Goal: Information Seeking & Learning: Find specific fact

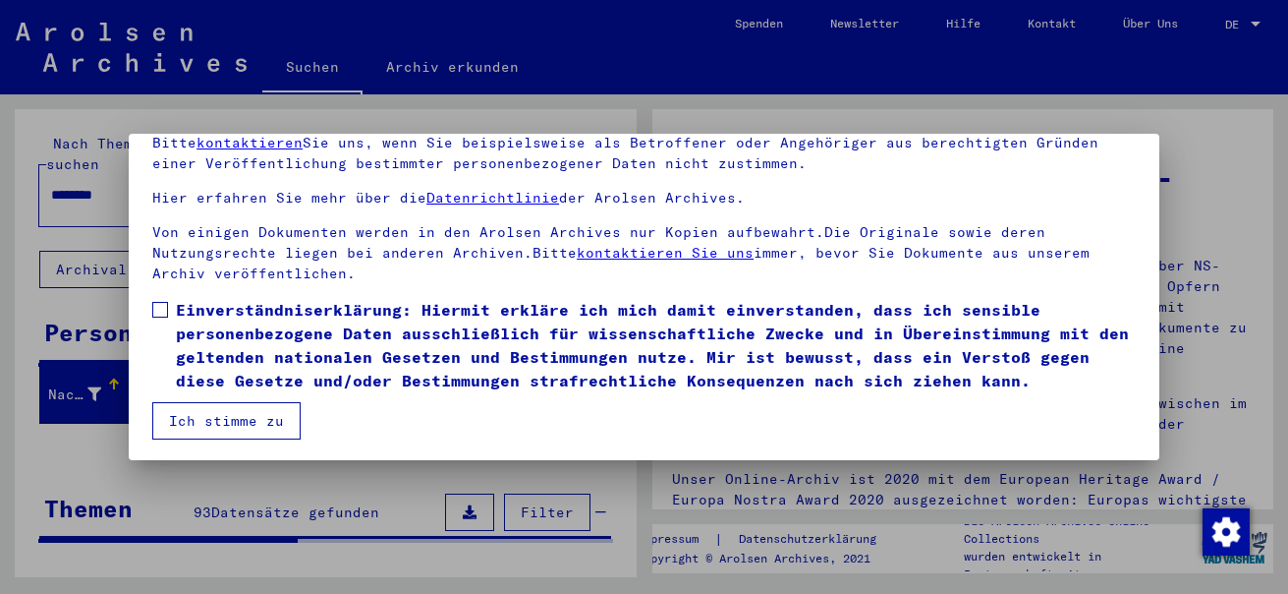
scroll to position [158, 0]
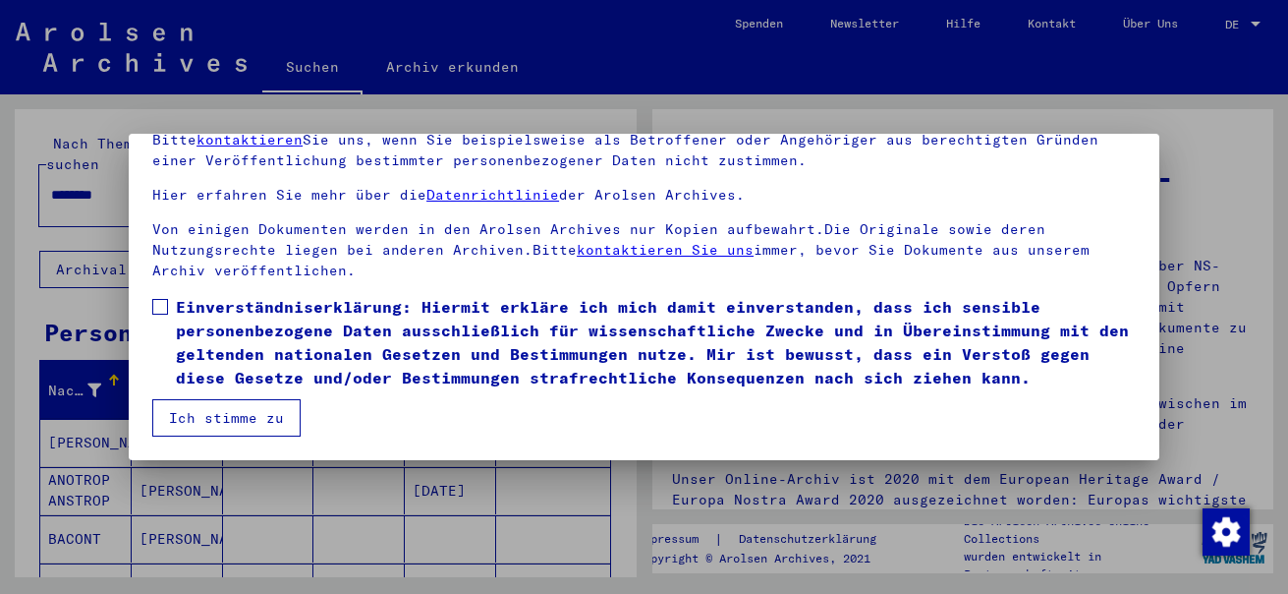
drag, startPoint x: 159, startPoint y: 313, endPoint x: 163, endPoint y: 325, distance: 12.4
click at [159, 313] on span at bounding box center [160, 307] width 16 height 16
click at [207, 421] on button "Ich stimme zu" at bounding box center [226, 417] width 148 height 37
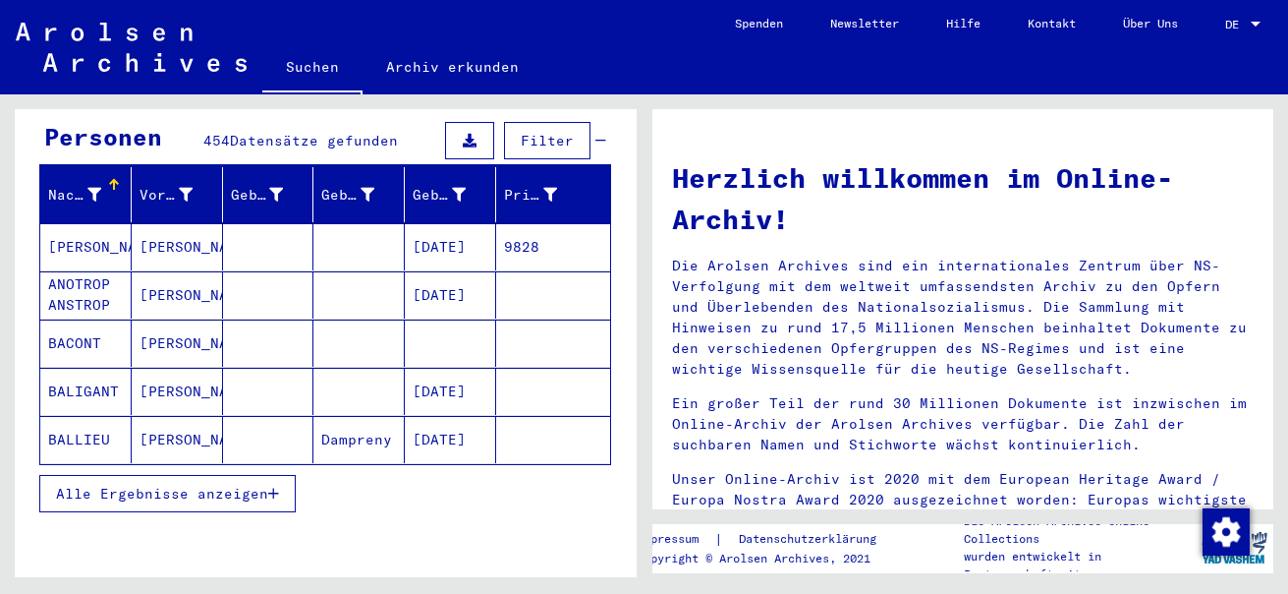
scroll to position [226, 0]
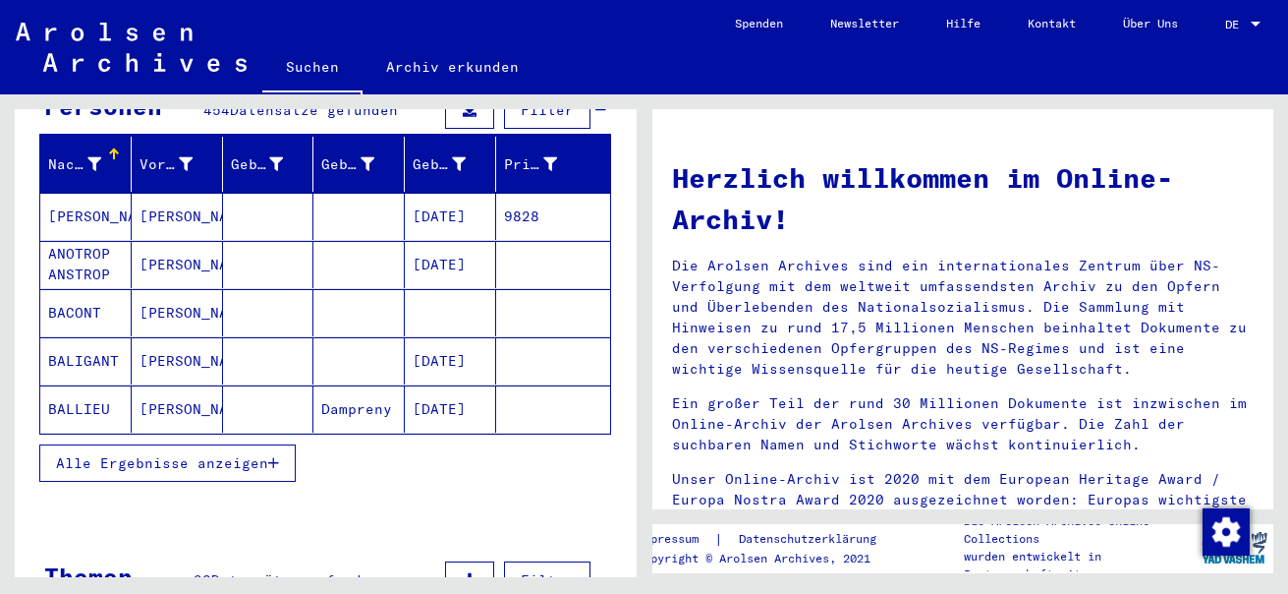
click at [224, 454] on span "Alle Ergebnisse anzeigen" at bounding box center [162, 463] width 212 height 18
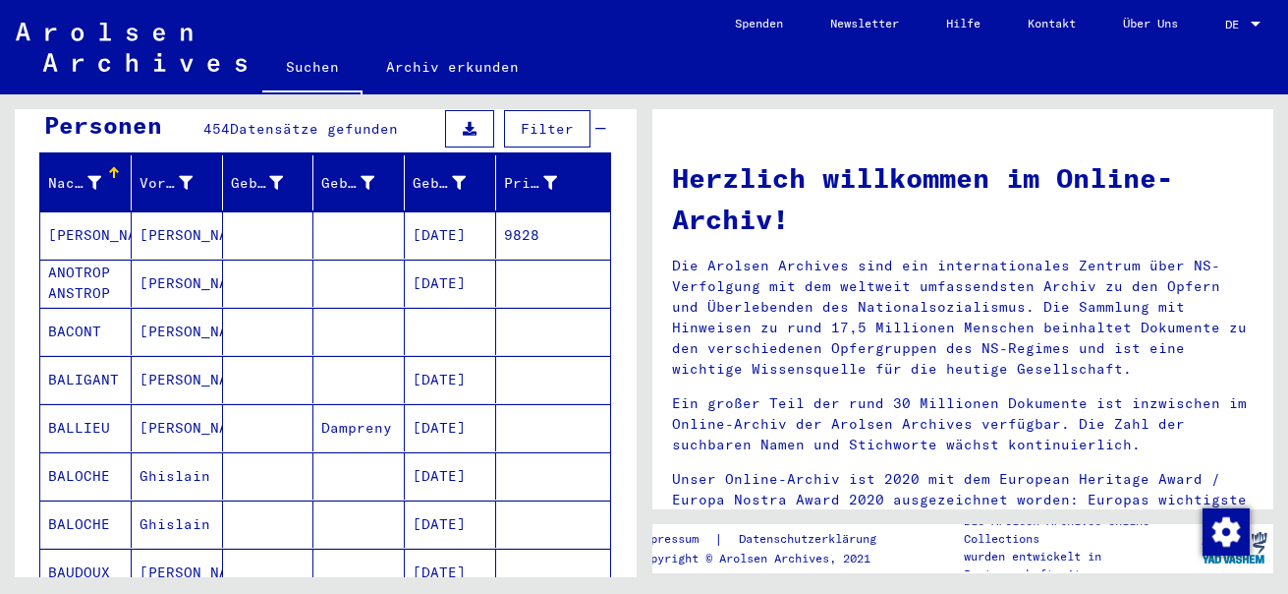
scroll to position [0, 0]
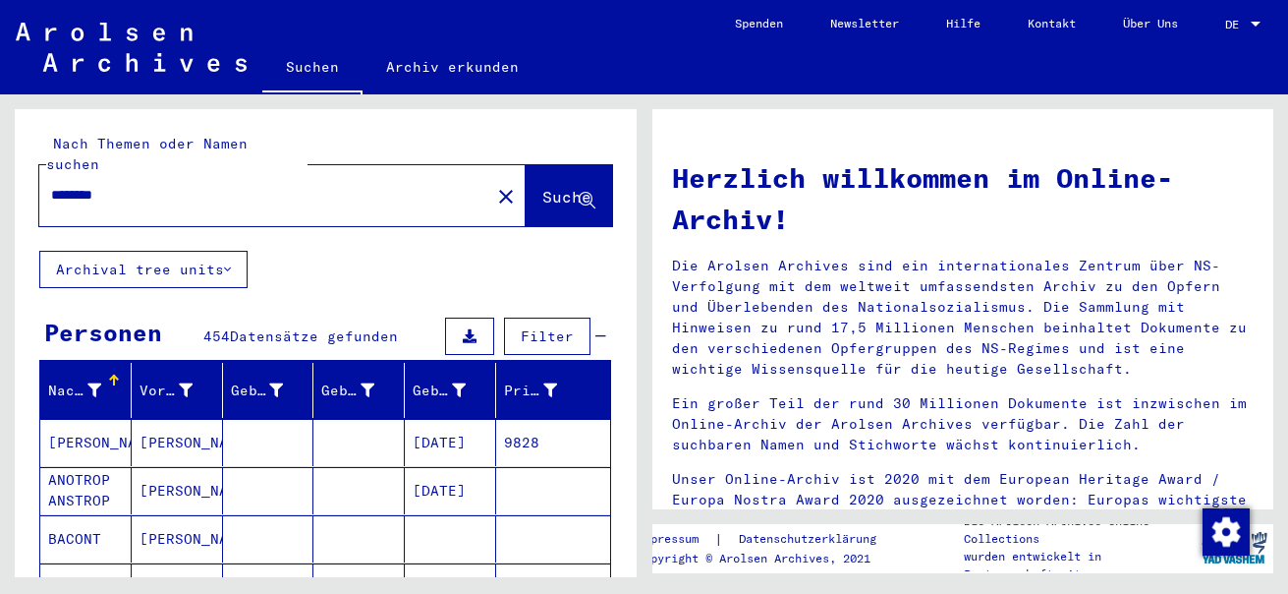
click at [159, 173] on div "********" at bounding box center [252, 195] width 427 height 44
click at [144, 185] on input "********" at bounding box center [259, 195] width 416 height 21
click at [542, 187] on span "Suche" at bounding box center [566, 197] width 49 height 20
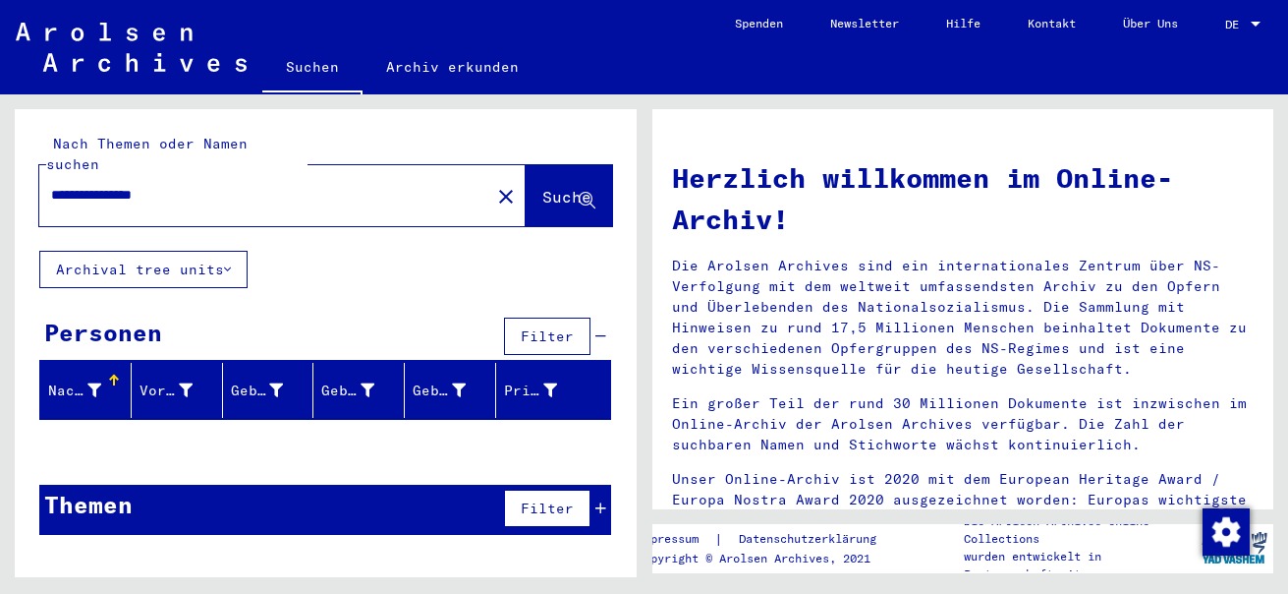
click at [130, 185] on input "**********" at bounding box center [259, 195] width 416 height 21
drag, startPoint x: 130, startPoint y: 175, endPoint x: 214, endPoint y: 164, distance: 85.2
click at [214, 185] on input "**********" at bounding box center [259, 195] width 416 height 21
click at [542, 187] on span "Suche" at bounding box center [566, 197] width 49 height 20
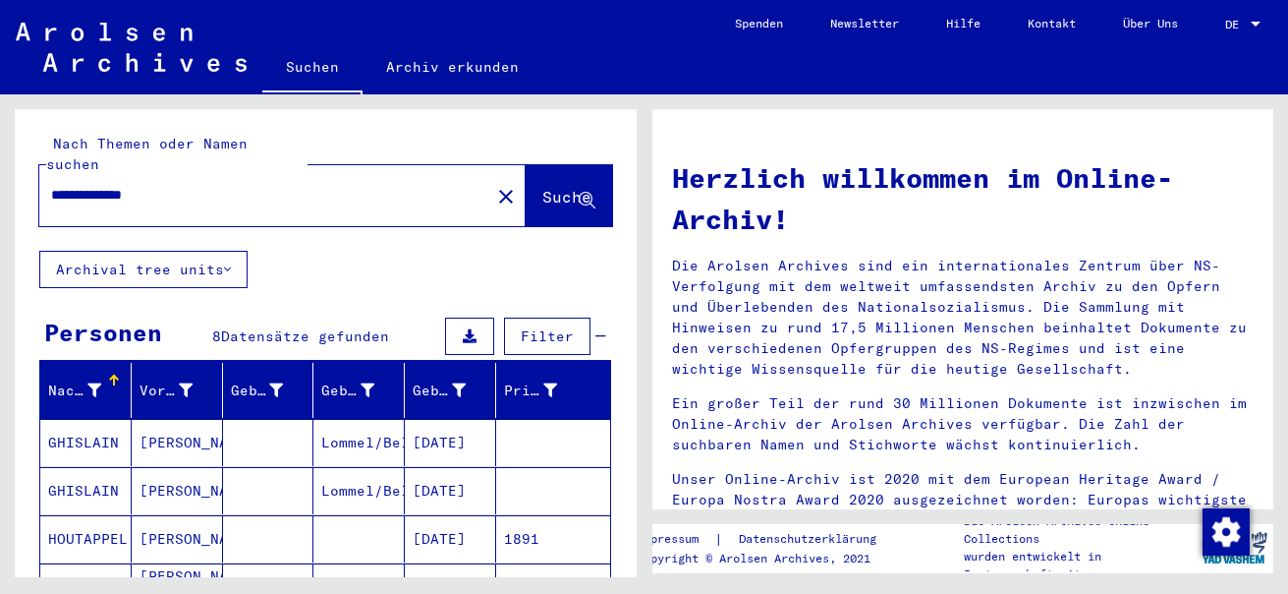
click at [98, 427] on mat-cell "GHISLAIN" at bounding box center [85, 442] width 91 height 47
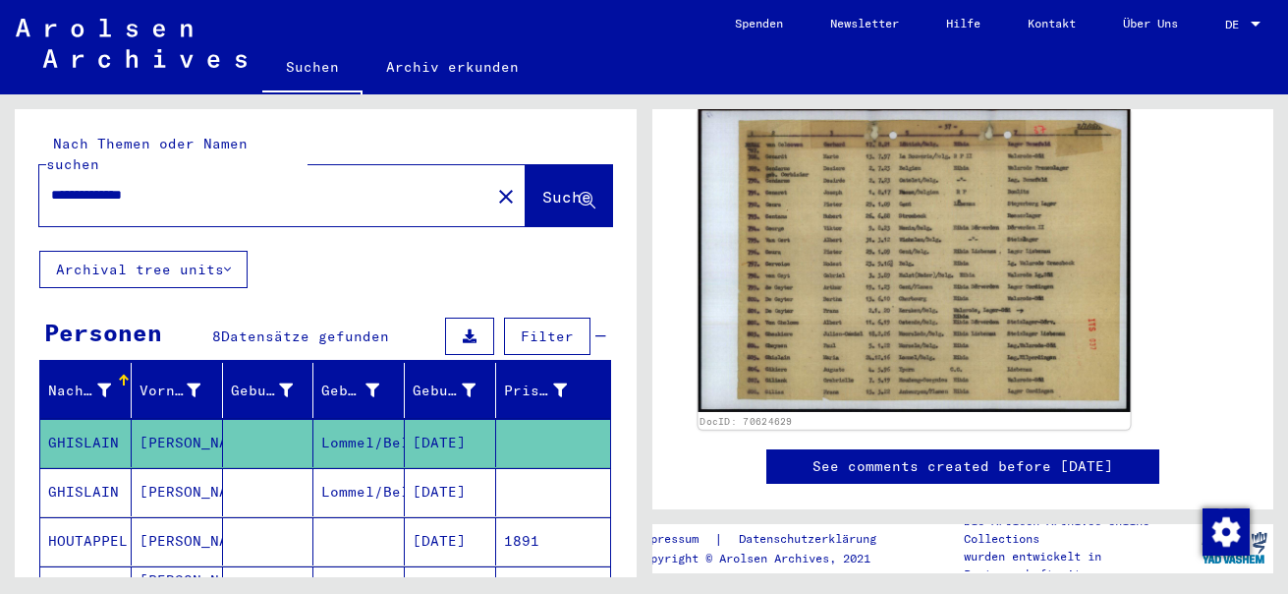
scroll to position [294, 0]
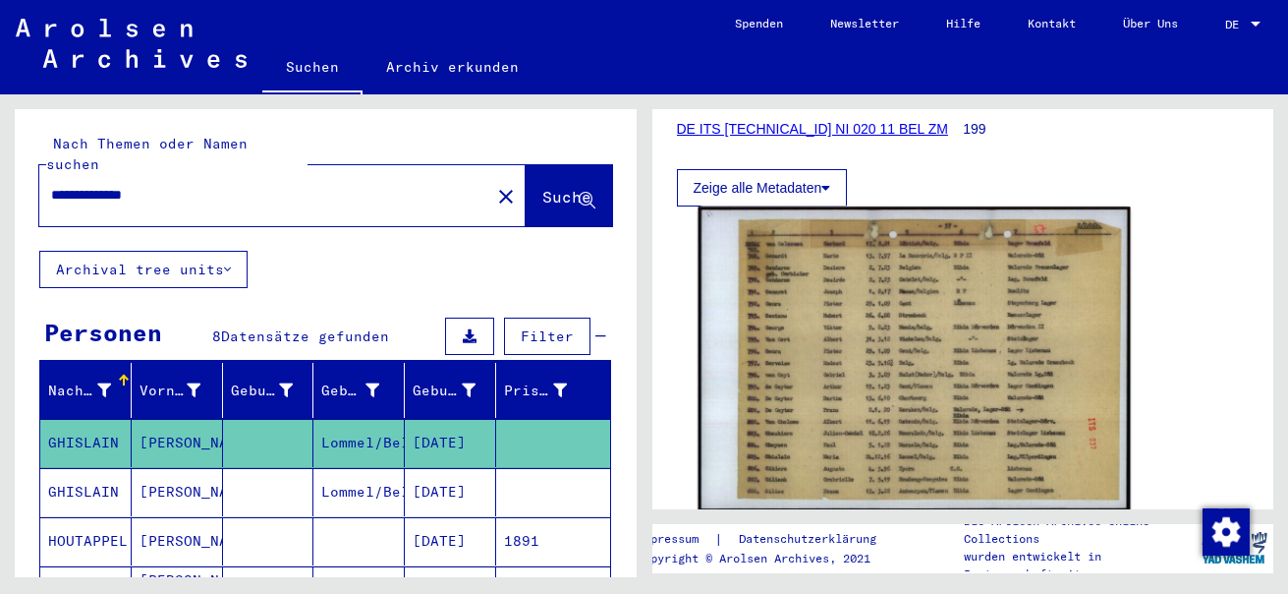
click at [833, 386] on img at bounding box center [913, 358] width 431 height 305
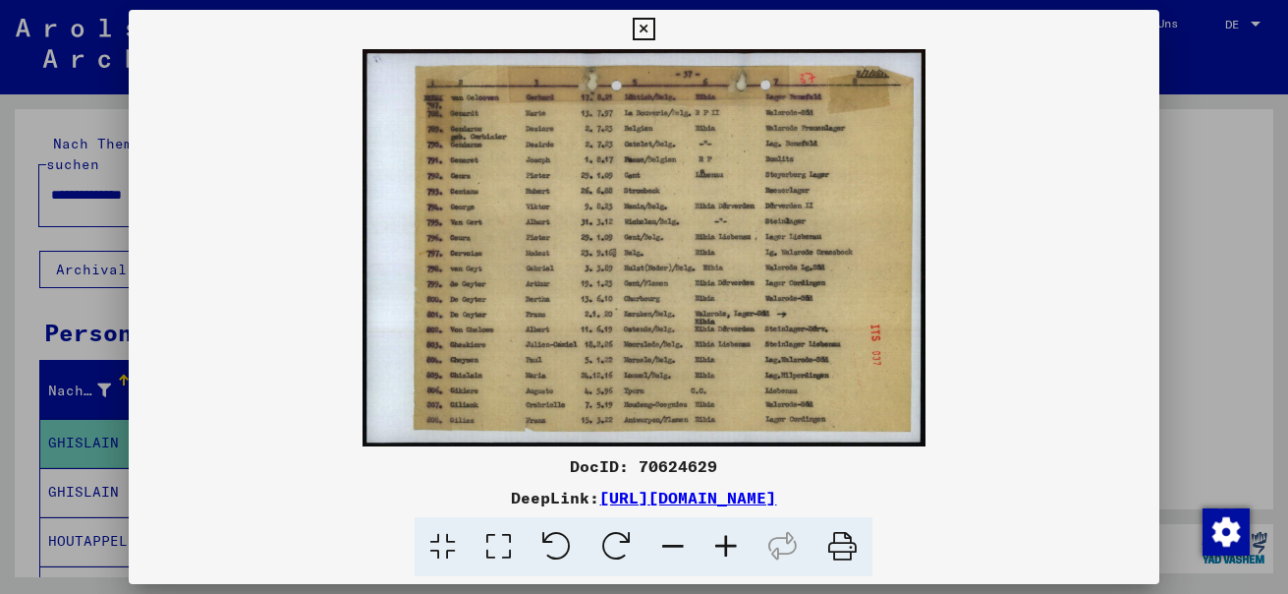
click at [728, 544] on icon at bounding box center [726, 547] width 53 height 60
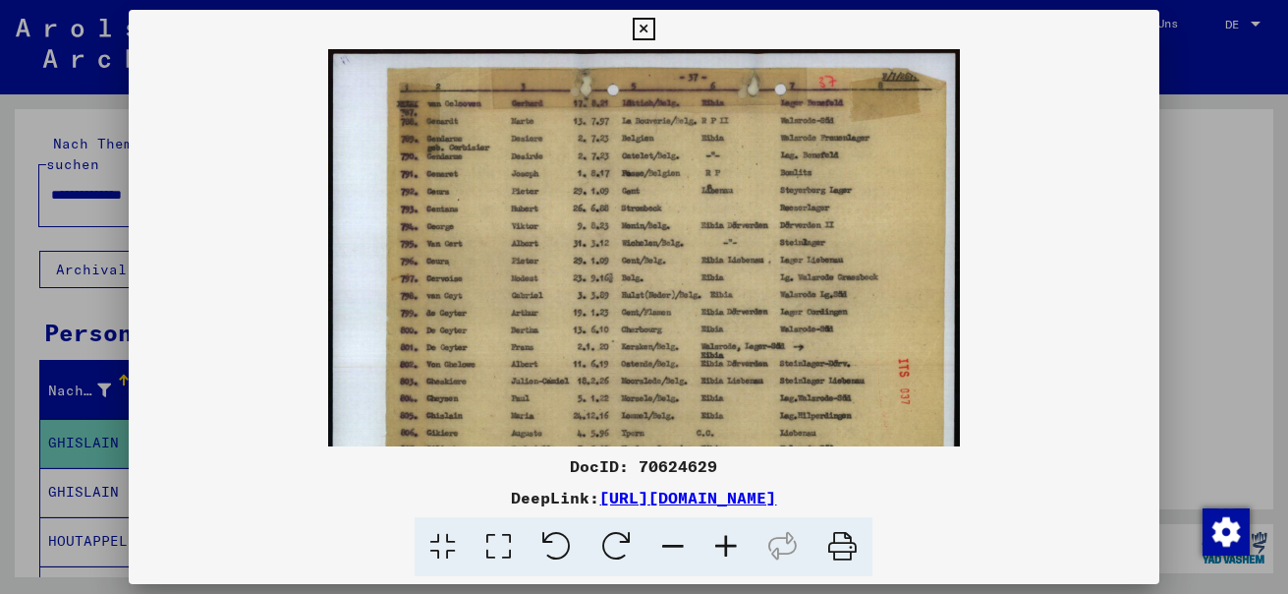
click at [728, 544] on icon at bounding box center [726, 547] width 53 height 60
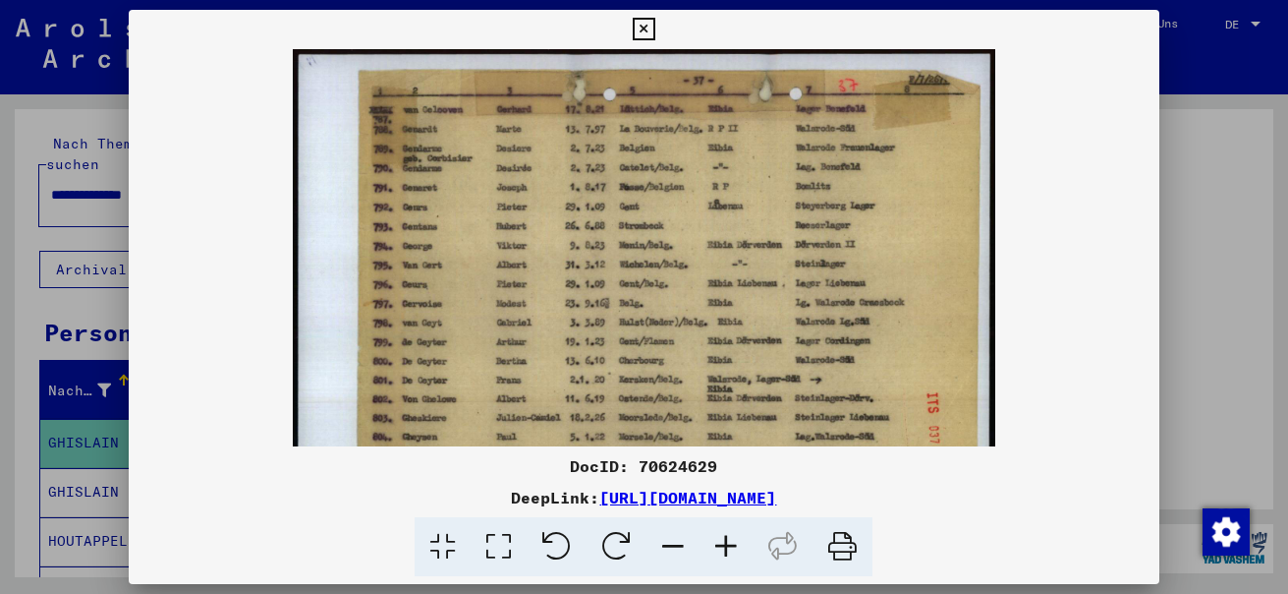
click at [729, 544] on icon at bounding box center [726, 547] width 53 height 60
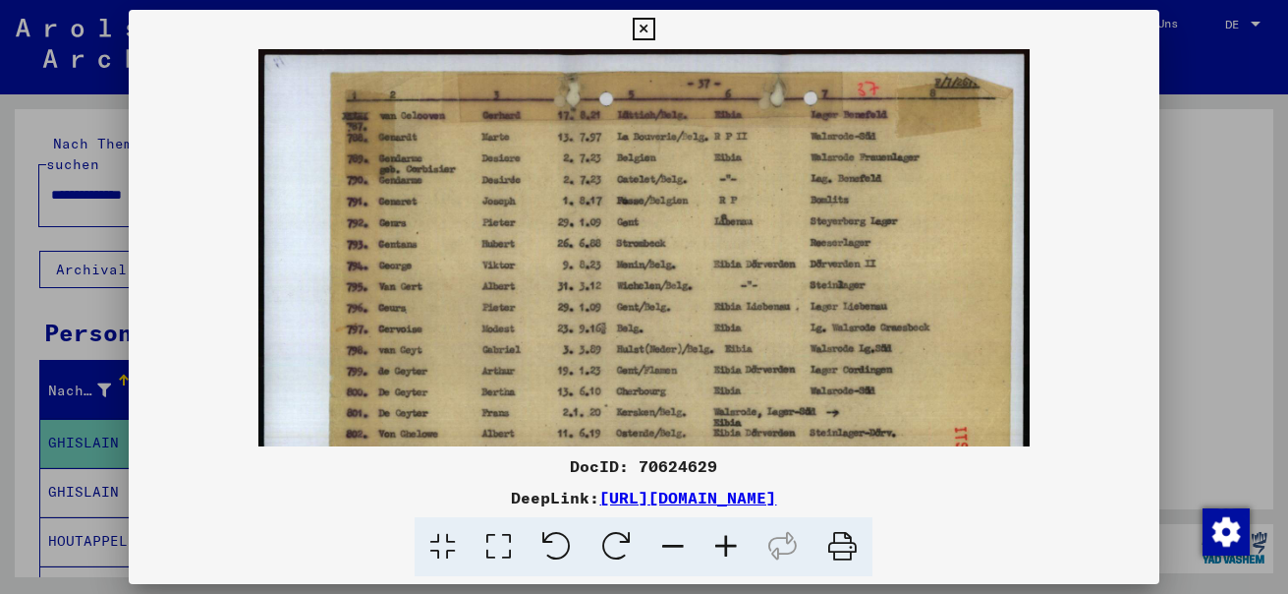
click at [730, 544] on icon at bounding box center [726, 547] width 53 height 60
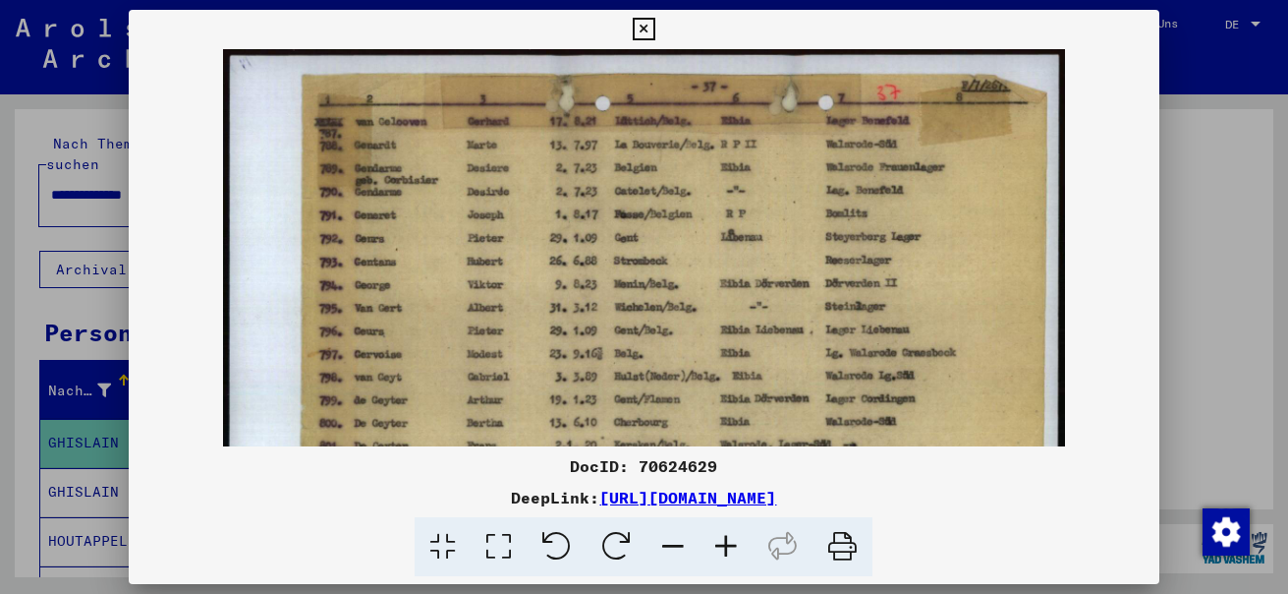
click at [730, 544] on icon at bounding box center [726, 547] width 53 height 60
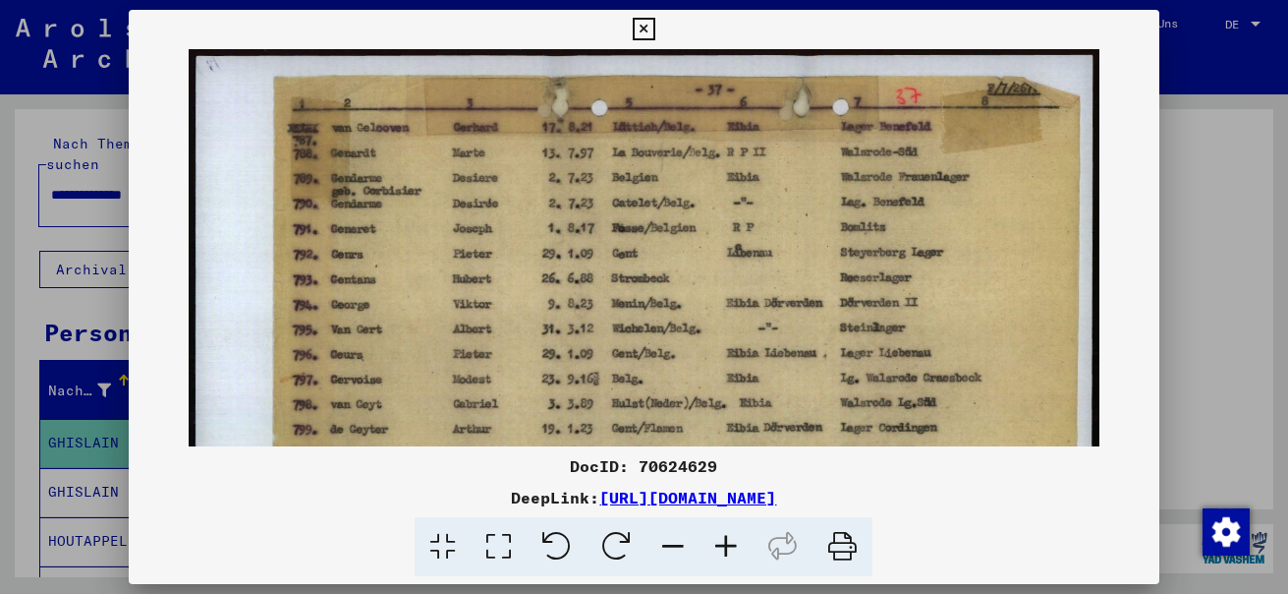
click at [731, 544] on icon at bounding box center [726, 547] width 53 height 60
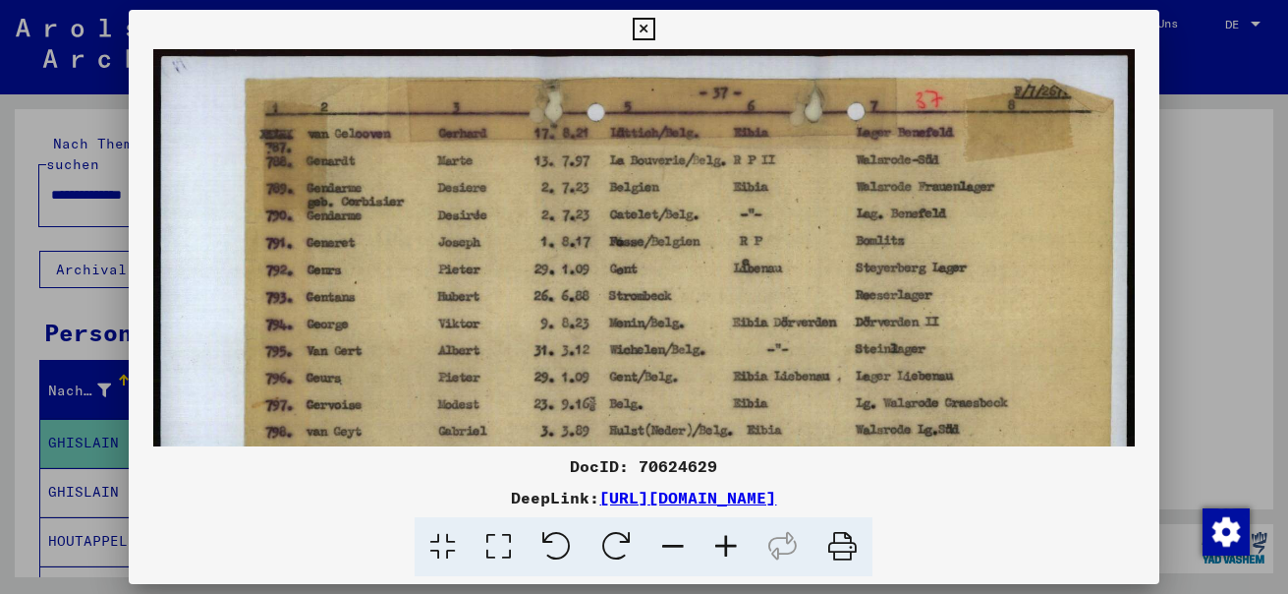
click at [732, 544] on icon at bounding box center [726, 547] width 53 height 60
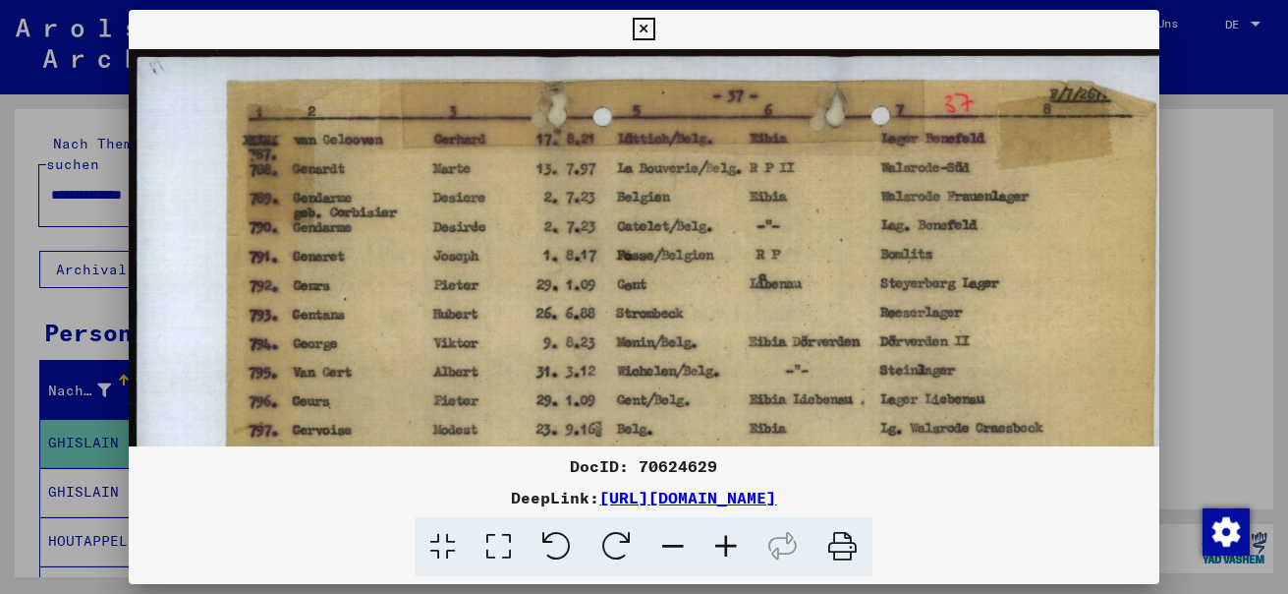
click at [732, 544] on icon at bounding box center [726, 547] width 53 height 60
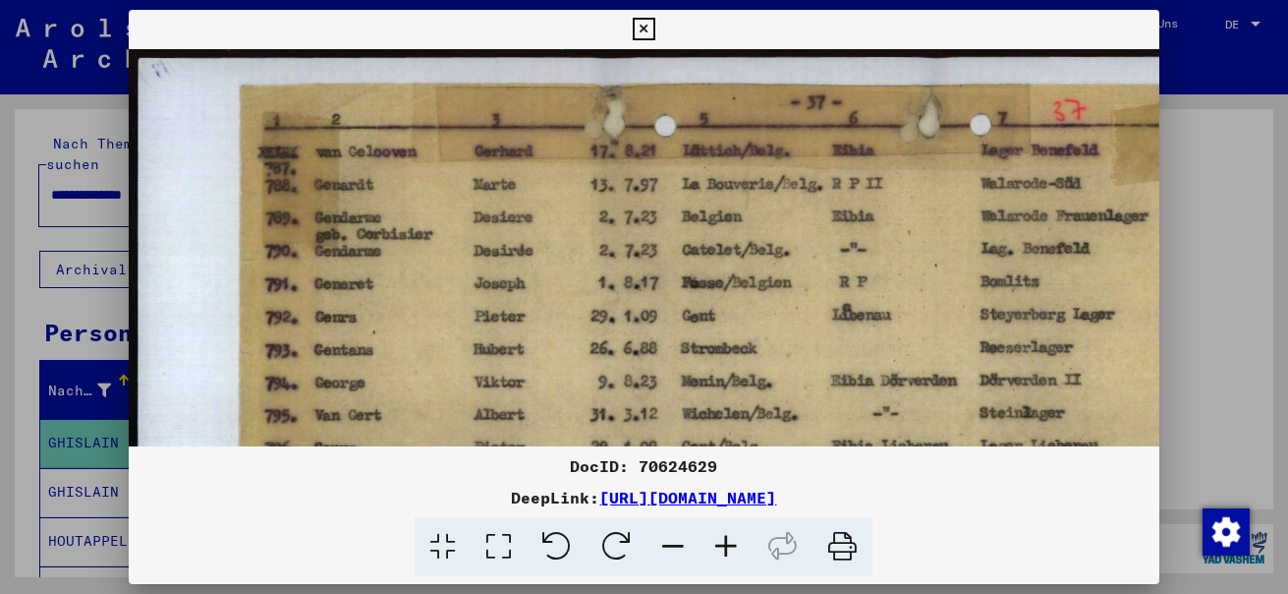
click at [732, 544] on icon at bounding box center [726, 547] width 53 height 60
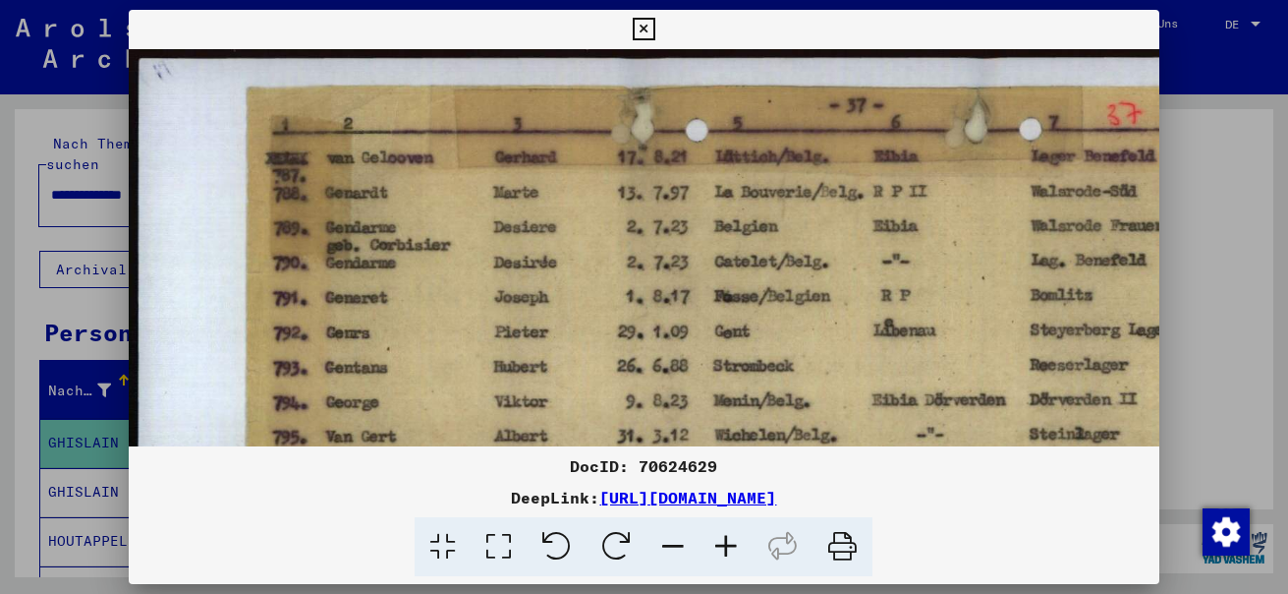
click at [732, 544] on icon at bounding box center [726, 547] width 53 height 60
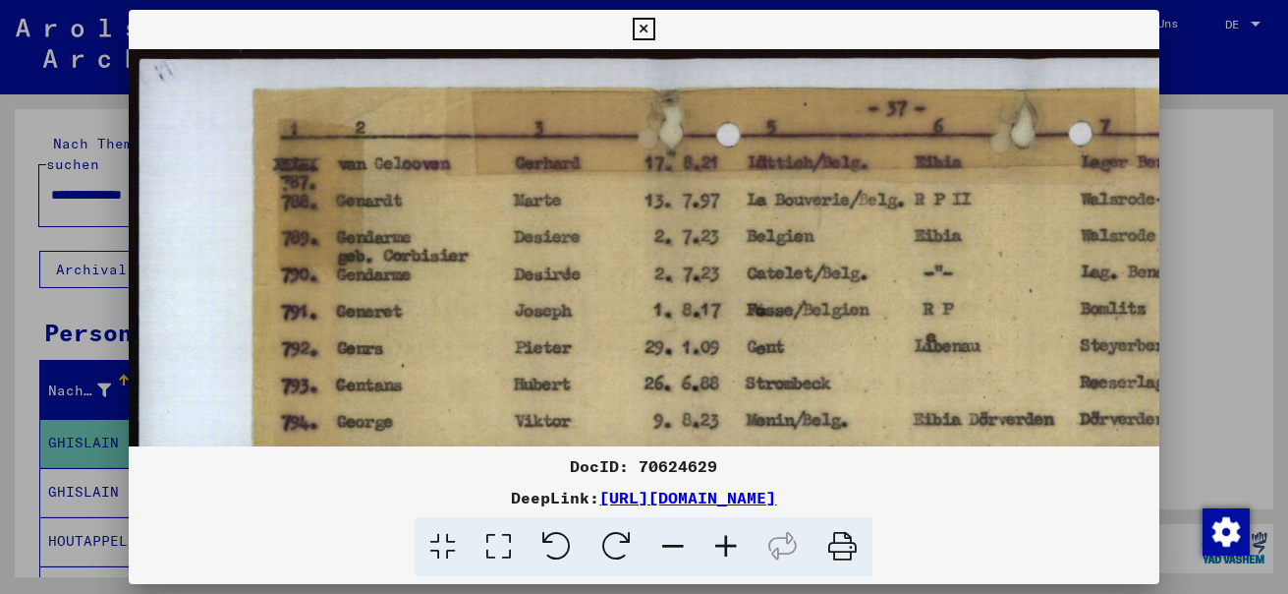
click at [732, 544] on icon at bounding box center [726, 547] width 53 height 60
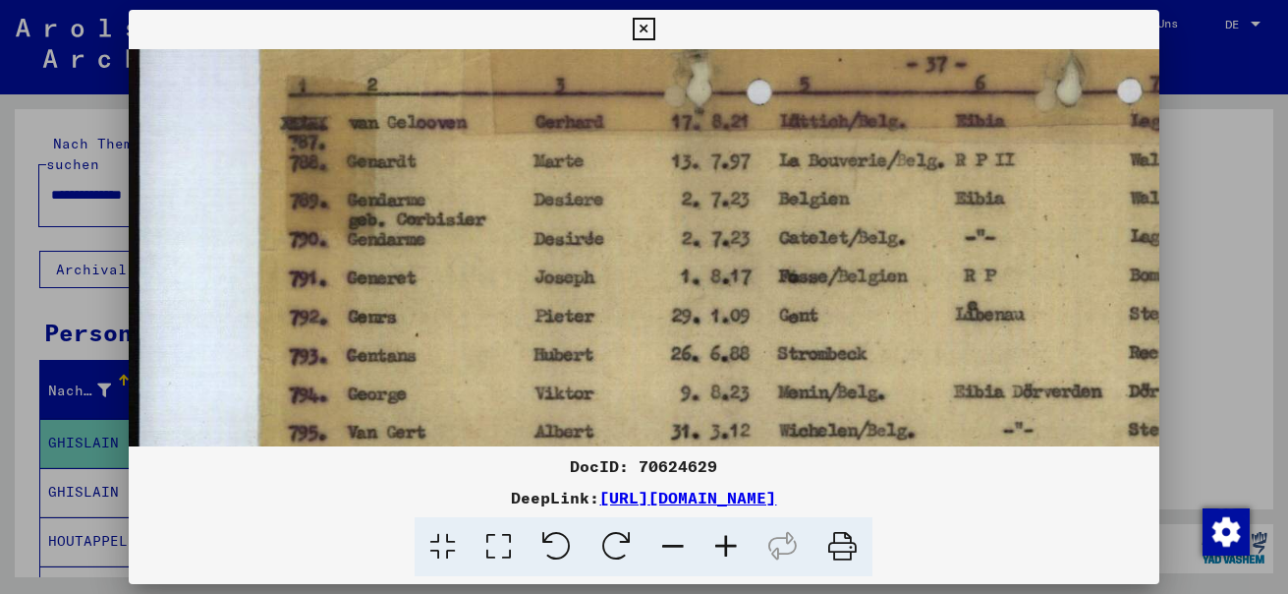
scroll to position [71, 0]
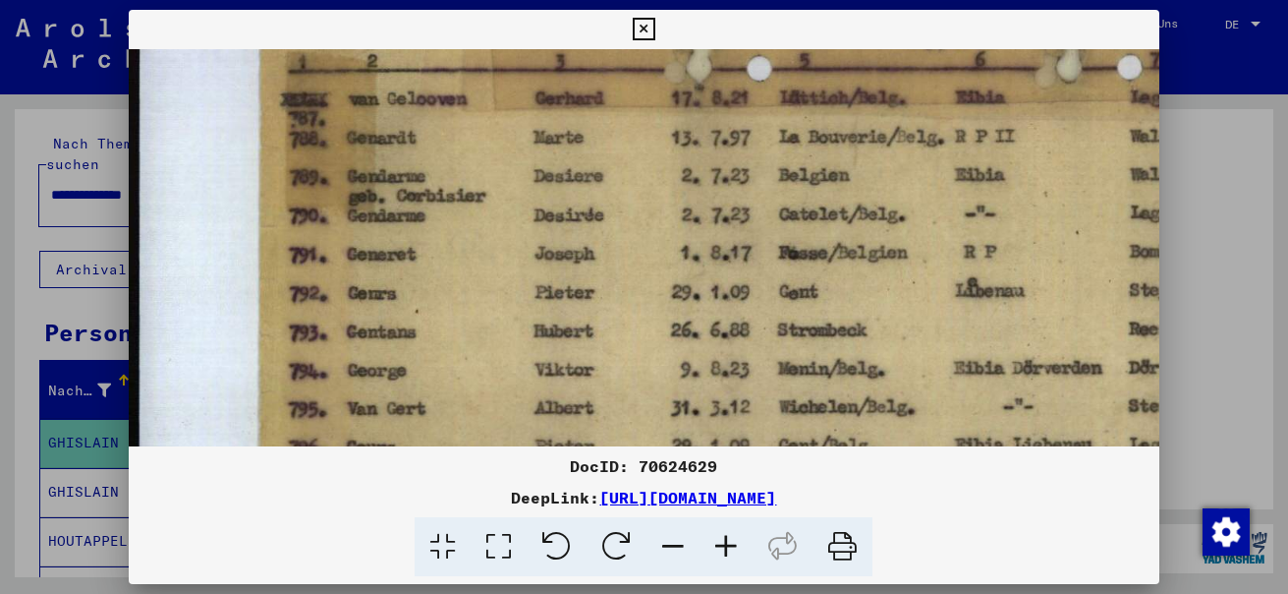
drag, startPoint x: 467, startPoint y: 319, endPoint x: 556, endPoint y: 249, distance: 114.0
click at [556, 249] on img at bounding box center [828, 471] width 1398 height 987
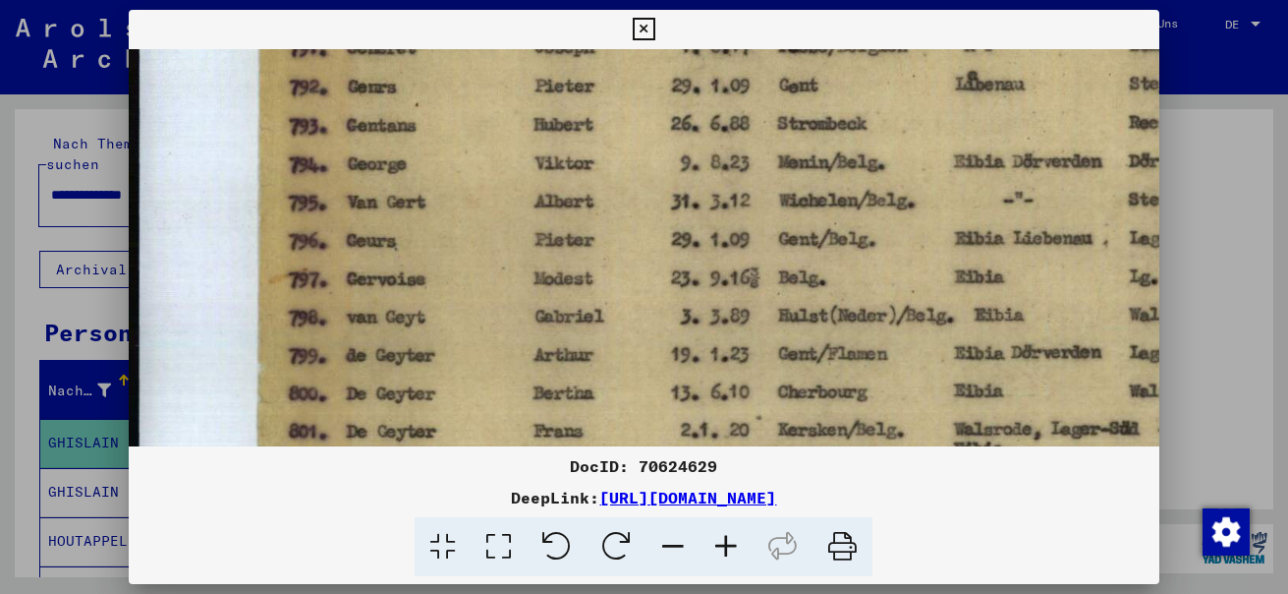
scroll to position [284, 0]
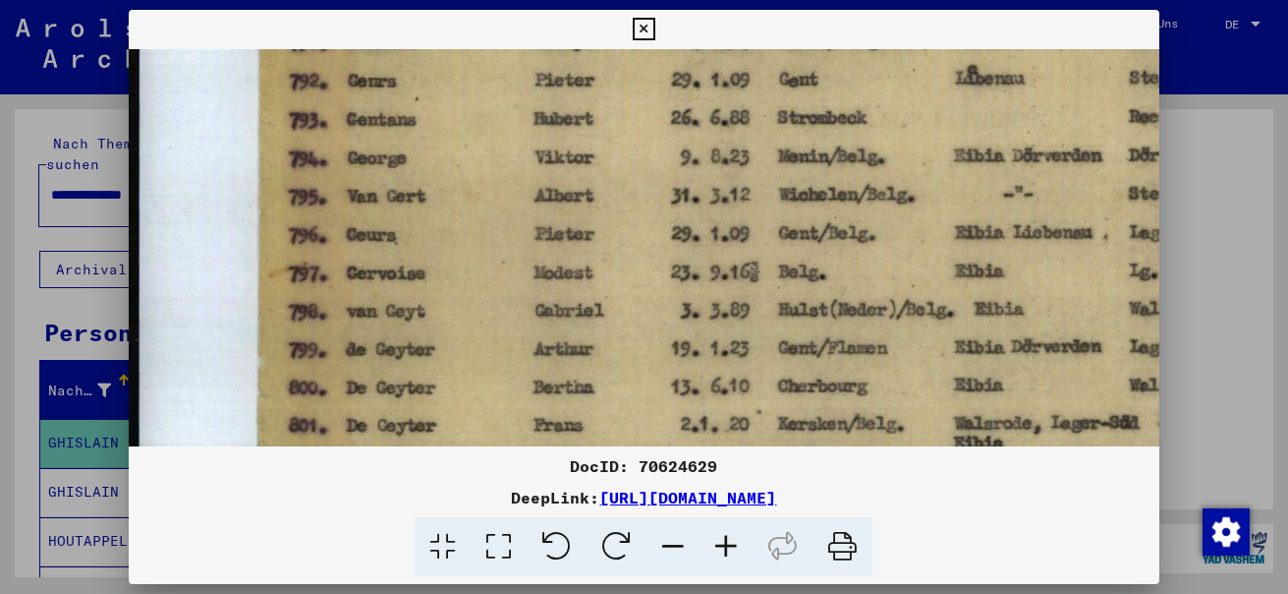
drag, startPoint x: 522, startPoint y: 341, endPoint x: 543, endPoint y: 128, distance: 214.4
click at [543, 128] on img at bounding box center [828, 259] width 1398 height 987
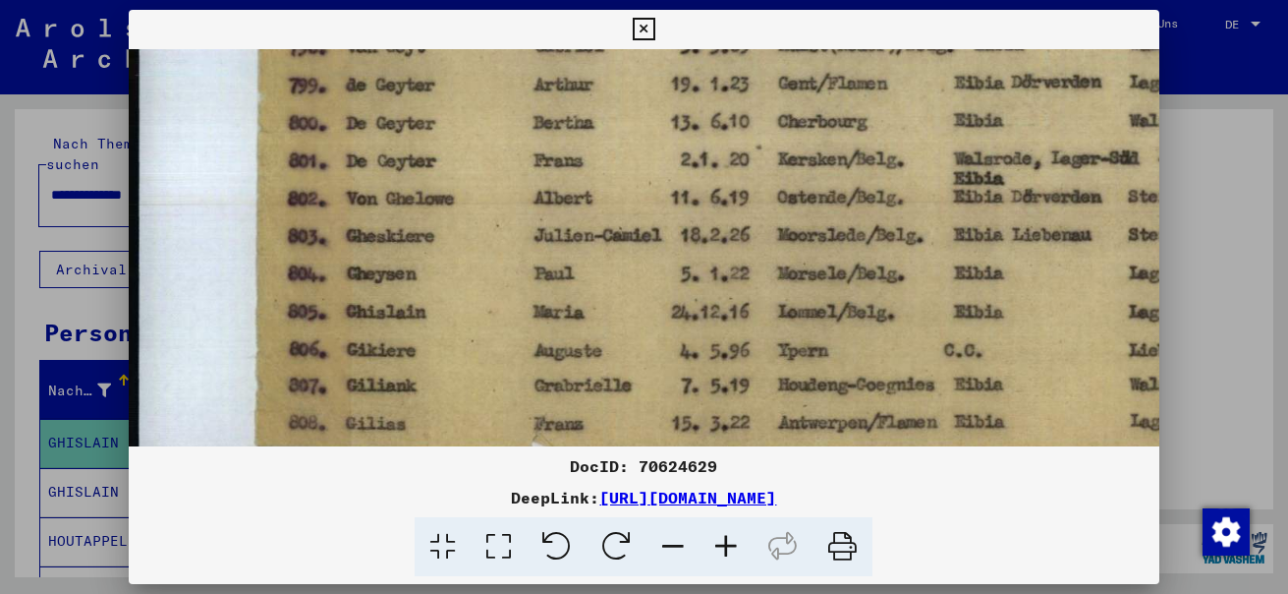
scroll to position [553, 0]
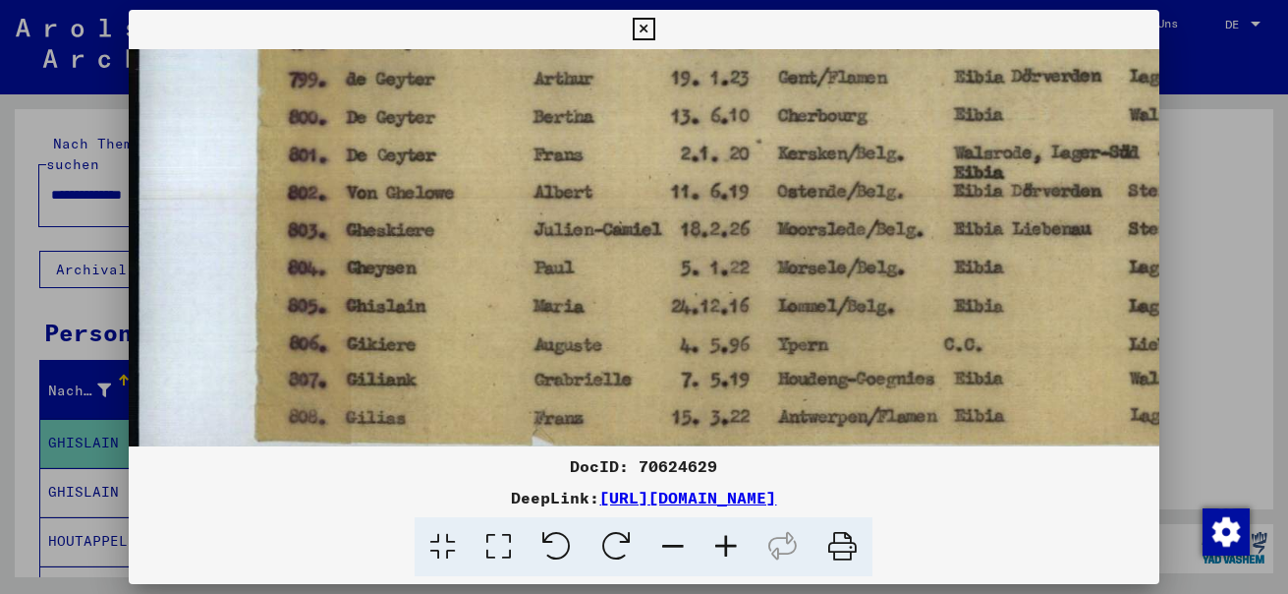
drag, startPoint x: 528, startPoint y: 293, endPoint x: 532, endPoint y: 19, distance: 274.2
click at [532, 19] on div "DocID: 70624629 DeepLink: [URL][DOMAIN_NAME]" at bounding box center [644, 293] width 1031 height 567
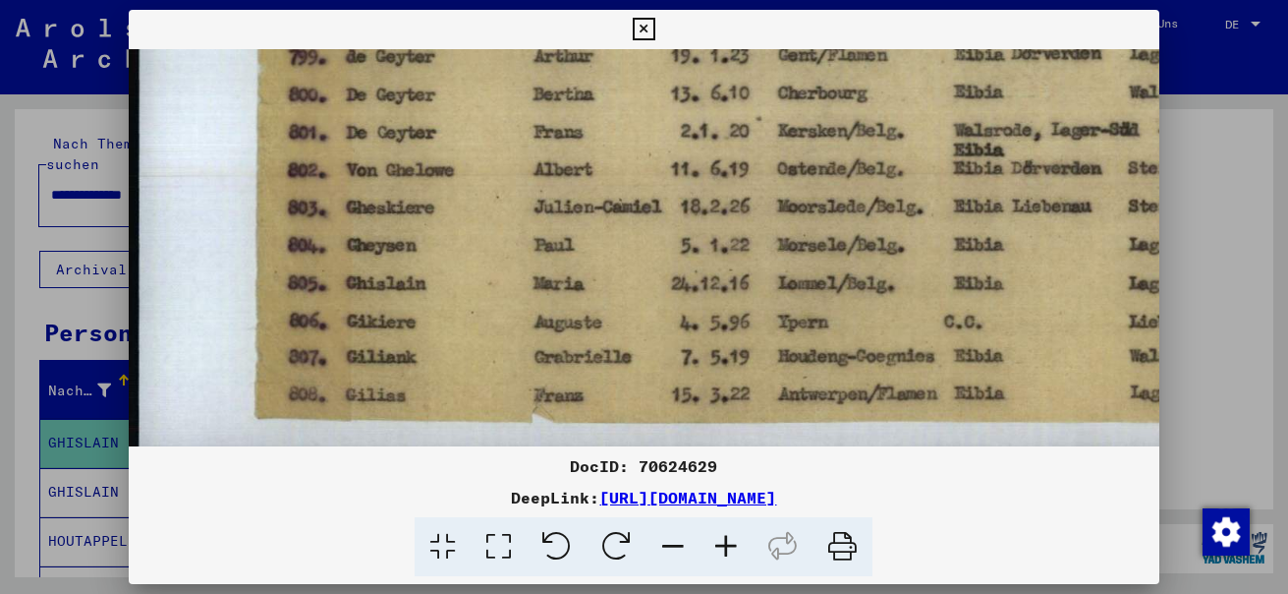
scroll to position [575, 0]
drag, startPoint x: 844, startPoint y: 344, endPoint x: 808, endPoint y: 322, distance: 42.3
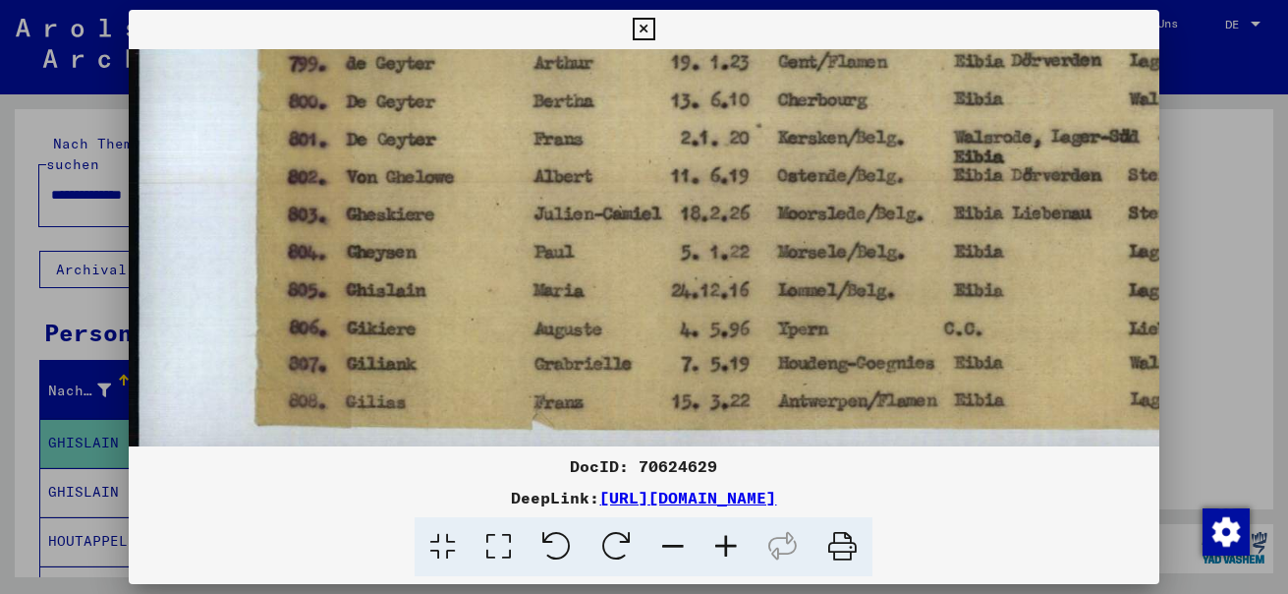
scroll to position [568, 0]
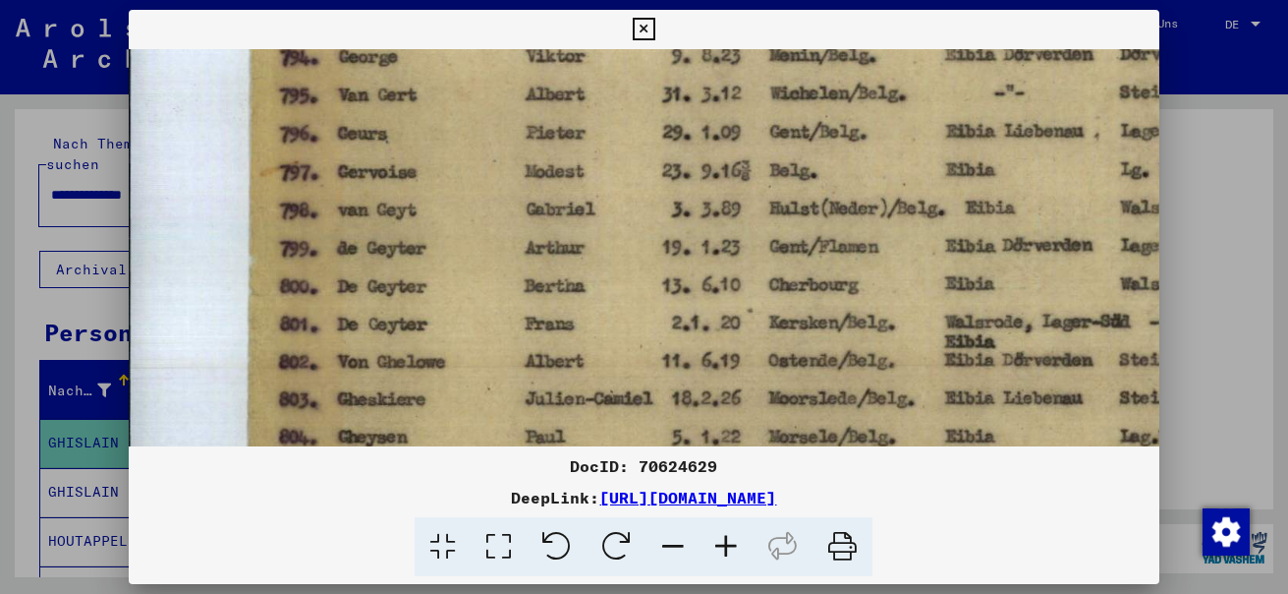
scroll to position [335, 9]
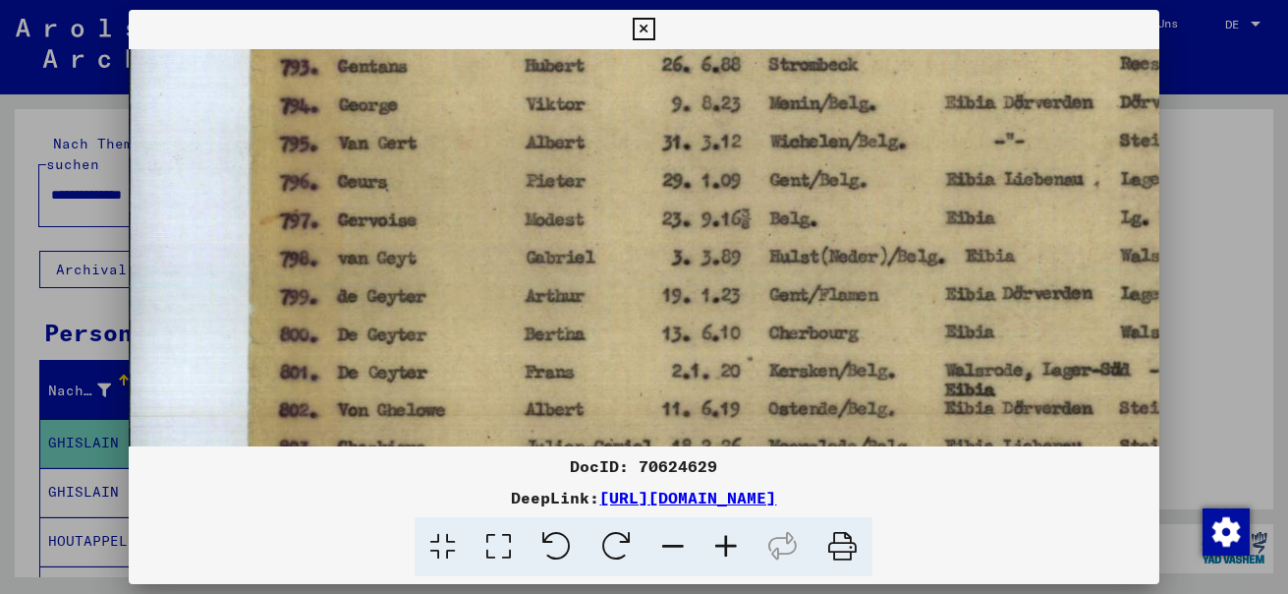
drag, startPoint x: 748, startPoint y: 205, endPoint x: 740, endPoint y: 438, distance: 233.0
click at [739, 438] on img at bounding box center [819, 206] width 1398 height 987
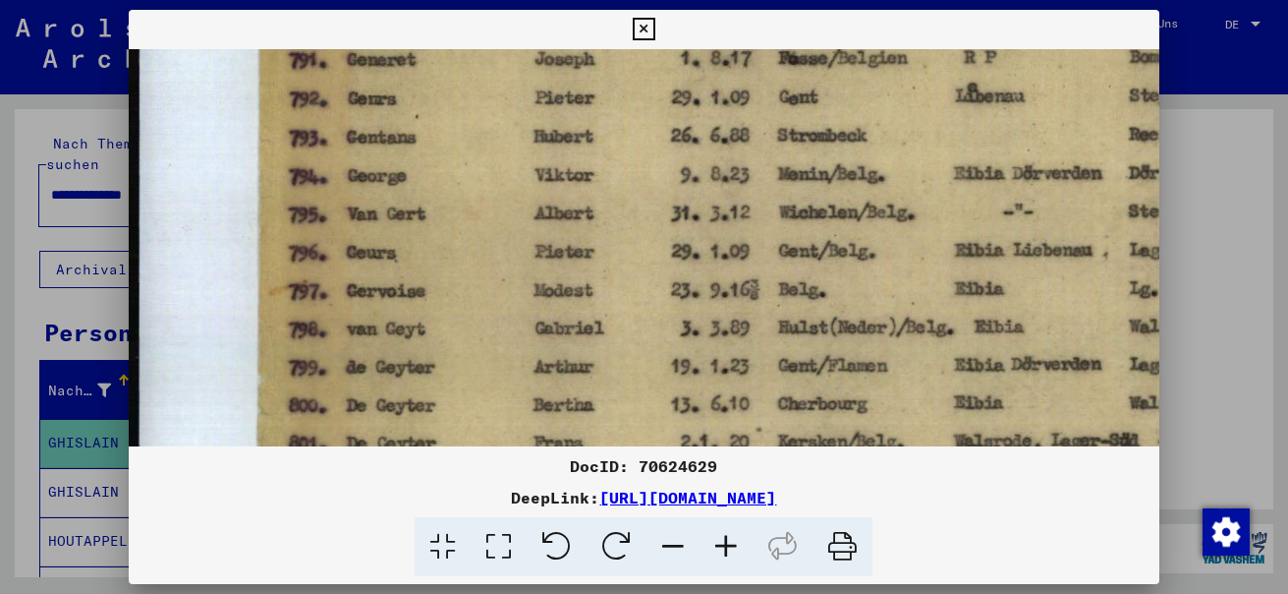
scroll to position [150, 0]
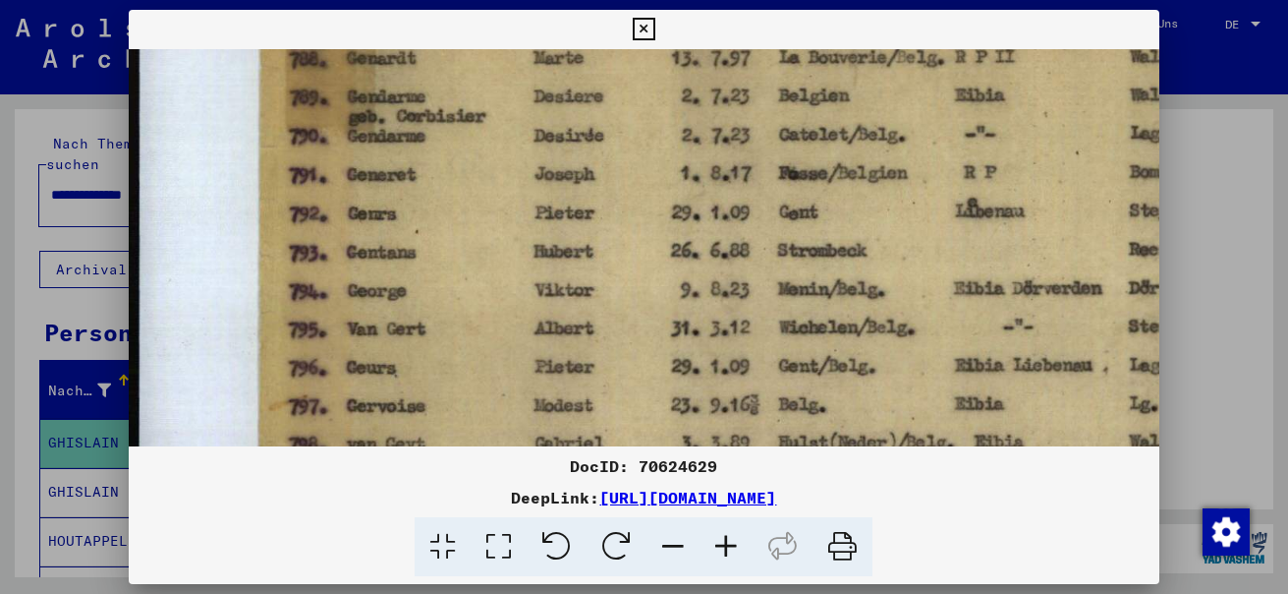
drag, startPoint x: 741, startPoint y: 256, endPoint x: 760, endPoint y: 444, distance: 189.6
click at [760, 444] on img at bounding box center [828, 392] width 1398 height 987
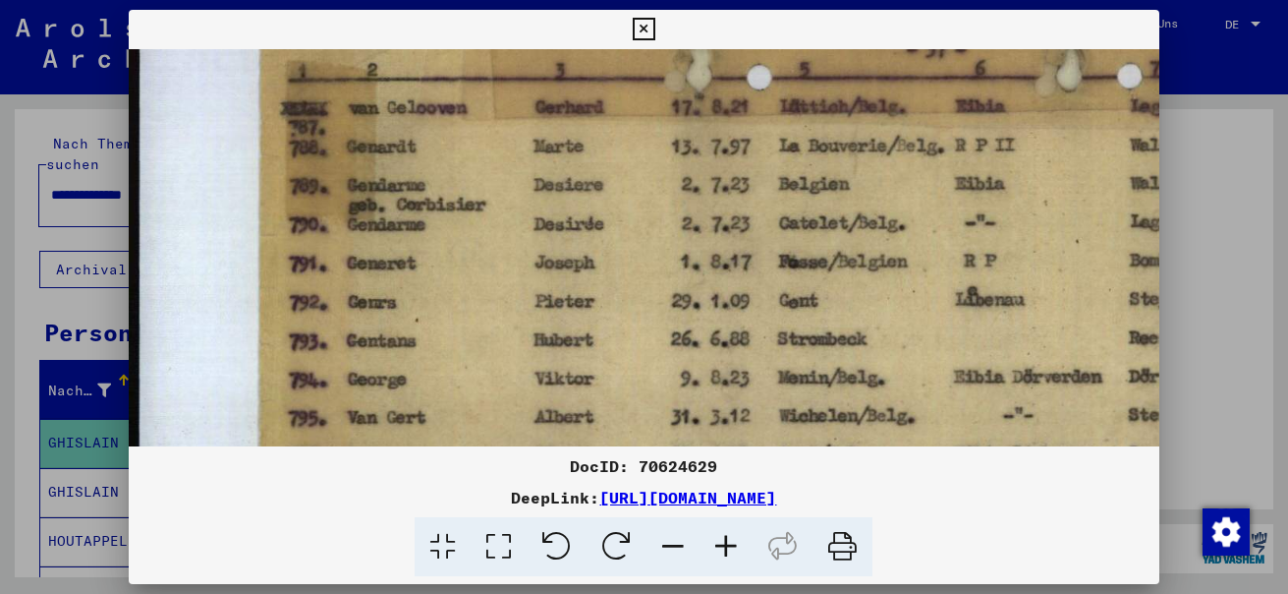
scroll to position [0, 0]
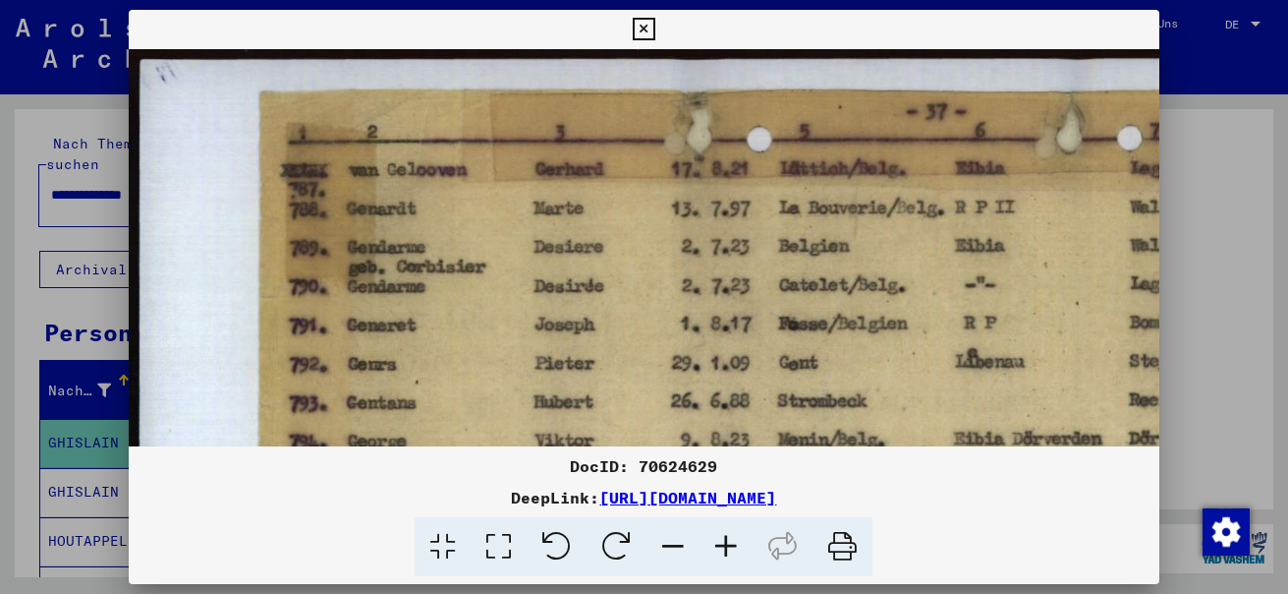
drag, startPoint x: 738, startPoint y: 236, endPoint x: 748, endPoint y: 403, distance: 167.4
click at [748, 403] on img at bounding box center [828, 542] width 1398 height 987
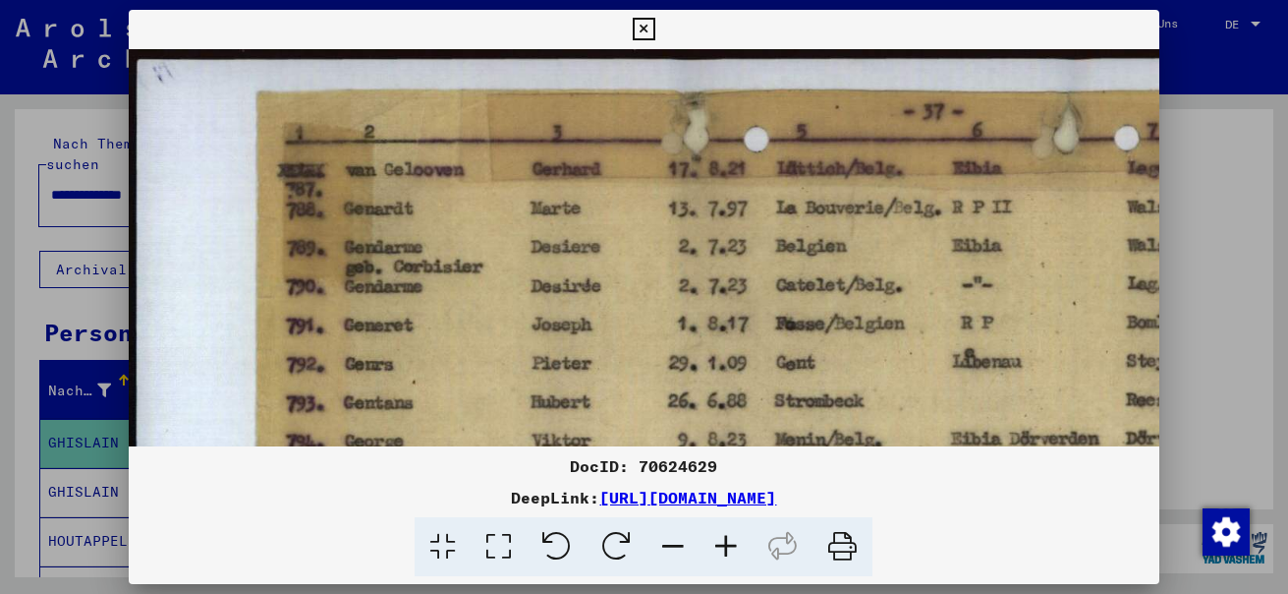
scroll to position [0, 4]
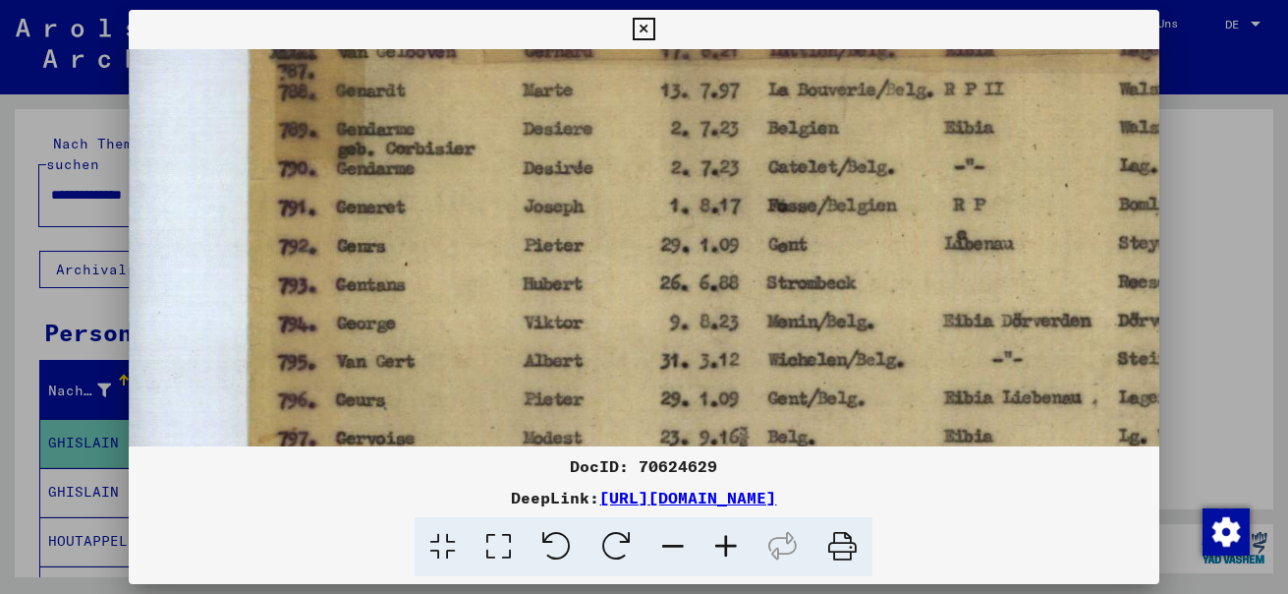
drag, startPoint x: 717, startPoint y: 323, endPoint x: 711, endPoint y: 199, distance: 125.0
click at [711, 199] on img at bounding box center [817, 424] width 1398 height 987
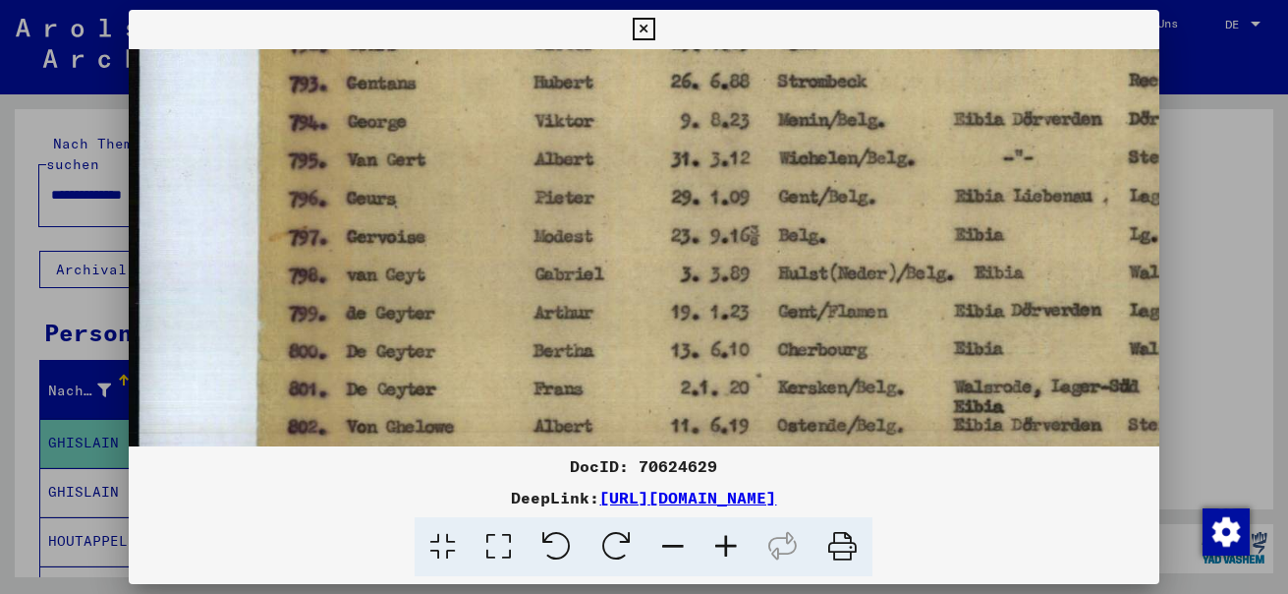
drag, startPoint x: 655, startPoint y: 256, endPoint x: 667, endPoint y: 172, distance: 84.5
click at [667, 172] on img at bounding box center [828, 223] width 1398 height 987
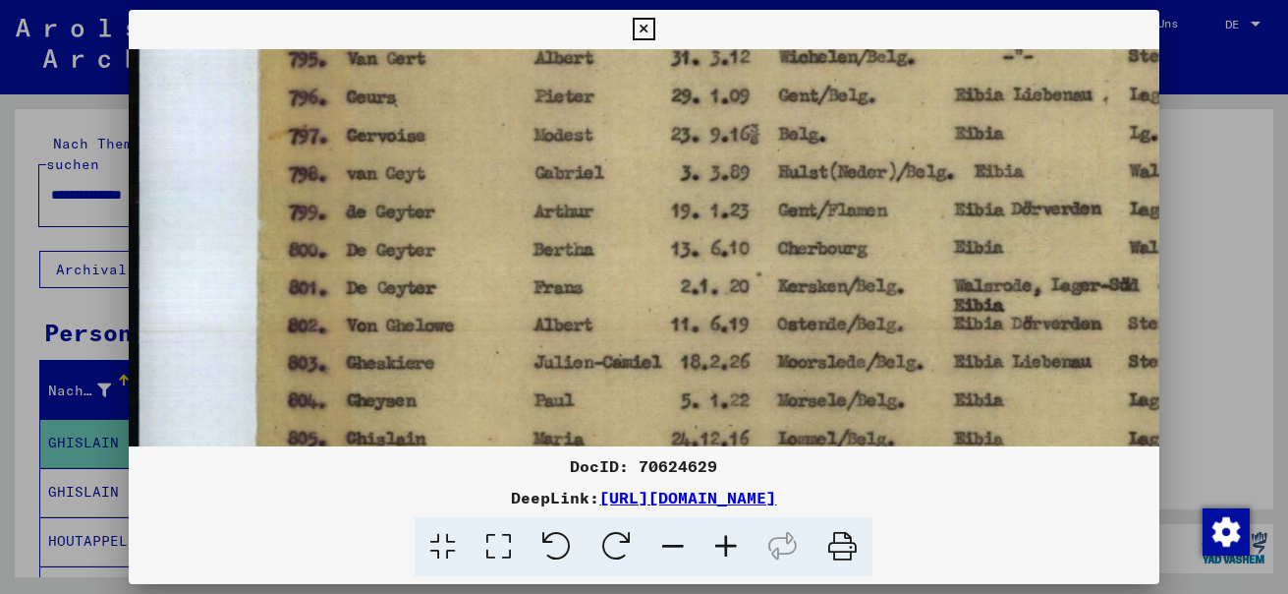
drag, startPoint x: 661, startPoint y: 355, endPoint x: 666, endPoint y: 255, distance: 100.4
click at [666, 255] on img at bounding box center [828, 122] width 1398 height 987
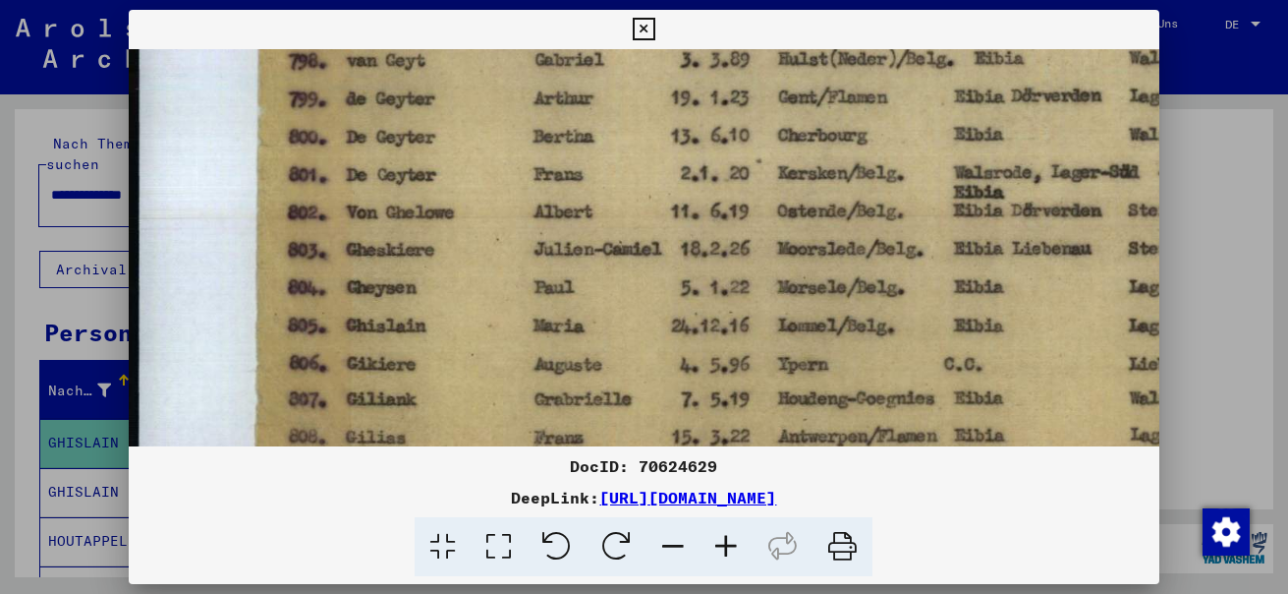
scroll to position [539, 0]
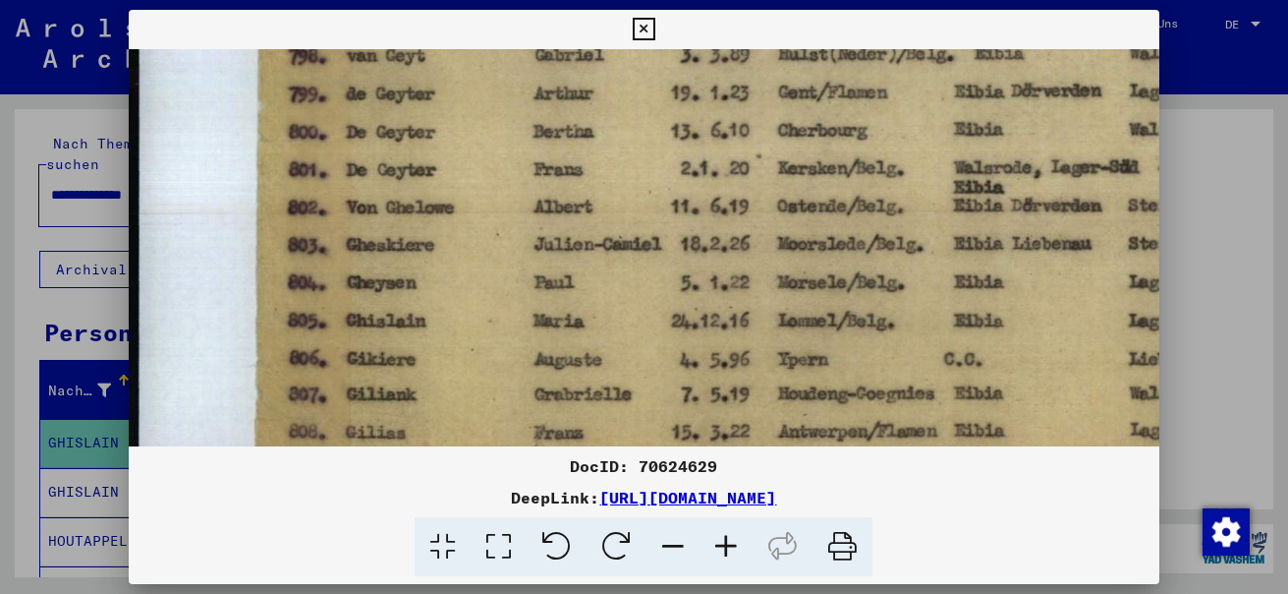
drag, startPoint x: 626, startPoint y: 382, endPoint x: 649, endPoint y: 264, distance: 120.1
click at [649, 264] on img at bounding box center [828, 4] width 1398 height 987
click at [649, 24] on icon at bounding box center [644, 30] width 23 height 24
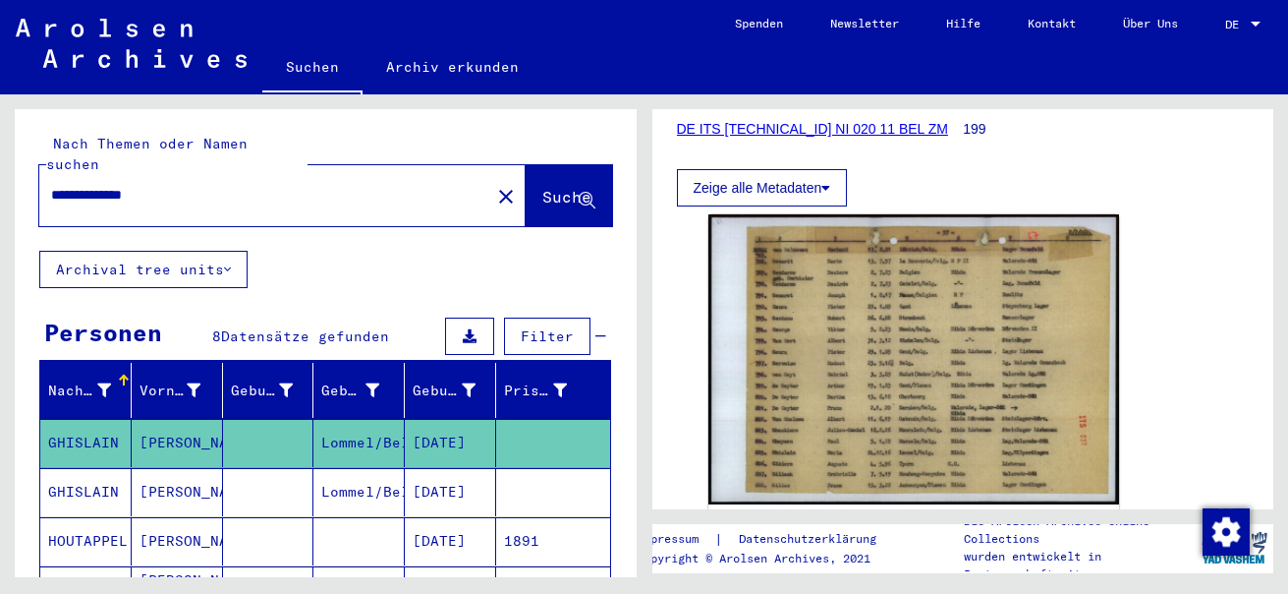
click at [67, 477] on icon at bounding box center [81, 515] width 49 height 79
click at [74, 469] on mat-cell "GHISLAIN" at bounding box center [85, 492] width 91 height 48
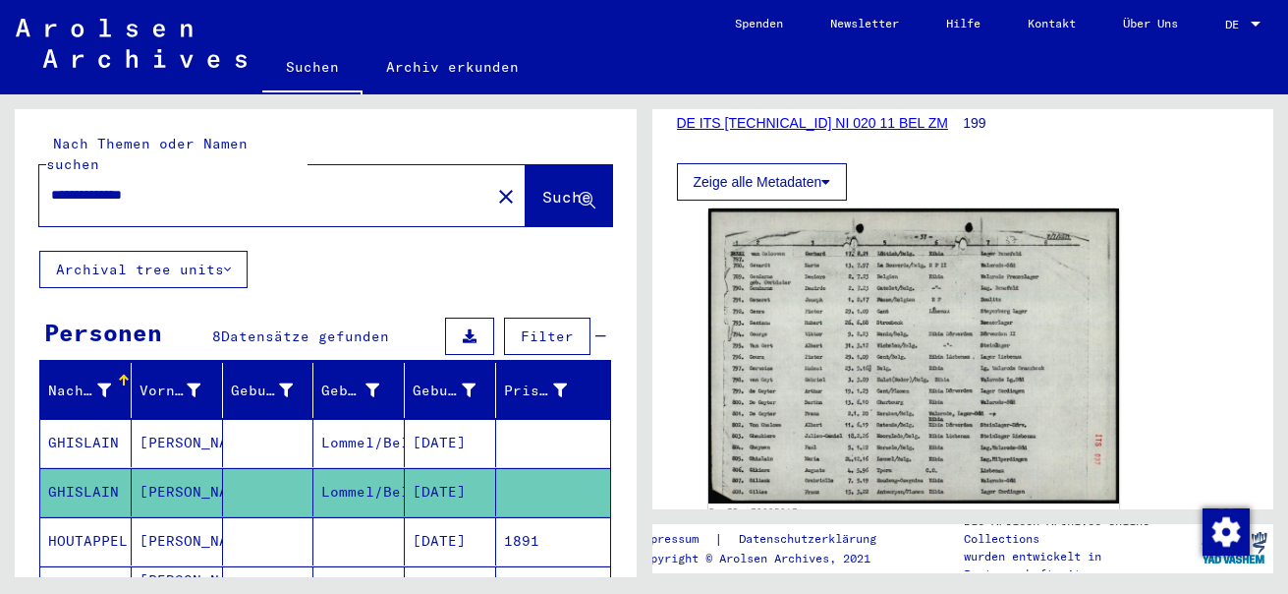
scroll to position [295, 0]
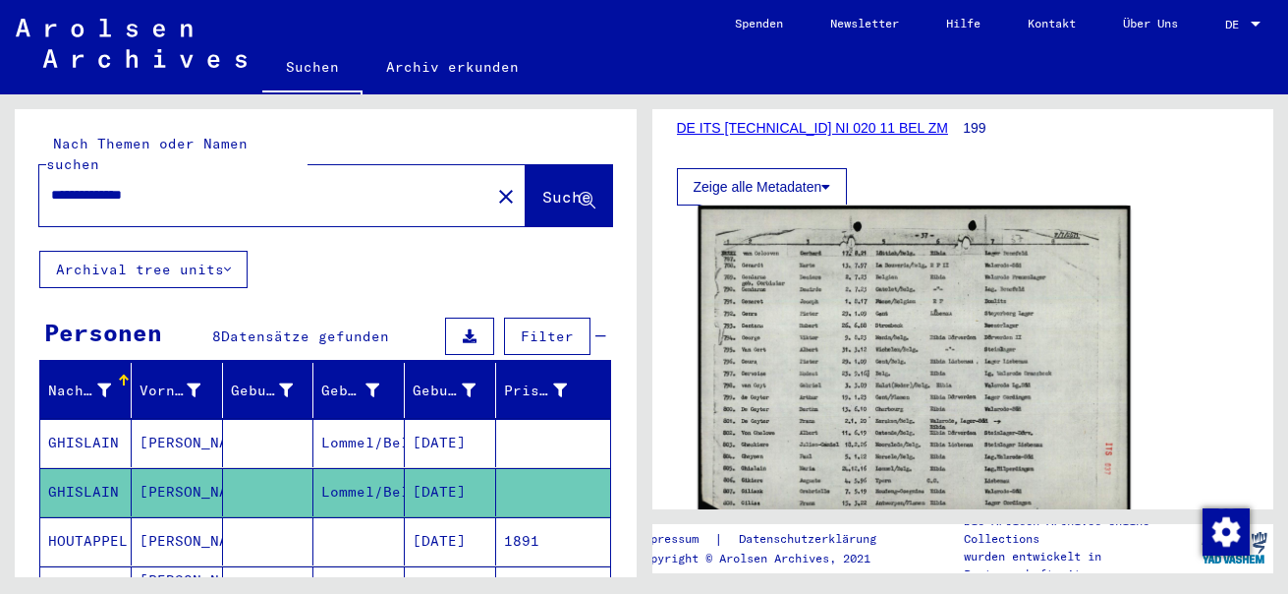
click at [829, 395] on img at bounding box center [913, 360] width 431 height 310
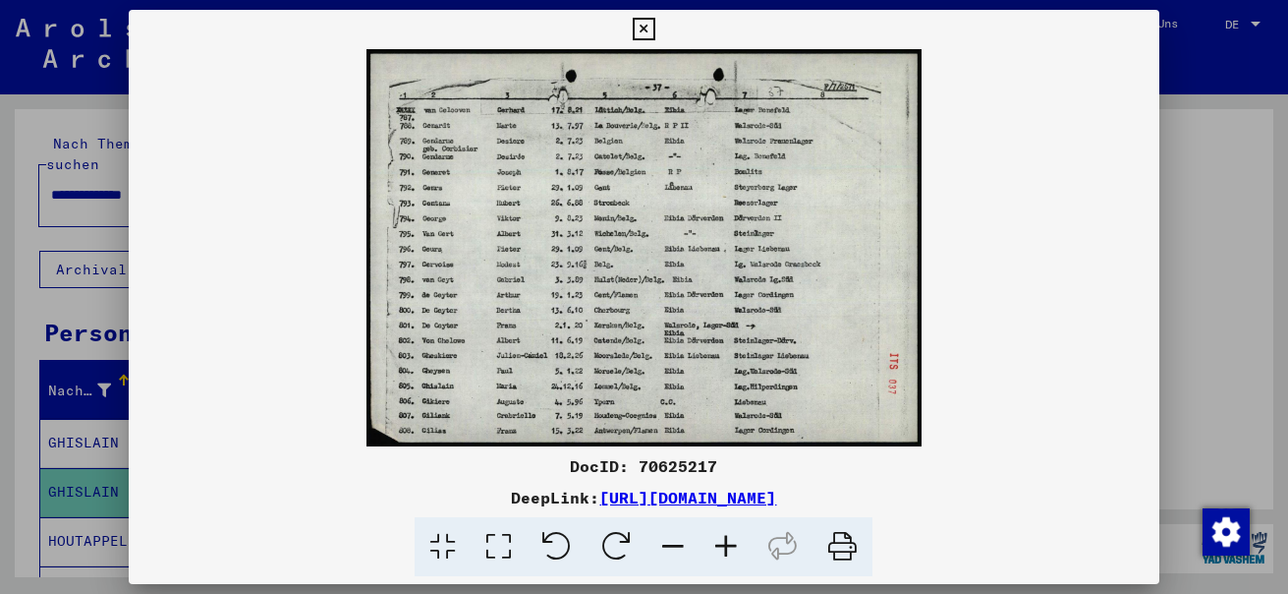
click at [736, 543] on icon at bounding box center [726, 547] width 53 height 60
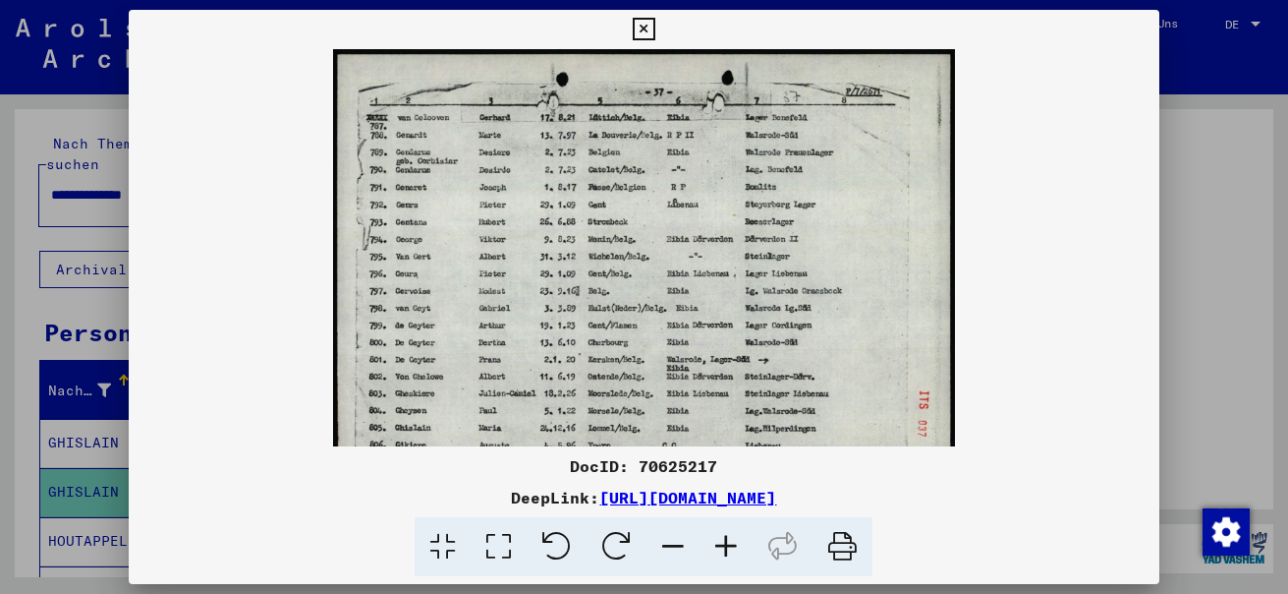
click at [734, 541] on icon at bounding box center [726, 547] width 53 height 60
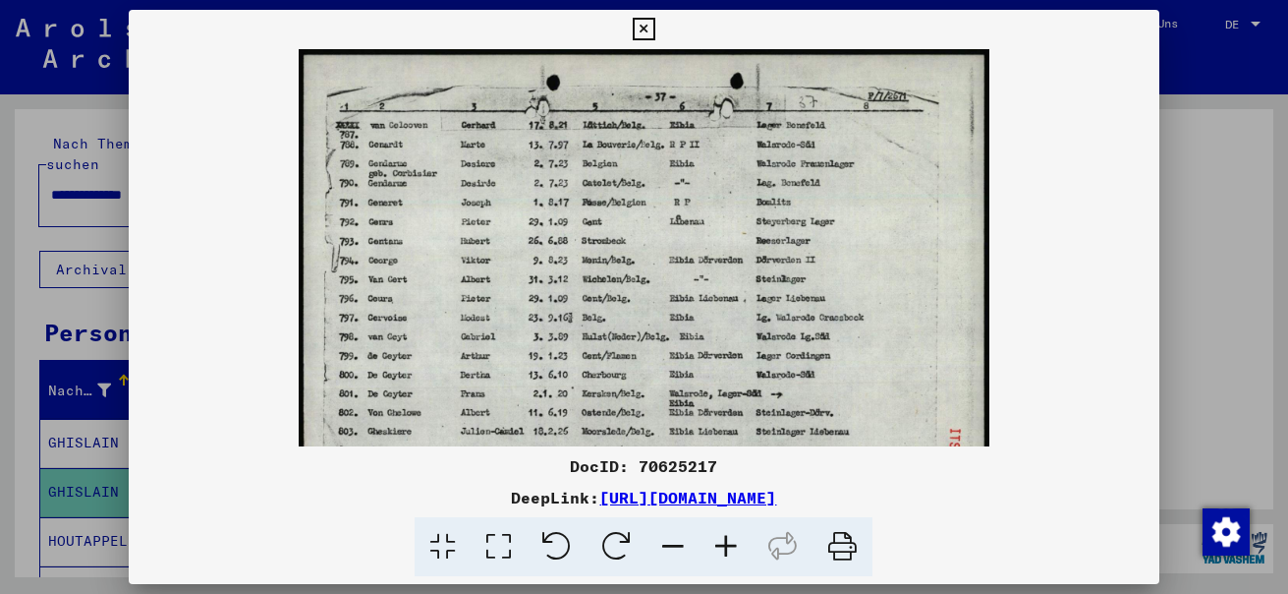
click at [734, 541] on icon at bounding box center [726, 547] width 53 height 60
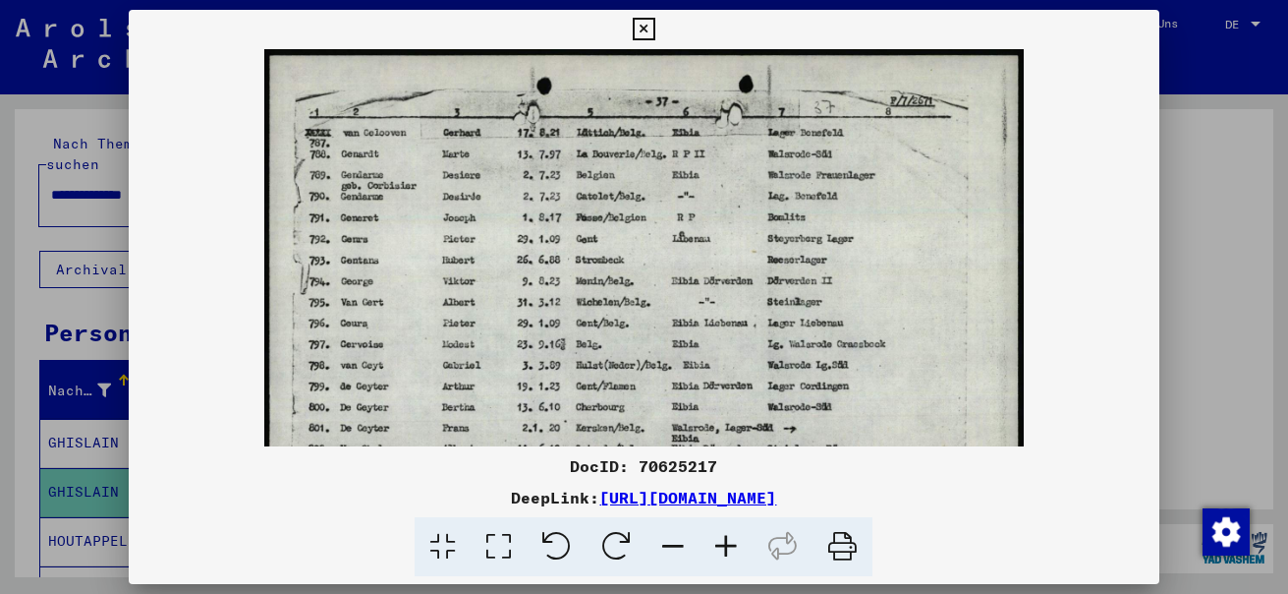
click at [734, 541] on icon at bounding box center [726, 547] width 53 height 60
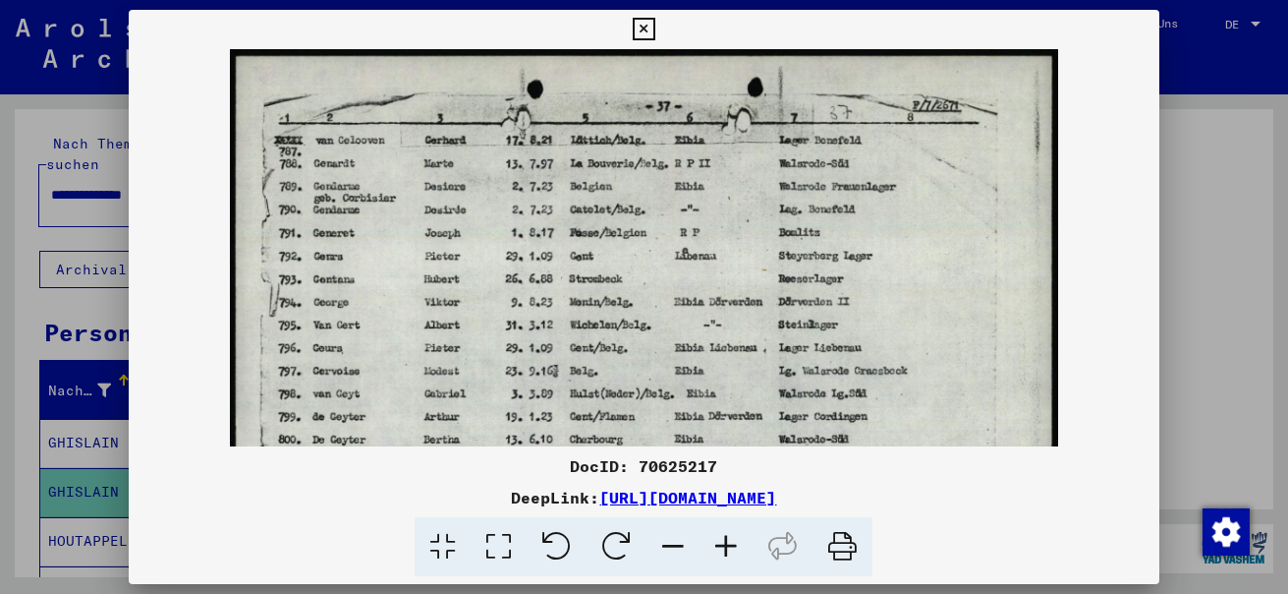
click at [734, 541] on icon at bounding box center [726, 547] width 53 height 60
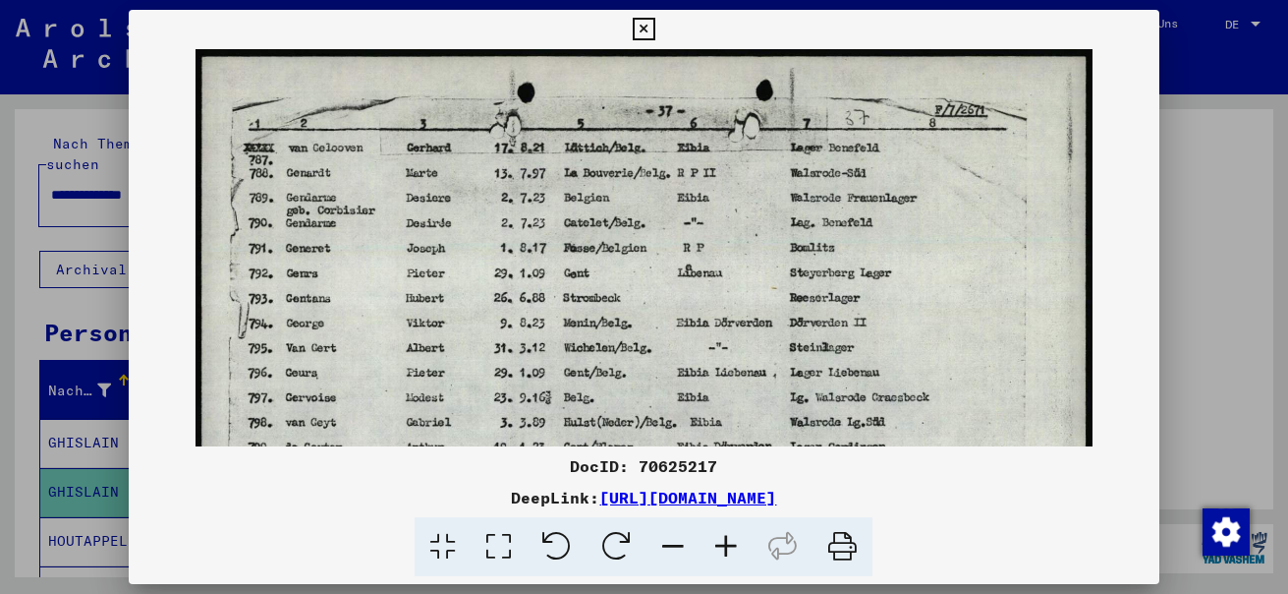
click at [734, 541] on icon at bounding box center [726, 547] width 53 height 60
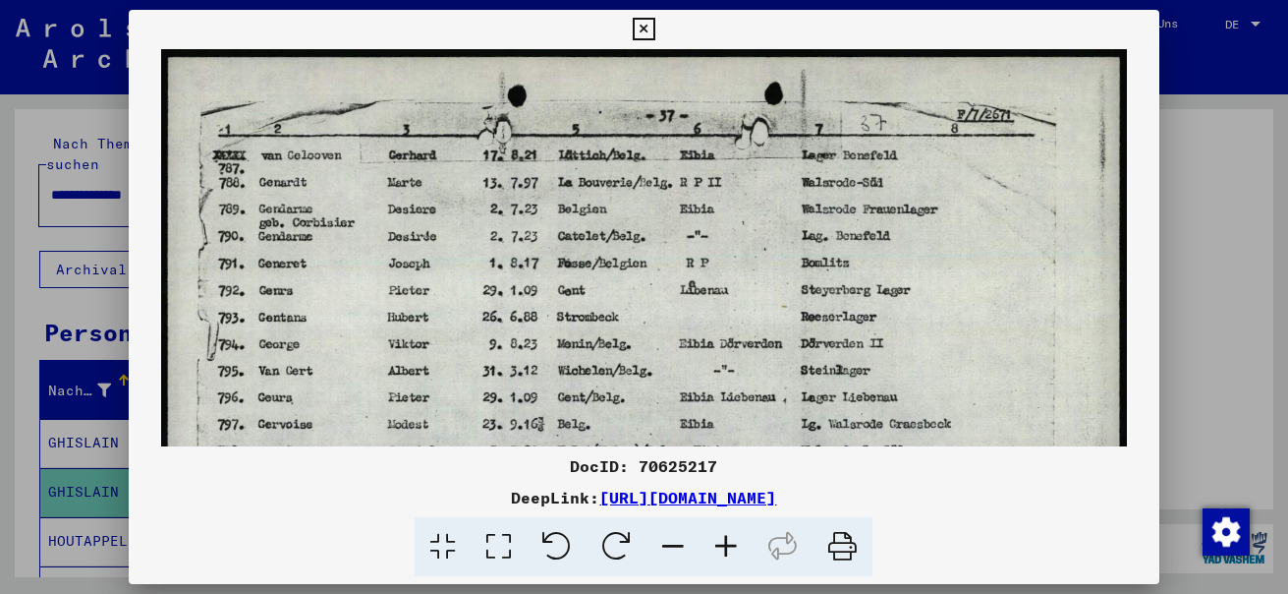
click at [734, 541] on icon at bounding box center [726, 547] width 53 height 60
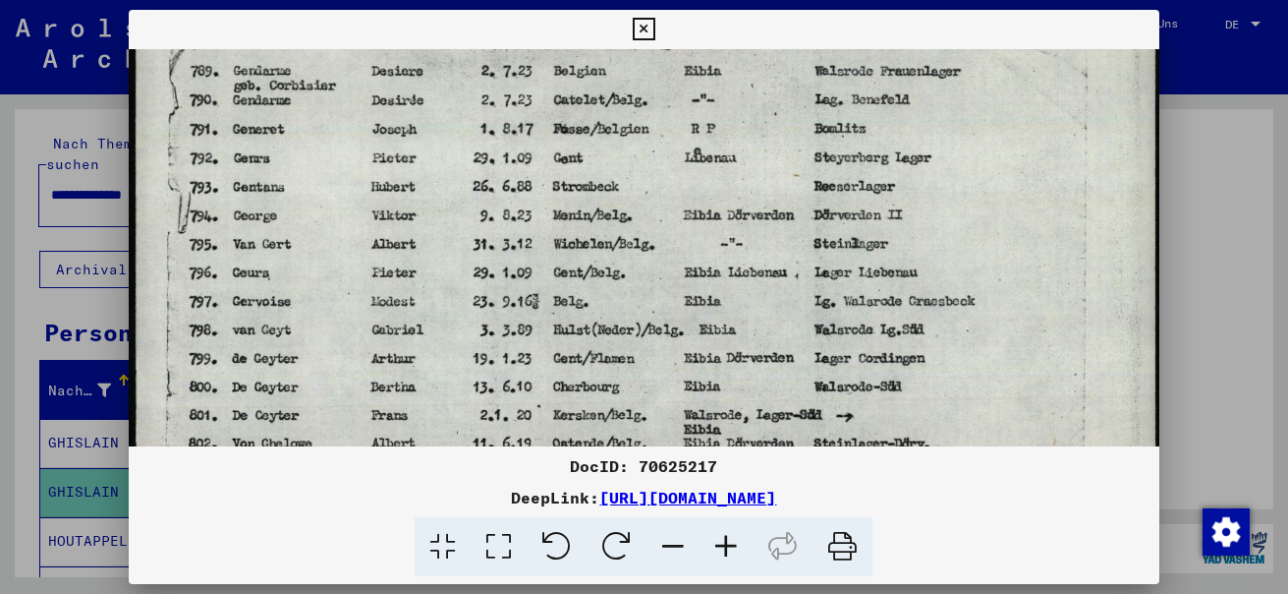
scroll to position [151, 0]
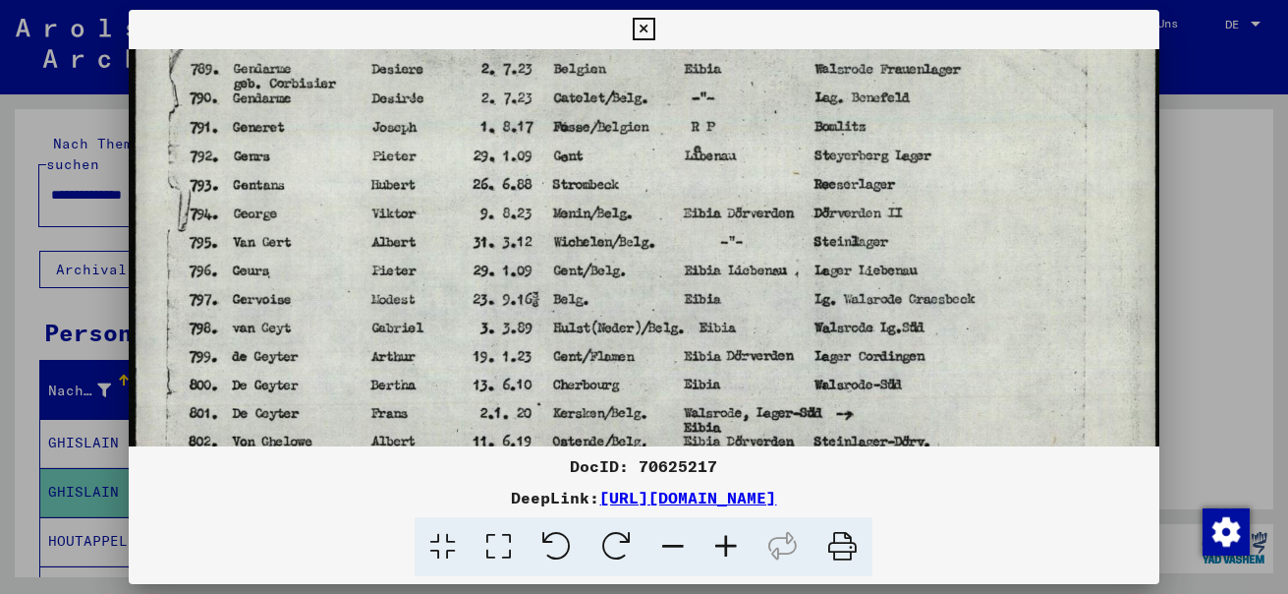
drag, startPoint x: 253, startPoint y: 263, endPoint x: 355, endPoint y: 112, distance: 182.6
click at [355, 112] on img at bounding box center [646, 268] width 1035 height 741
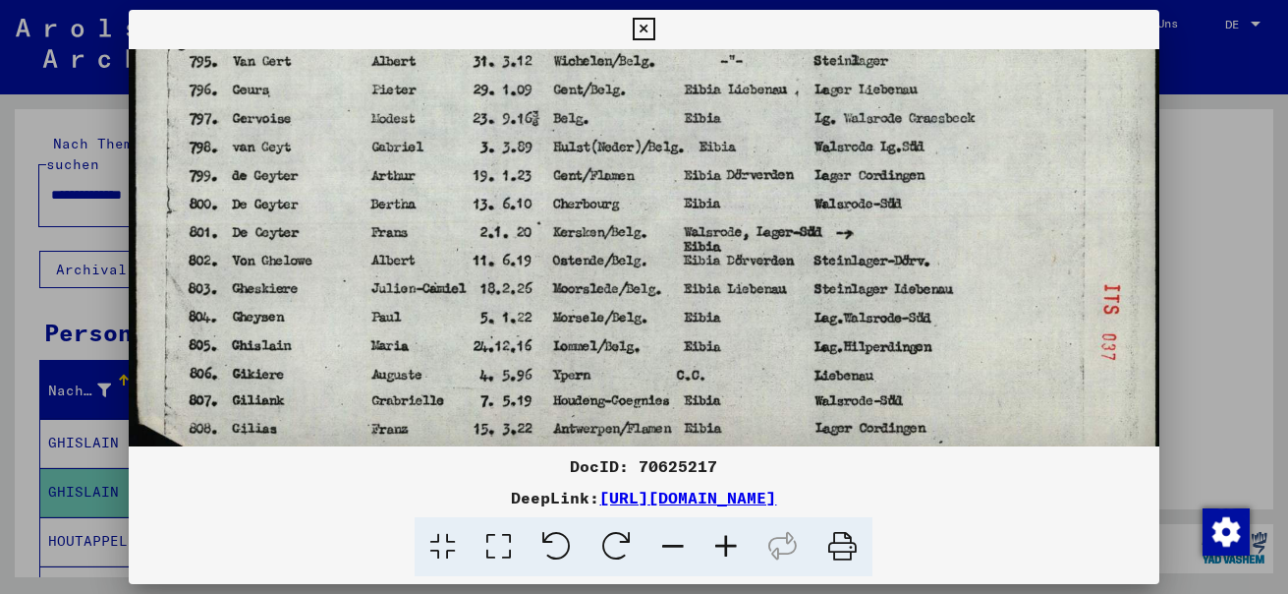
scroll to position [344, 0]
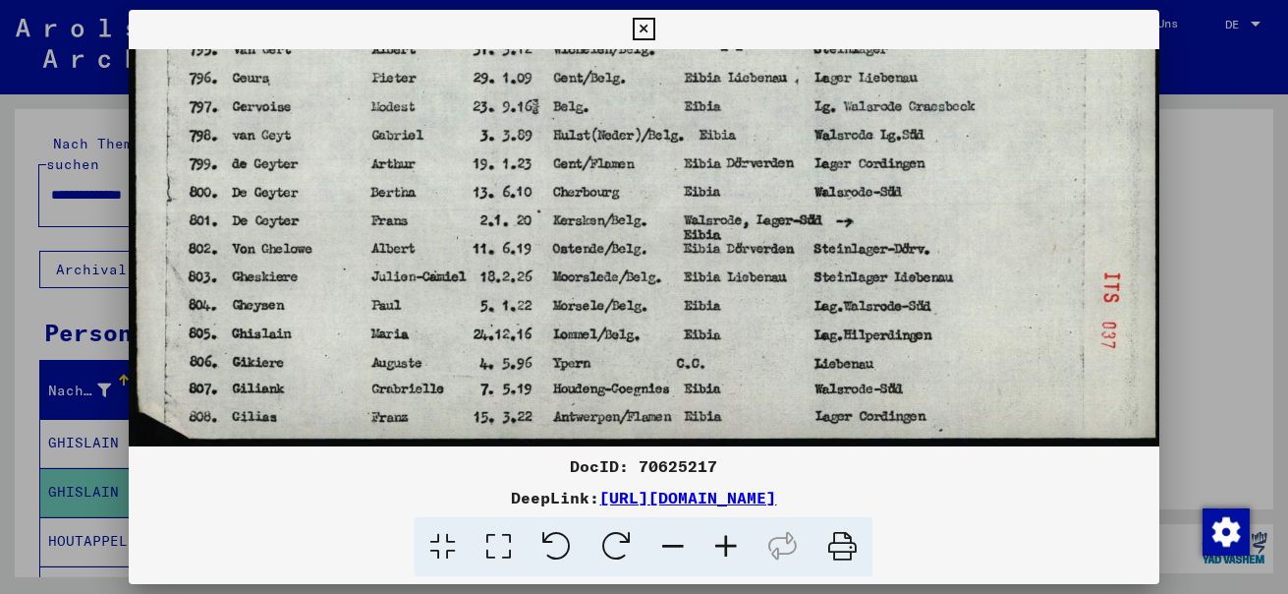
drag, startPoint x: 296, startPoint y: 342, endPoint x: 360, endPoint y: 109, distance: 241.5
click at [360, 109] on img at bounding box center [646, 75] width 1035 height 741
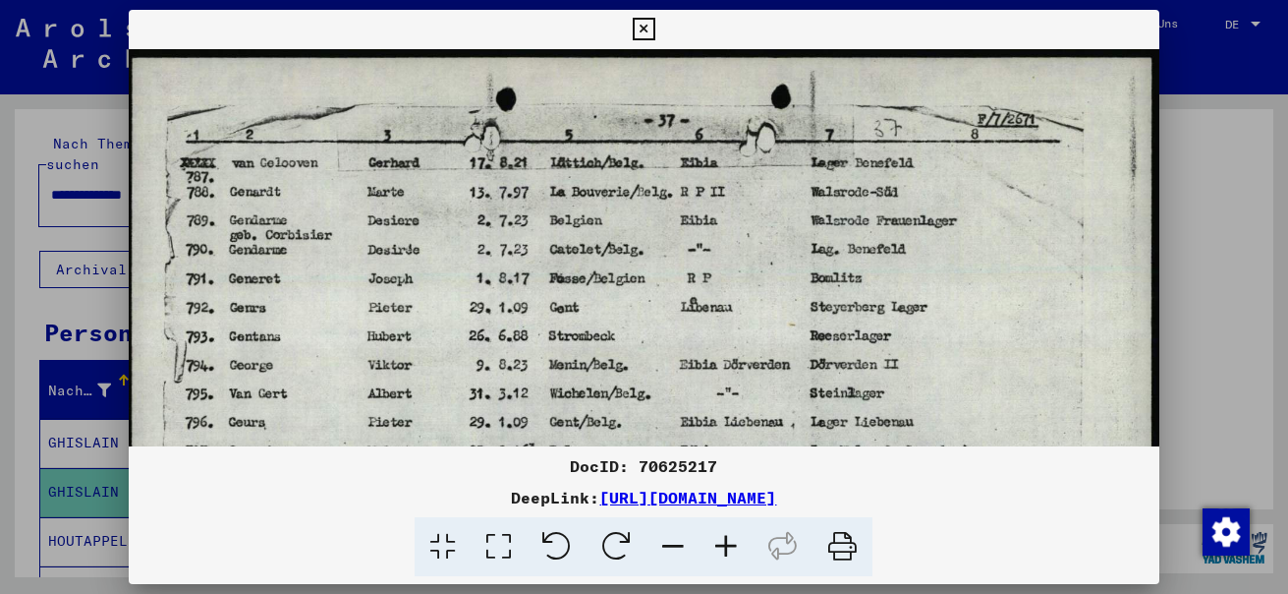
scroll to position [0, 0]
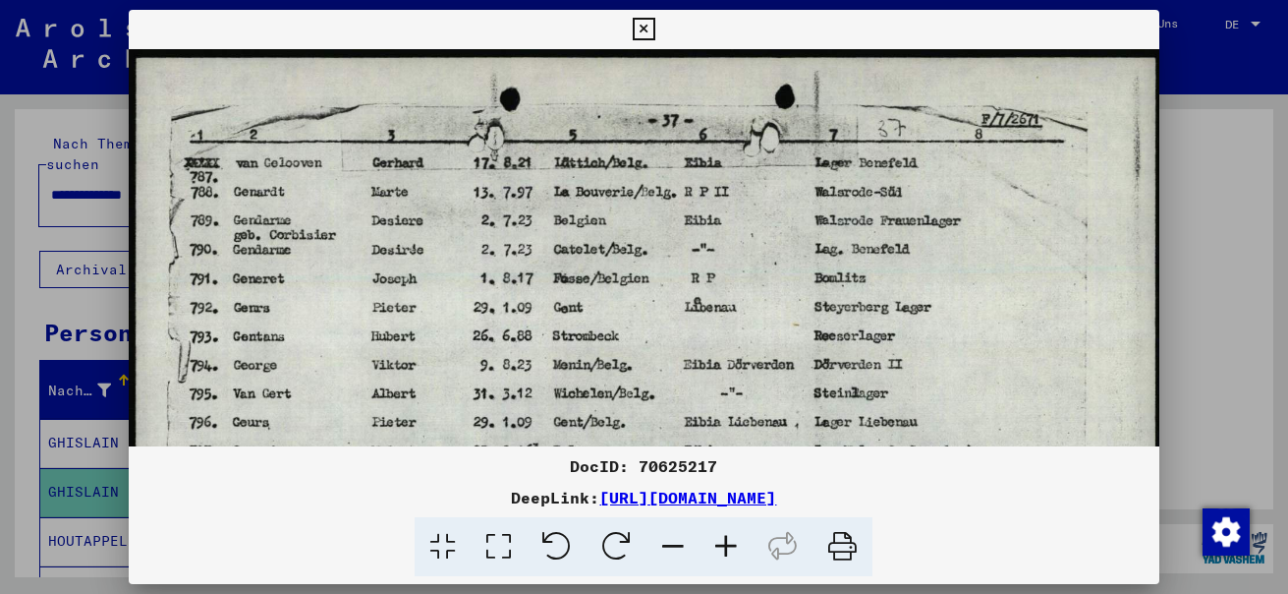
drag, startPoint x: 662, startPoint y: 104, endPoint x: 618, endPoint y: 498, distance: 396.6
click at [618, 498] on div "DocID: 70625217 DeepLink: [URL][DOMAIN_NAME]" at bounding box center [644, 293] width 1031 height 567
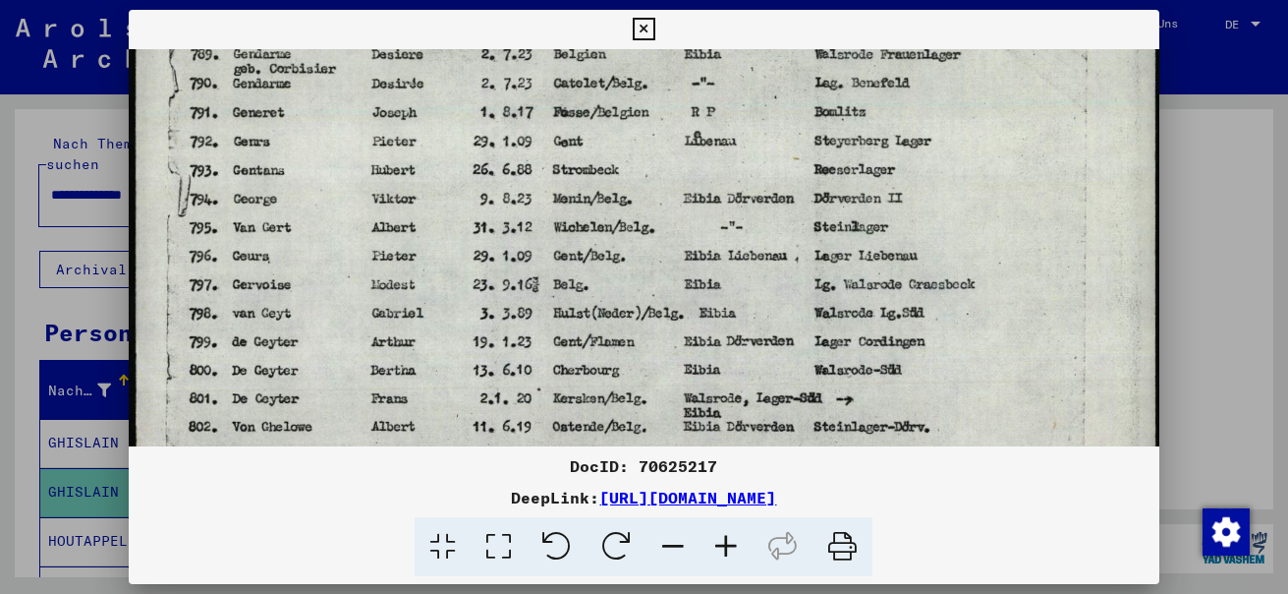
drag, startPoint x: 603, startPoint y: 275, endPoint x: 627, endPoint y: 95, distance: 181.4
click at [627, 95] on img at bounding box center [646, 253] width 1035 height 741
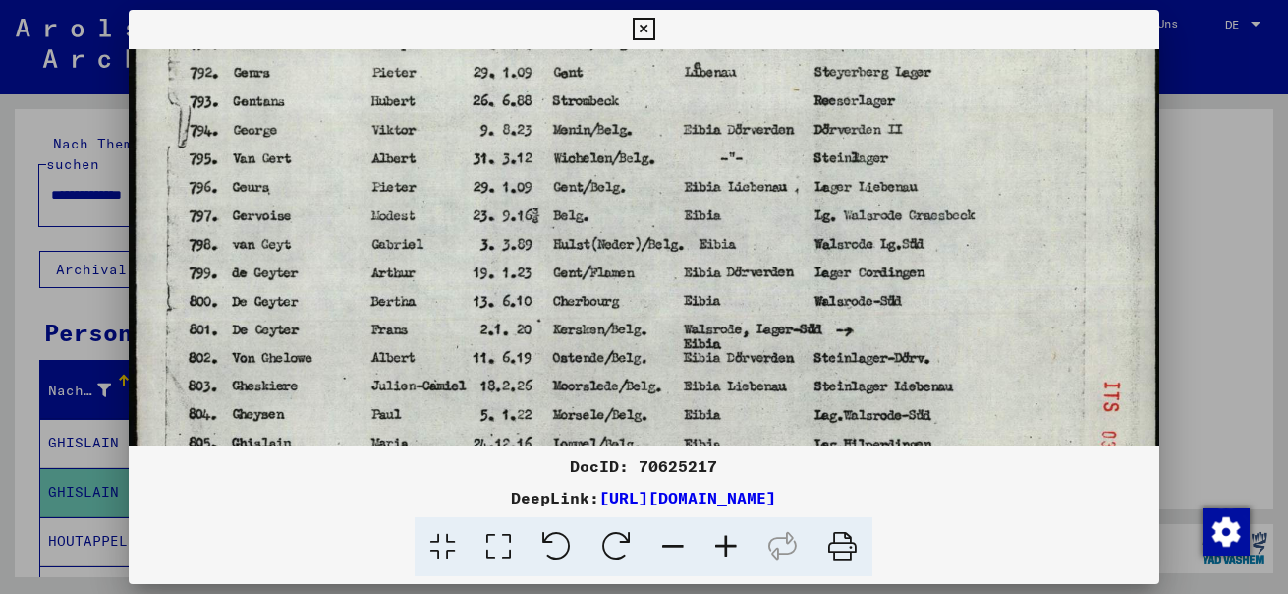
scroll to position [344, 0]
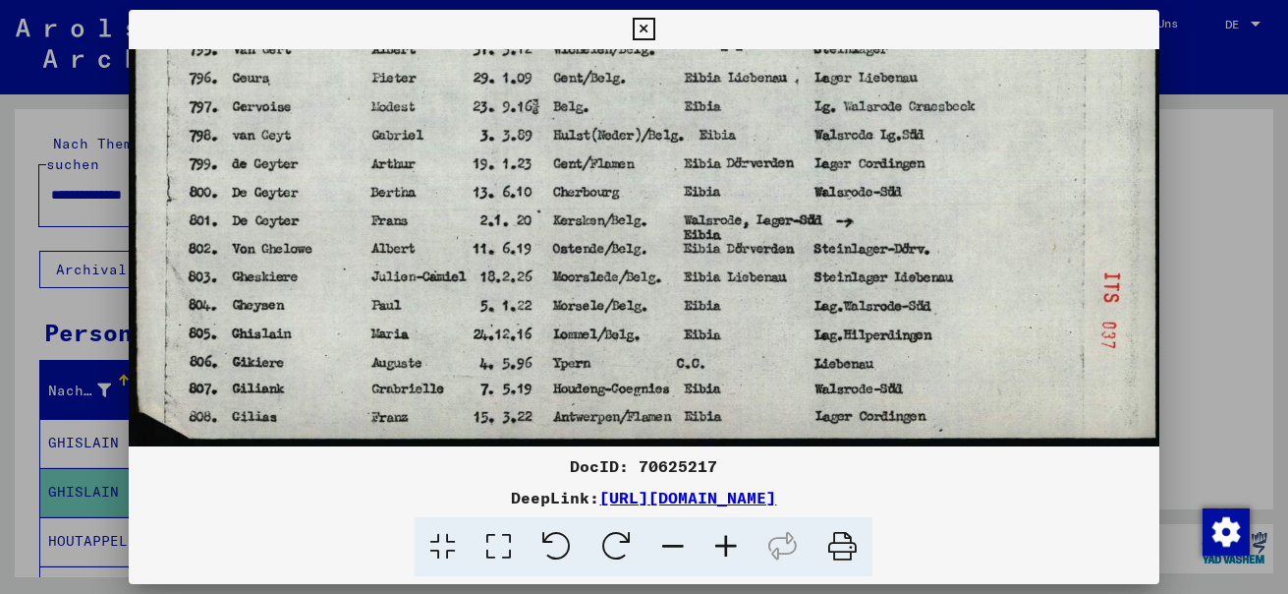
drag, startPoint x: 539, startPoint y: 364, endPoint x: 563, endPoint y: 108, distance: 256.7
click at [563, 108] on img at bounding box center [646, 75] width 1035 height 741
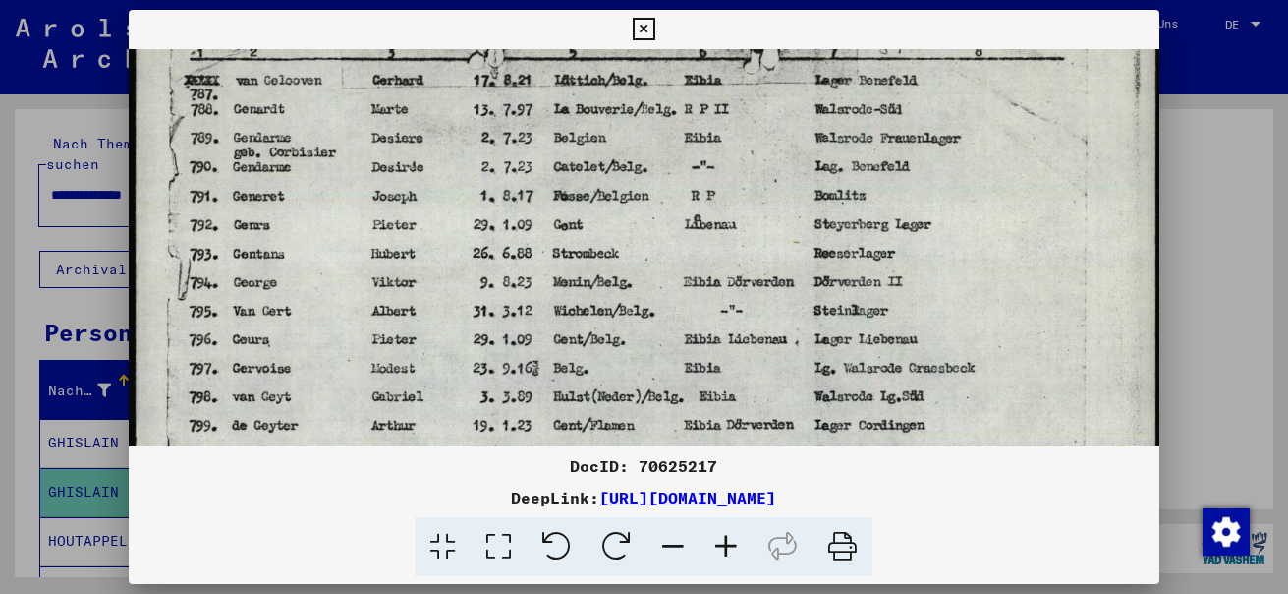
scroll to position [72, 0]
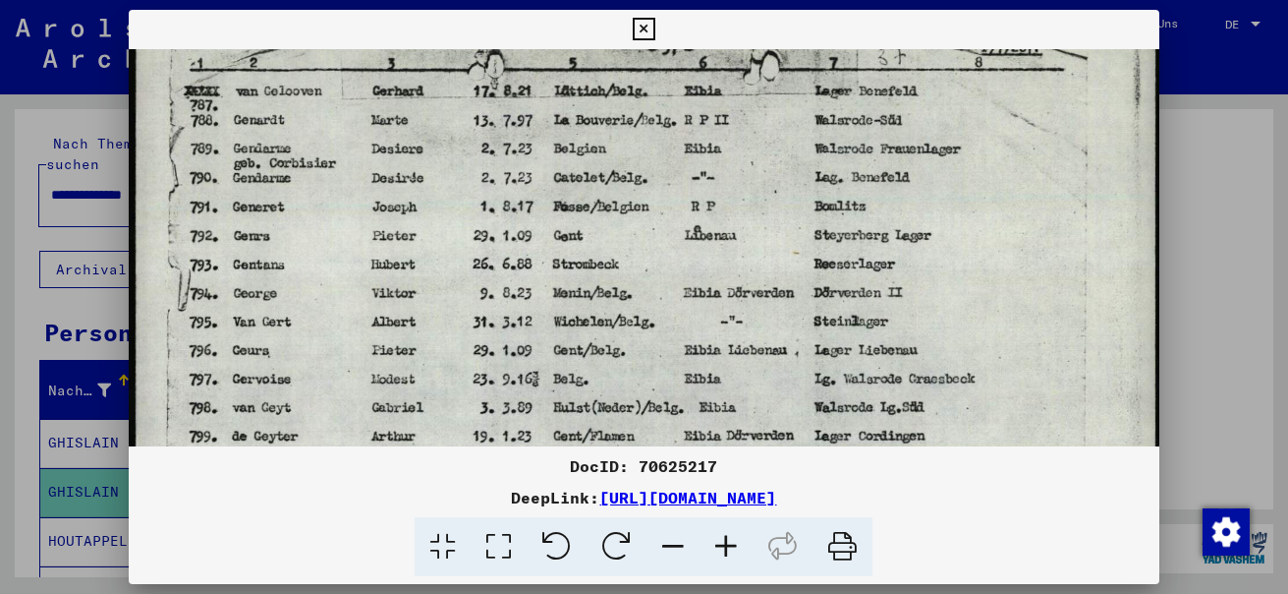
drag, startPoint x: 481, startPoint y: 147, endPoint x: 506, endPoint y: 423, distance: 276.4
click at [506, 423] on img at bounding box center [646, 347] width 1035 height 741
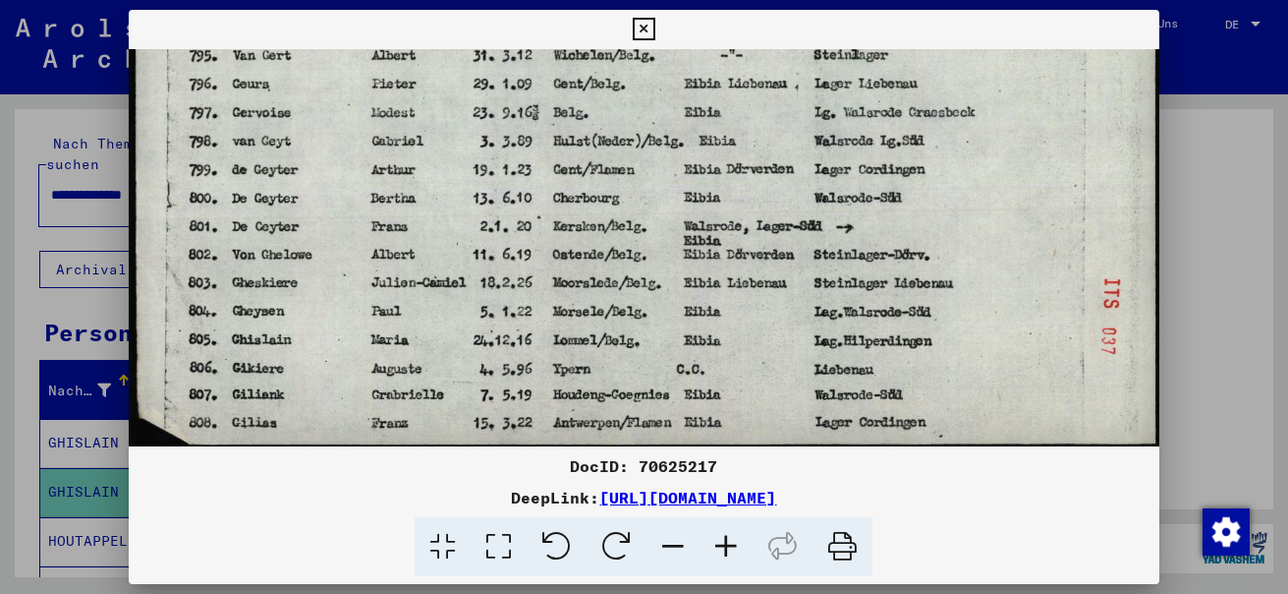
scroll to position [341, 0]
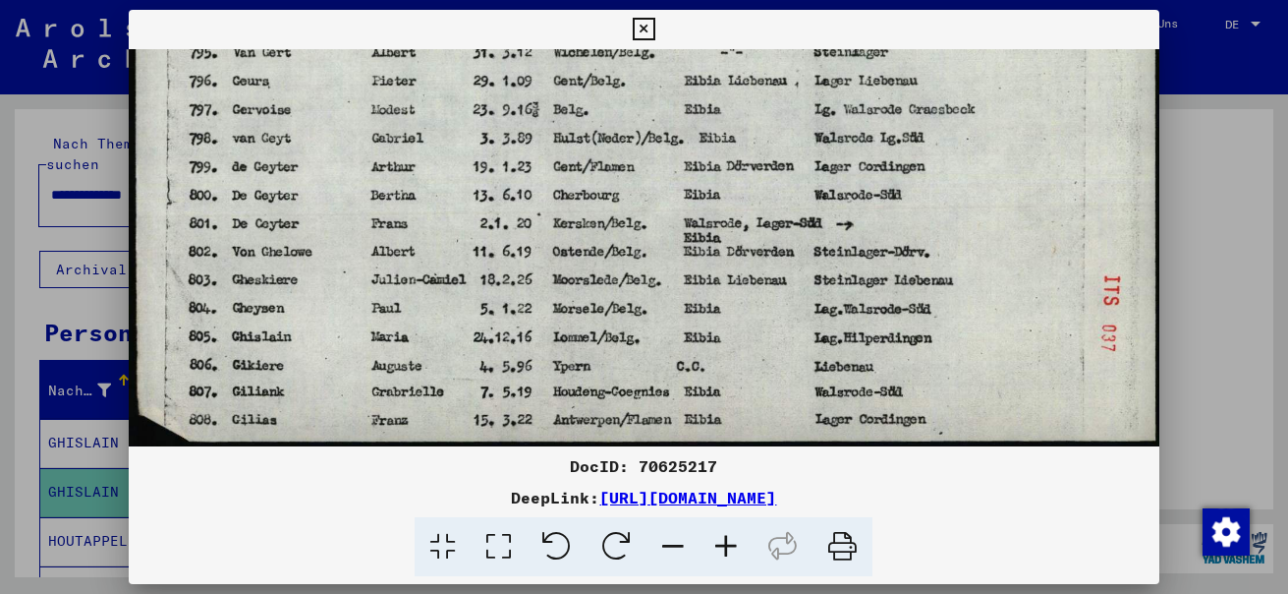
drag, startPoint x: 480, startPoint y: 271, endPoint x: 512, endPoint y: -1, distance: 274.1
click at [512, 0] on html "**********" at bounding box center [644, 297] width 1288 height 594
click at [652, 24] on icon at bounding box center [644, 30] width 23 height 24
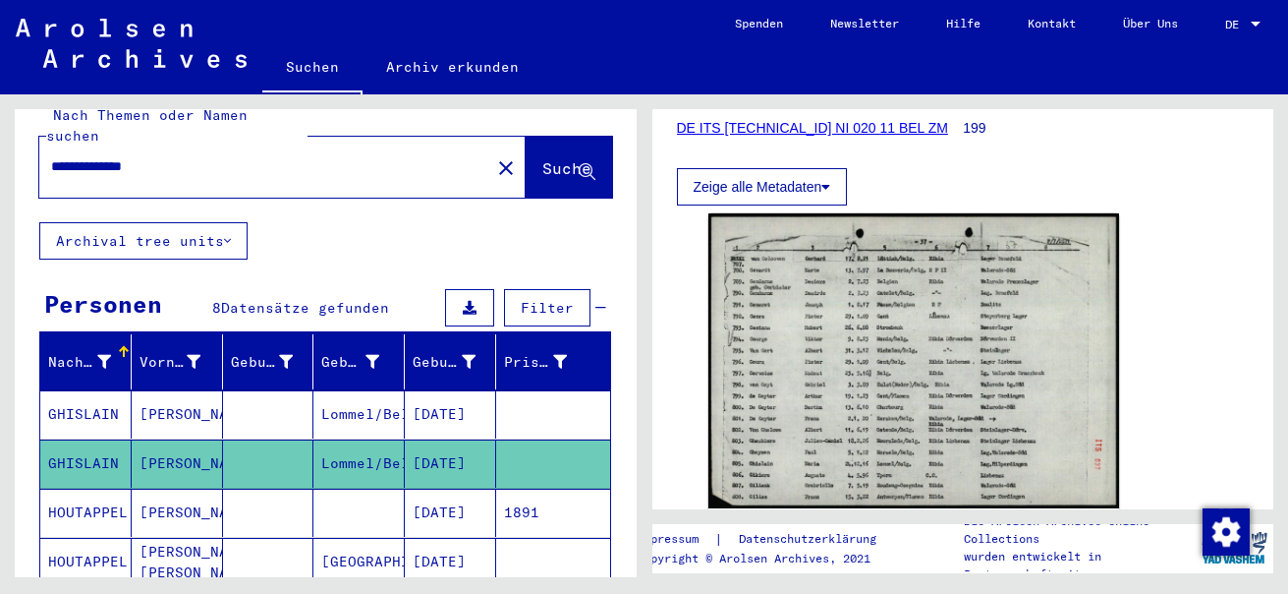
scroll to position [0, 0]
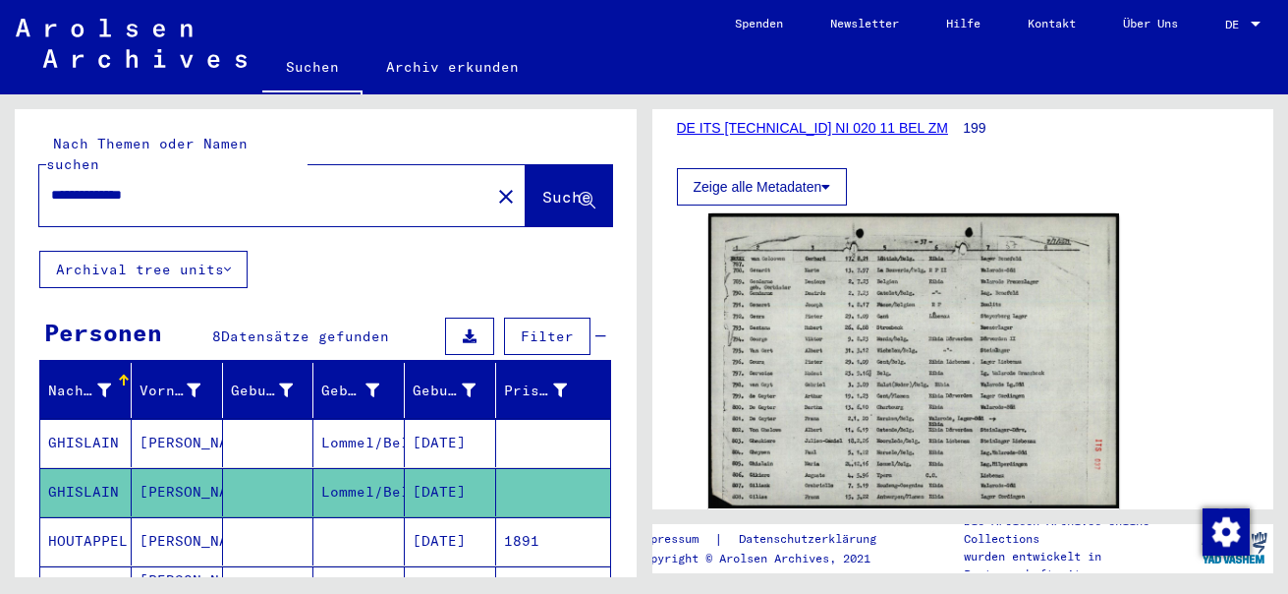
drag, startPoint x: 128, startPoint y: 180, endPoint x: 183, endPoint y: 172, distance: 55.6
click at [183, 185] on input "**********" at bounding box center [264, 195] width 427 height 21
type input "********"
click at [542, 187] on span "Suche" at bounding box center [566, 197] width 49 height 20
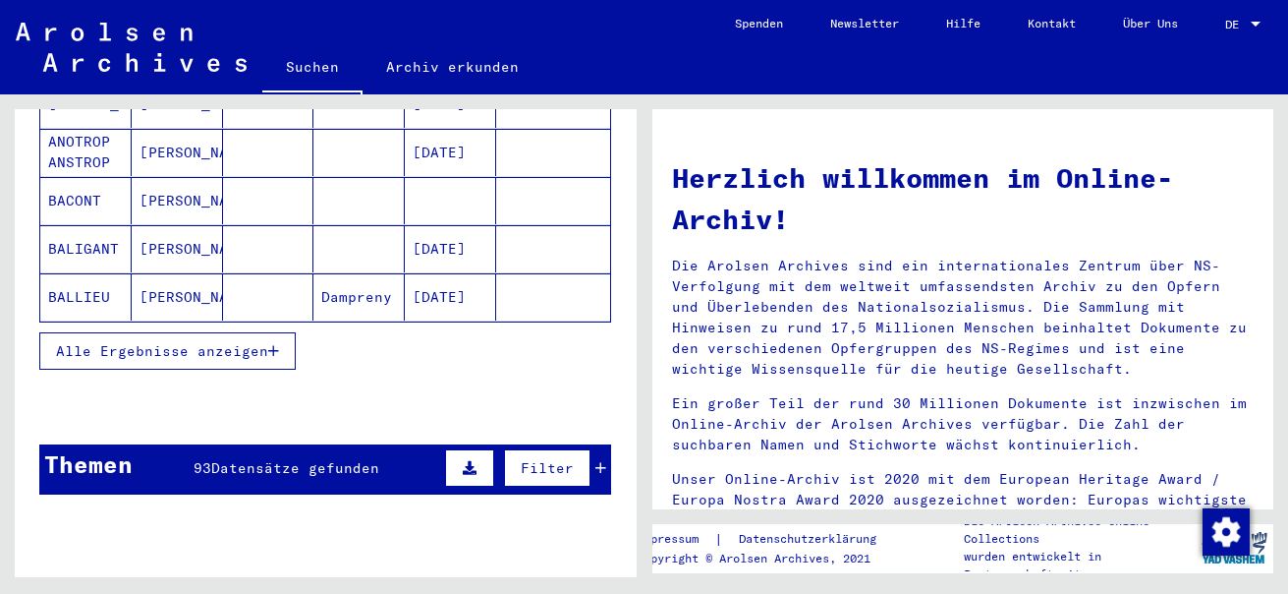
scroll to position [295, 0]
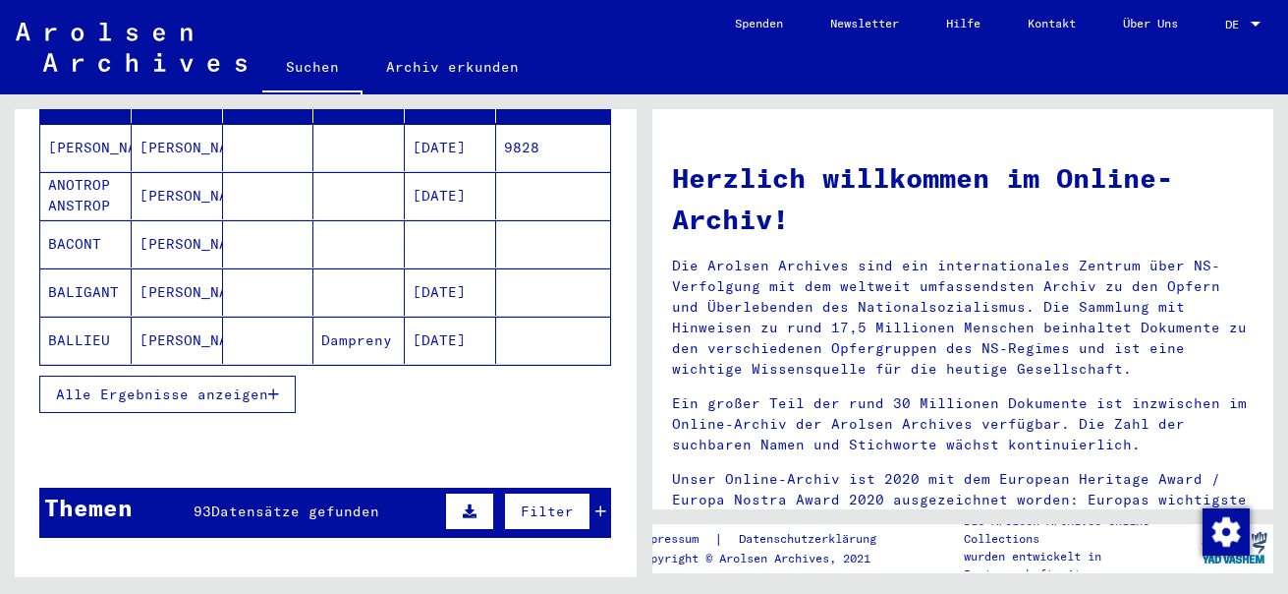
click at [137, 385] on span "Alle Ergebnisse anzeigen" at bounding box center [162, 394] width 212 height 18
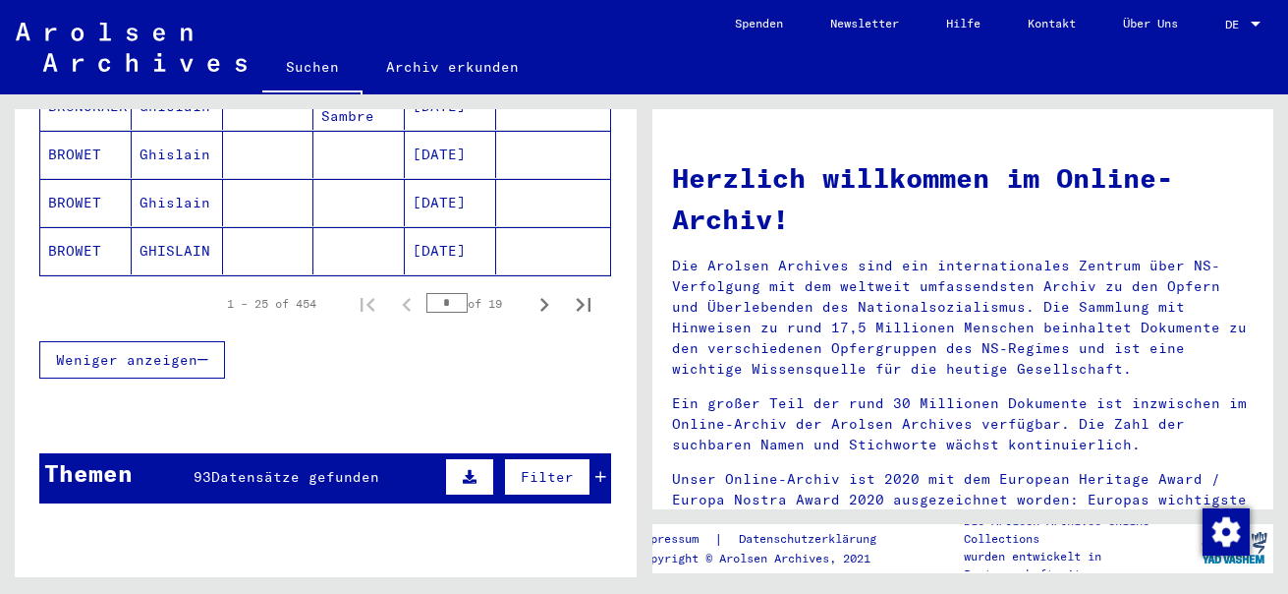
scroll to position [1376, 0]
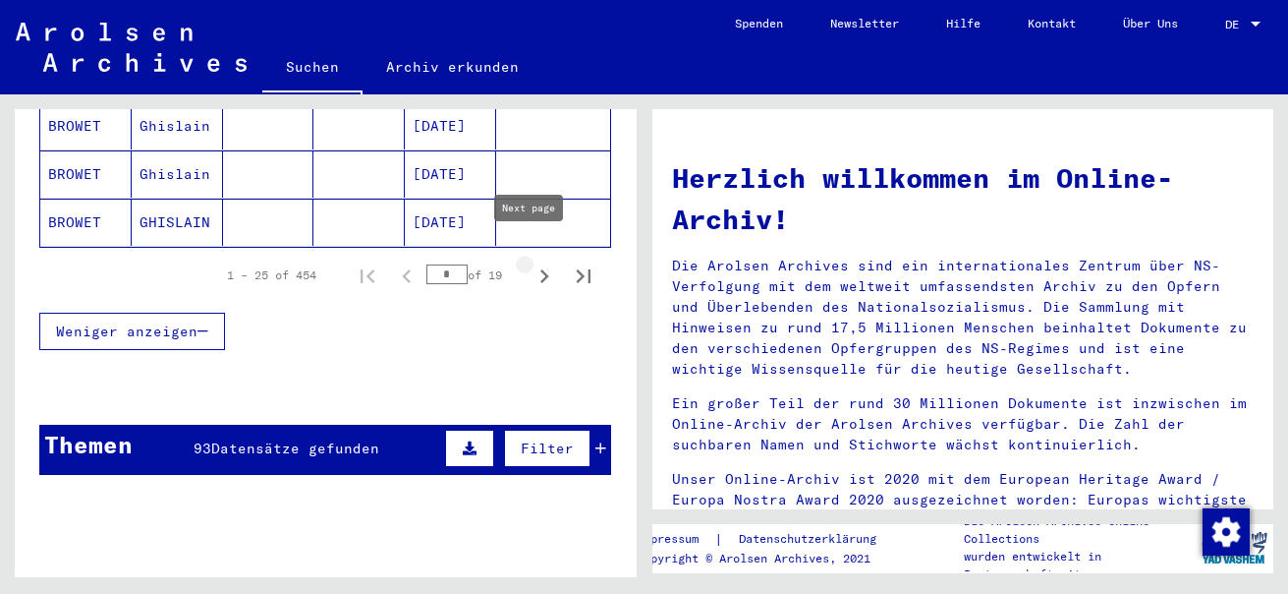
click at [531, 262] on icon "Next page" at bounding box center [545, 276] width 28 height 28
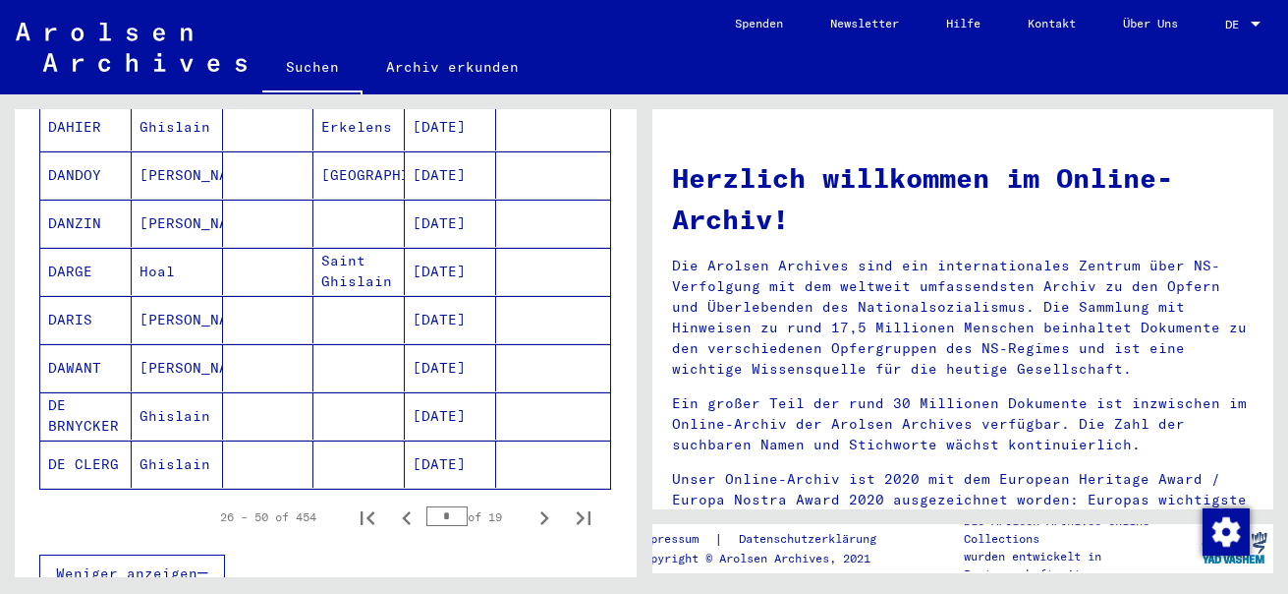
scroll to position [1179, 0]
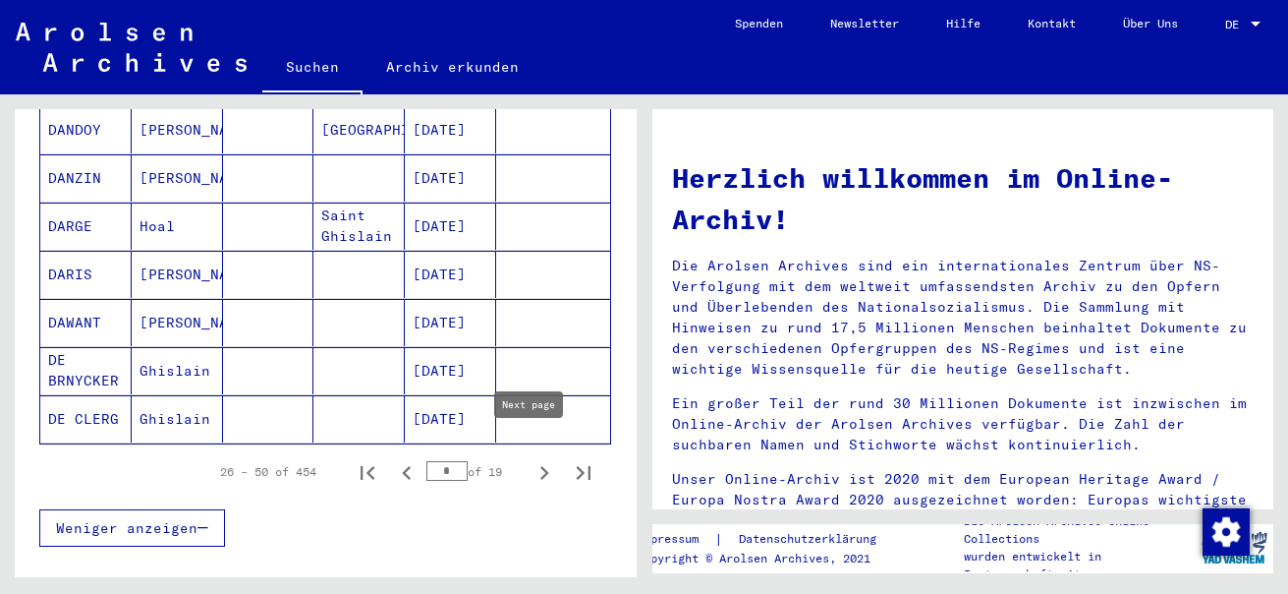
click at [531, 459] on icon "Next page" at bounding box center [545, 473] width 28 height 28
type input "*"
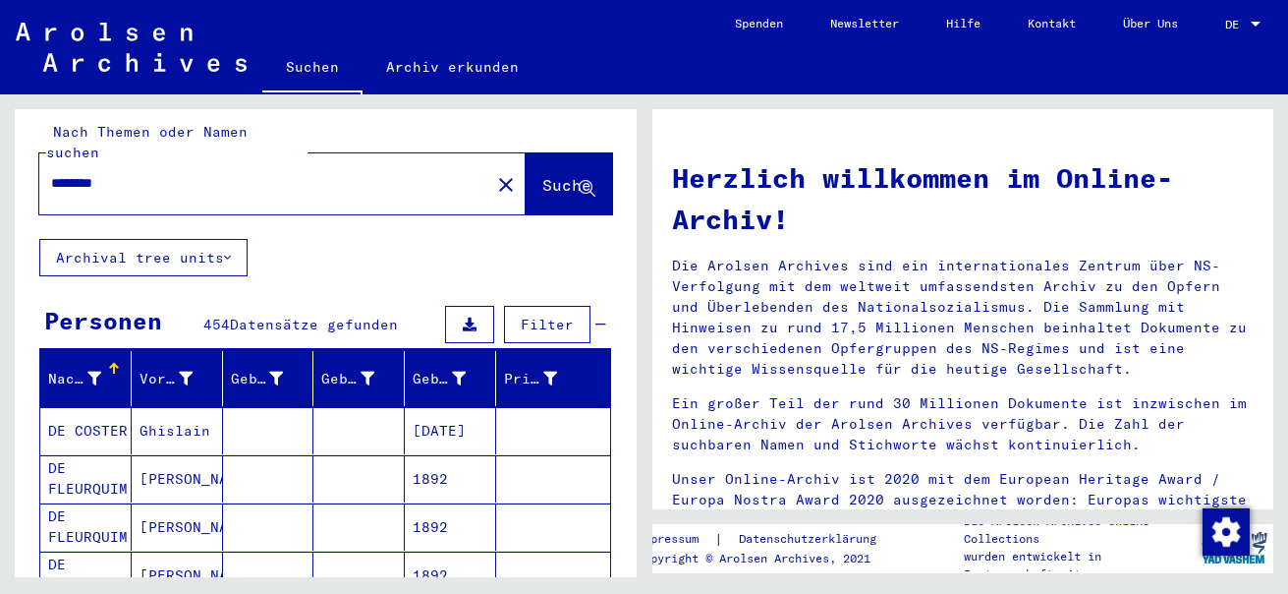
scroll to position [0, 0]
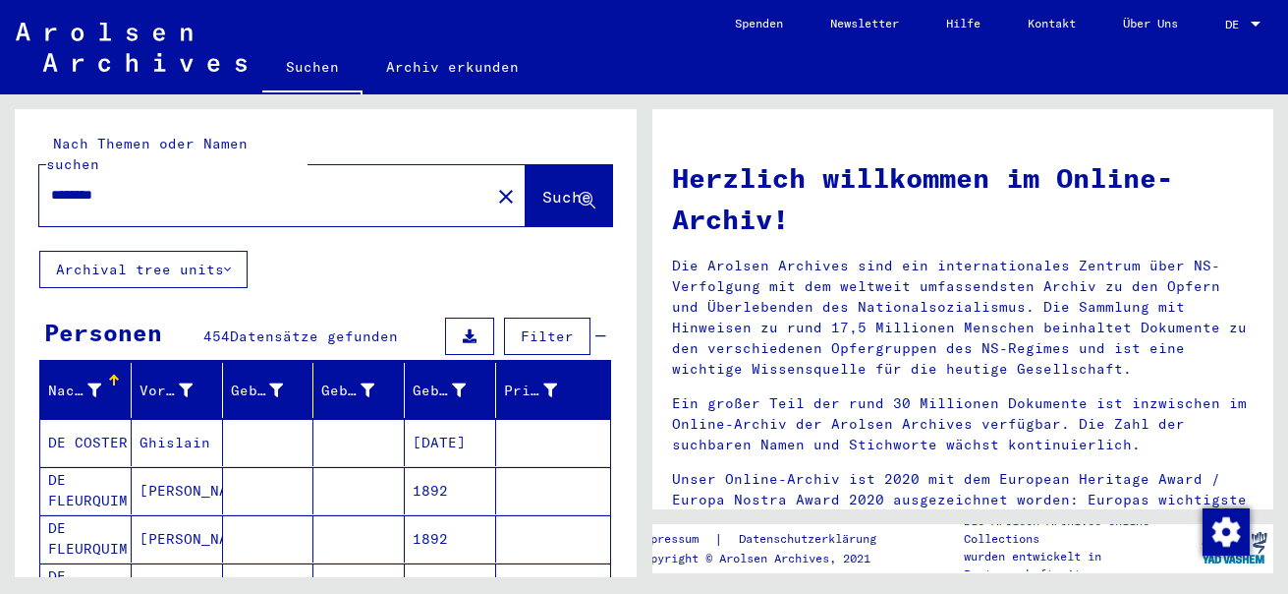
click at [188, 185] on input "********" at bounding box center [259, 195] width 416 height 21
click at [542, 187] on span "Suche" at bounding box center [566, 197] width 49 height 20
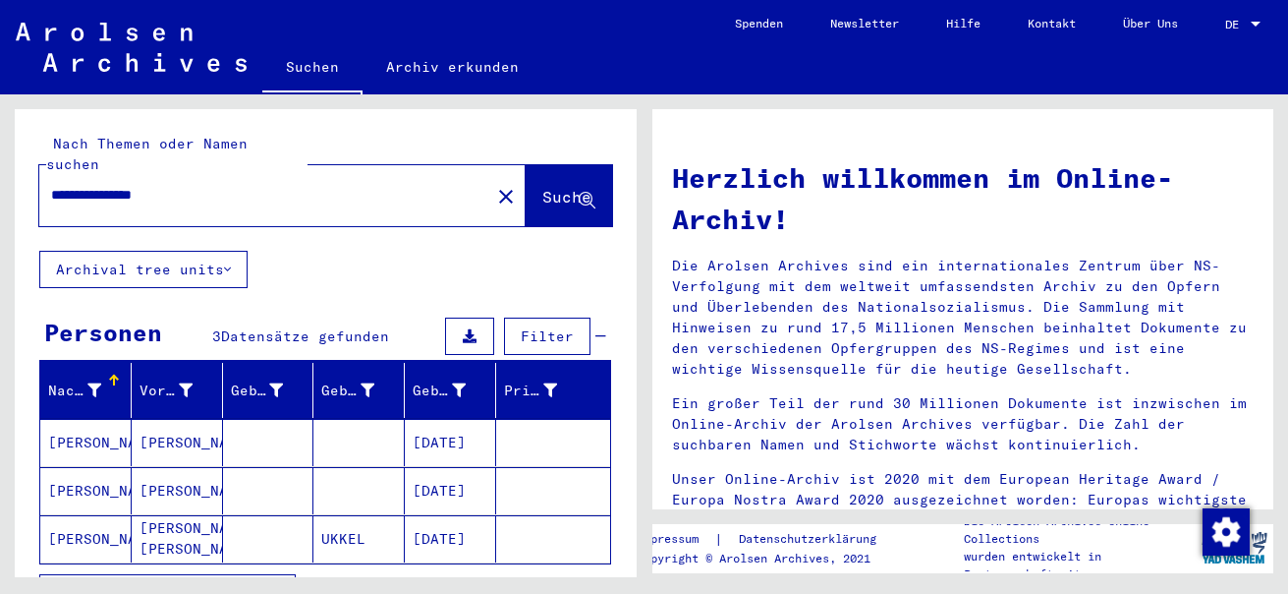
drag, startPoint x: 157, startPoint y: 173, endPoint x: 210, endPoint y: 167, distance: 53.4
click at [210, 185] on input "**********" at bounding box center [259, 195] width 416 height 21
click at [542, 187] on span "Suche" at bounding box center [566, 197] width 49 height 20
drag, startPoint x: 132, startPoint y: 168, endPoint x: 179, endPoint y: 168, distance: 47.2
click at [179, 185] on input "**********" at bounding box center [259, 195] width 416 height 21
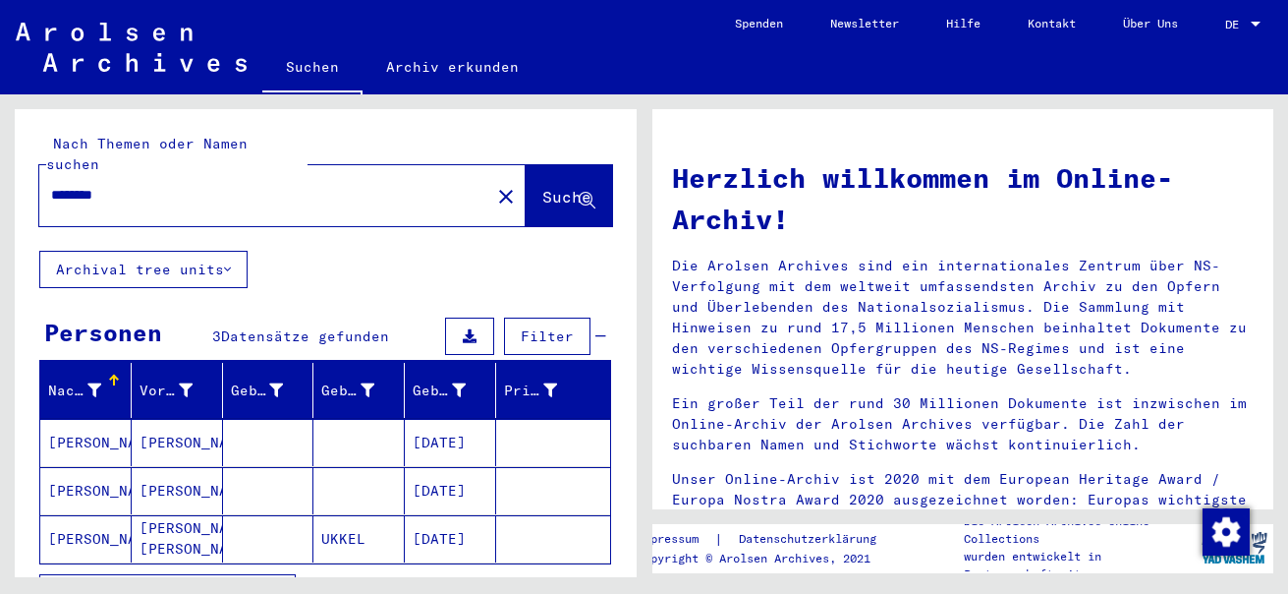
click at [68, 185] on input "********" at bounding box center [259, 195] width 416 height 21
click at [526, 174] on button "Suche" at bounding box center [569, 195] width 86 height 61
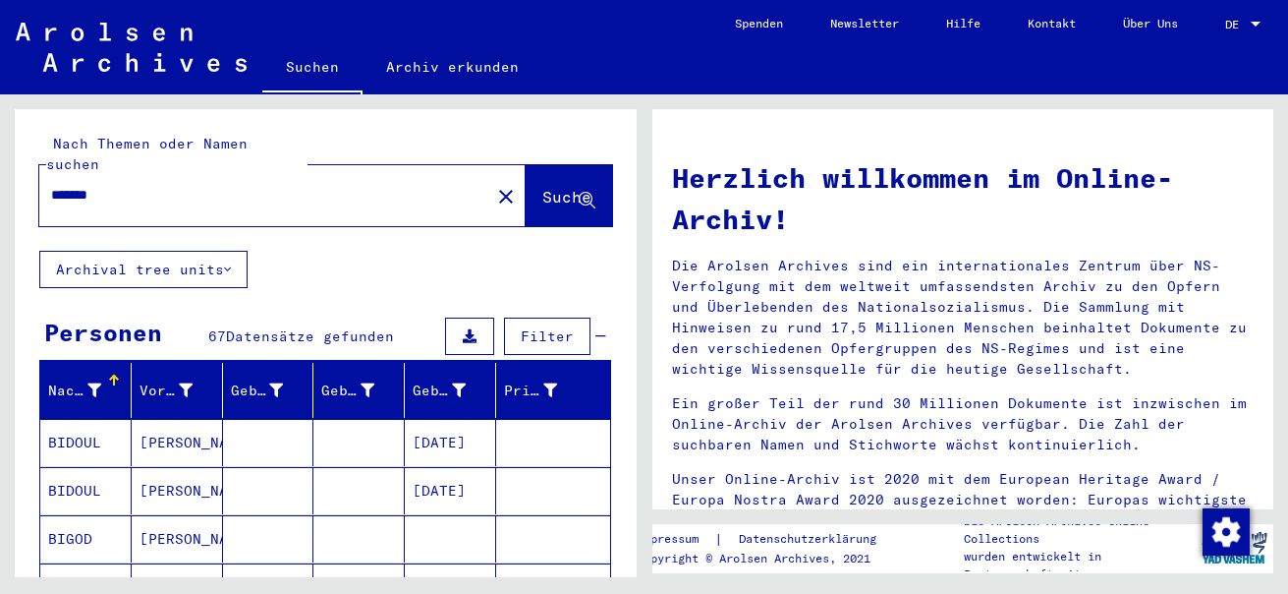
click at [61, 185] on input "*******" at bounding box center [259, 195] width 416 height 21
click at [150, 185] on input "********" at bounding box center [259, 195] width 416 height 21
click at [173, 185] on input "********" at bounding box center [259, 195] width 416 height 21
click at [542, 187] on span "Suche" at bounding box center [566, 197] width 49 height 20
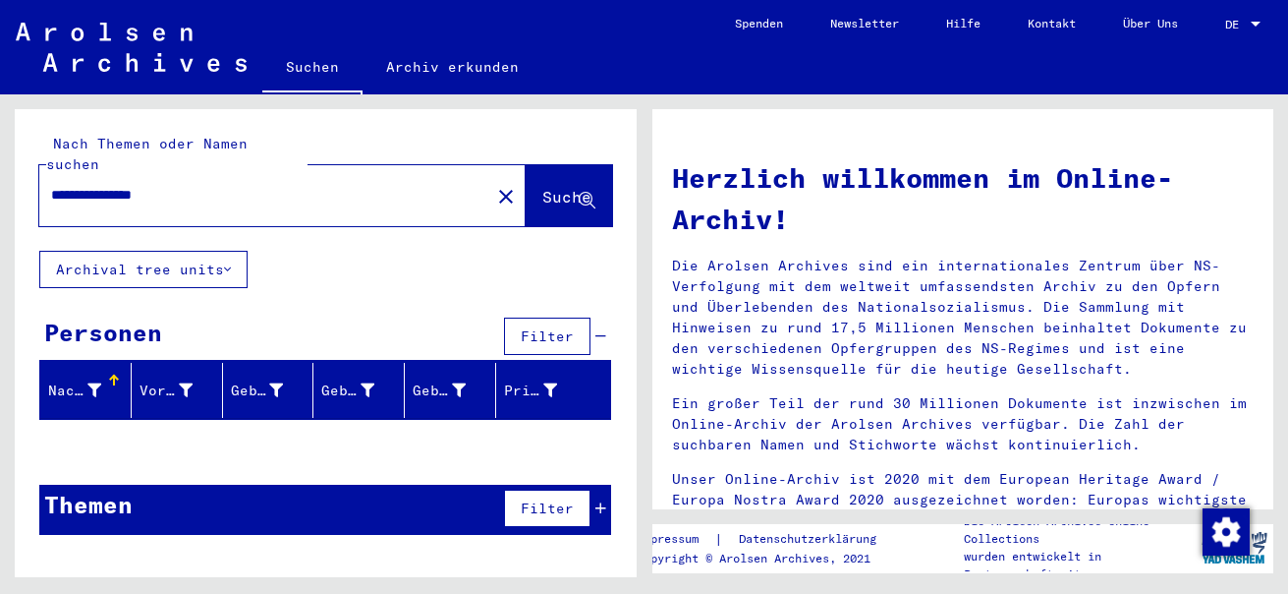
drag, startPoint x: 224, startPoint y: 176, endPoint x: 4, endPoint y: 173, distance: 220.2
click at [4, 173] on div "**********" at bounding box center [322, 335] width 644 height 483
click at [542, 187] on span "Suche" at bounding box center [566, 197] width 49 height 20
click at [108, 185] on input "********" at bounding box center [259, 195] width 416 height 21
click at [567, 187] on span "Suche" at bounding box center [566, 197] width 49 height 20
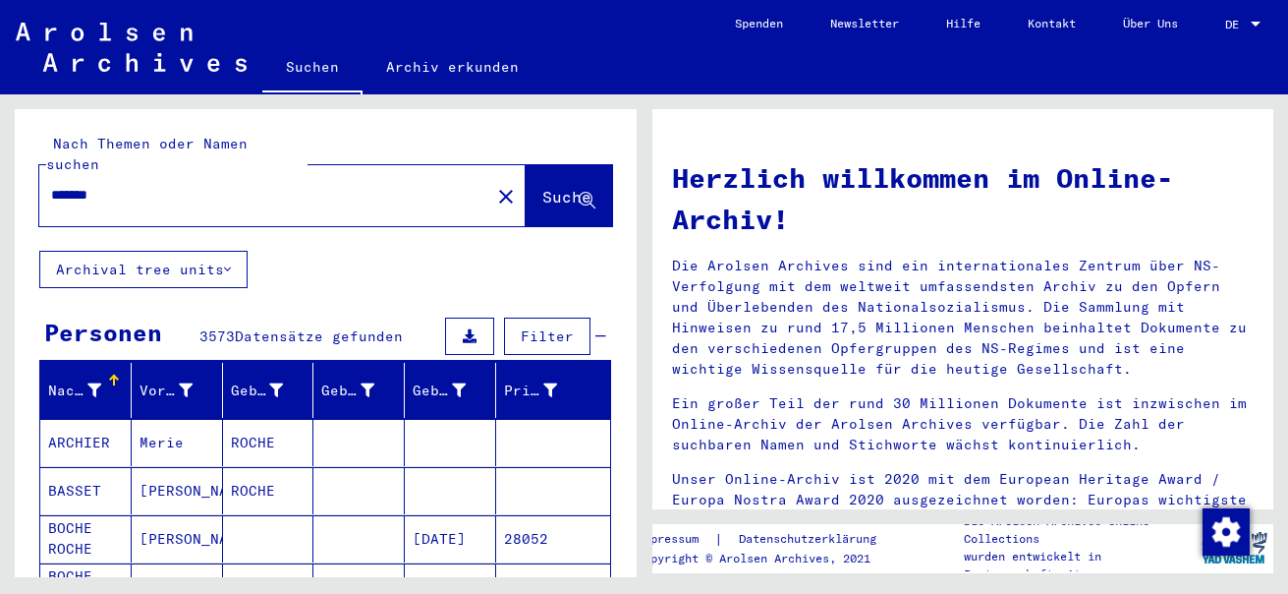
click at [76, 185] on input "*******" at bounding box center [259, 195] width 416 height 21
click at [542, 187] on span "Suche" at bounding box center [566, 197] width 49 height 20
drag, startPoint x: 181, startPoint y: 169, endPoint x: 12, endPoint y: 174, distance: 169.1
click at [12, 174] on div "Nach Themen oder Namen suchen ****** close Suche Archival tree units Personen 3…" at bounding box center [322, 335] width 644 height 483
type input "**********"
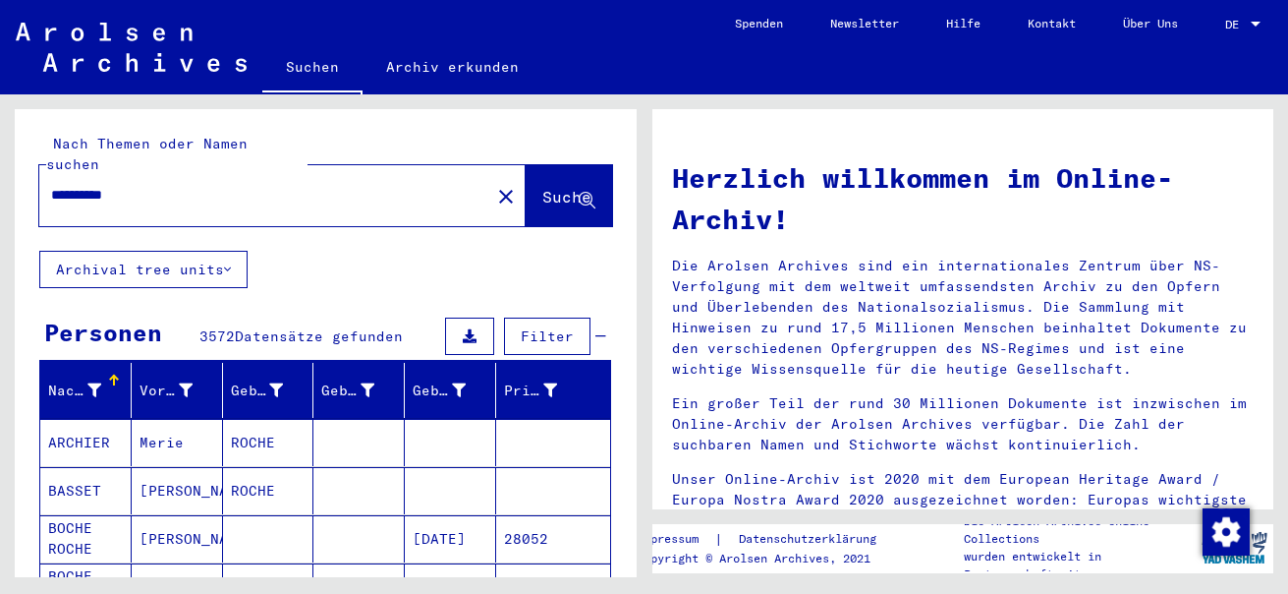
click at [542, 187] on span "Suche" at bounding box center [566, 197] width 49 height 20
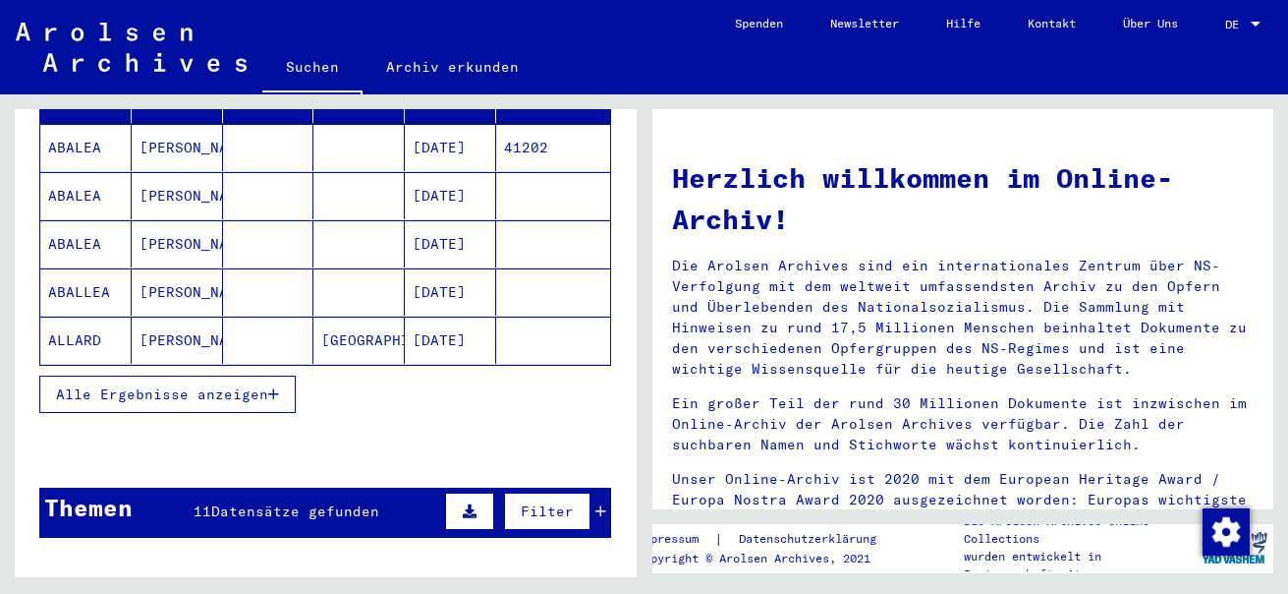
scroll to position [197, 0]
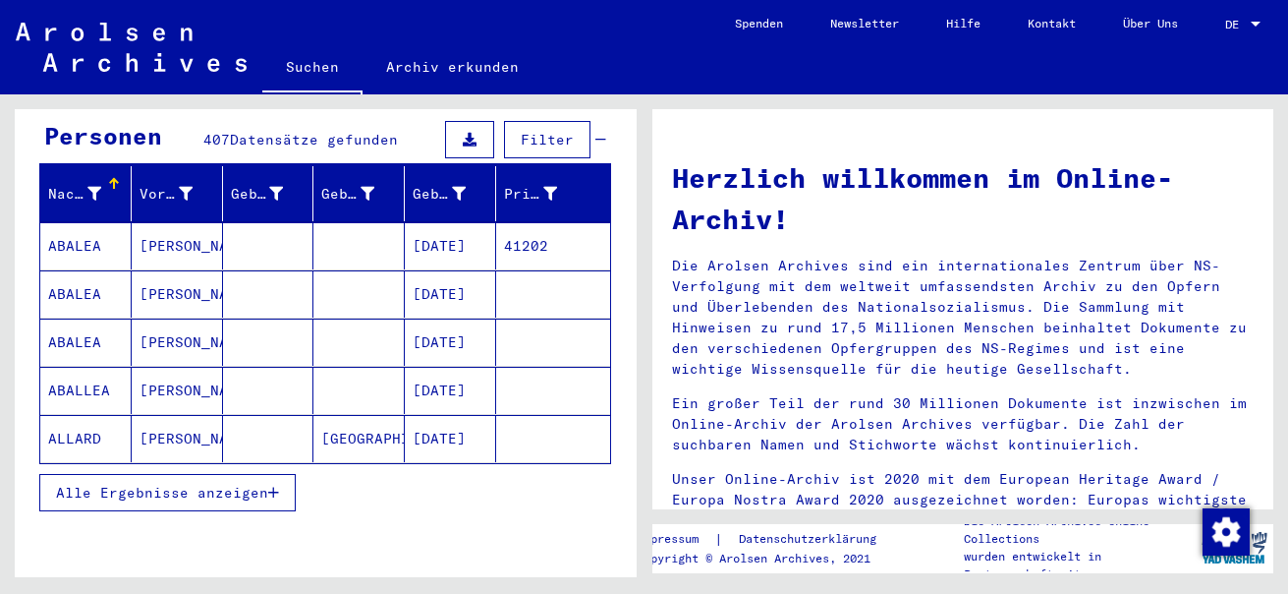
click at [194, 484] on span "Alle Ergebnisse anzeigen" at bounding box center [162, 493] width 212 height 18
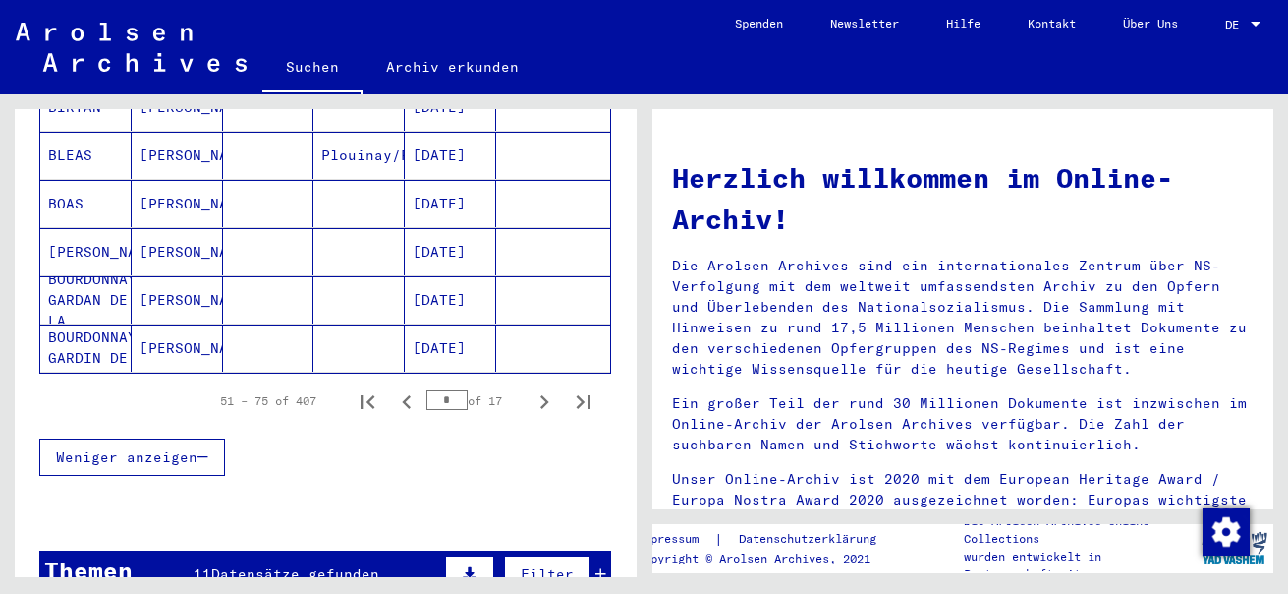
scroll to position [1278, 0]
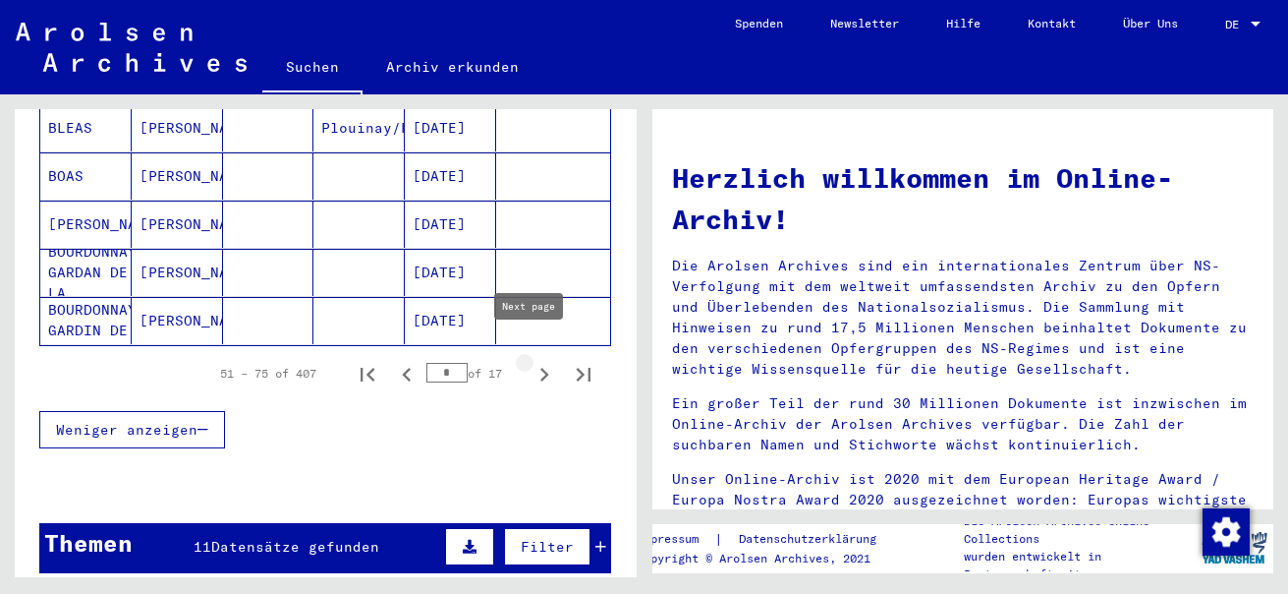
click at [541, 368] on icon "Next page" at bounding box center [545, 375] width 9 height 14
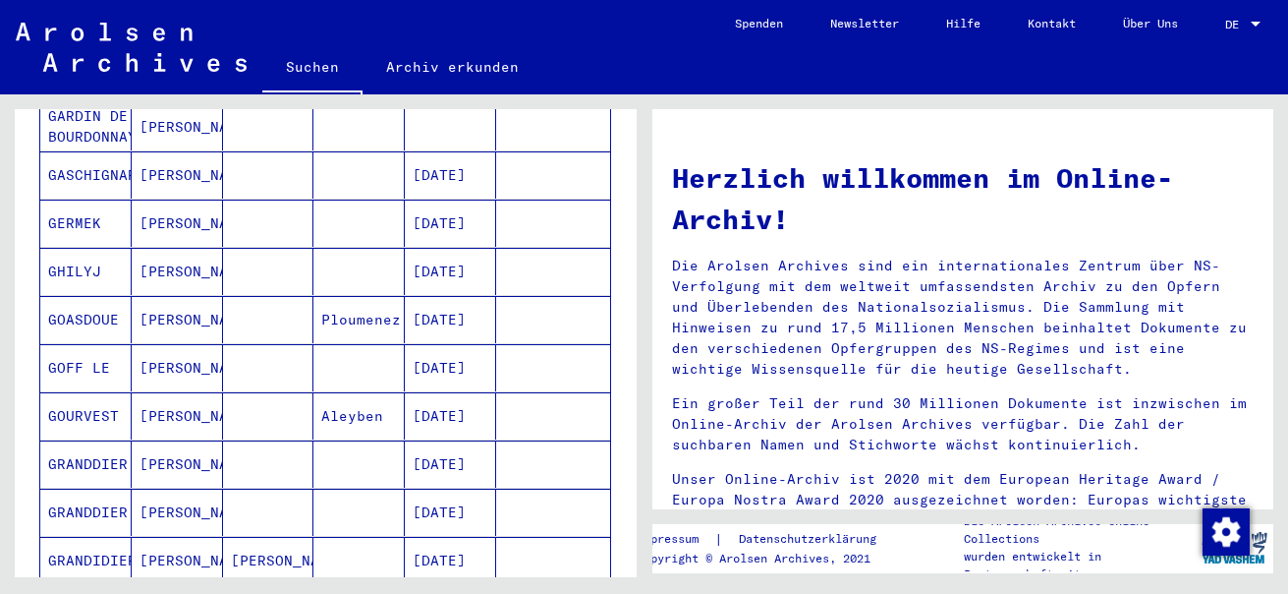
scroll to position [1179, 0]
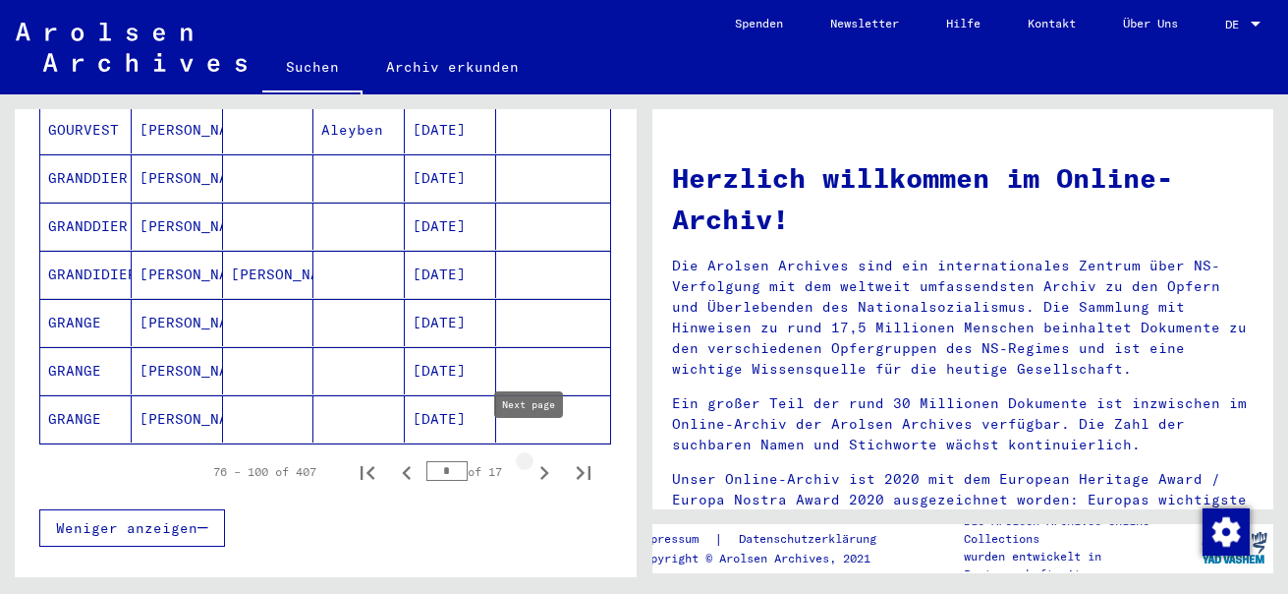
click at [531, 459] on icon "Next page" at bounding box center [545, 473] width 28 height 28
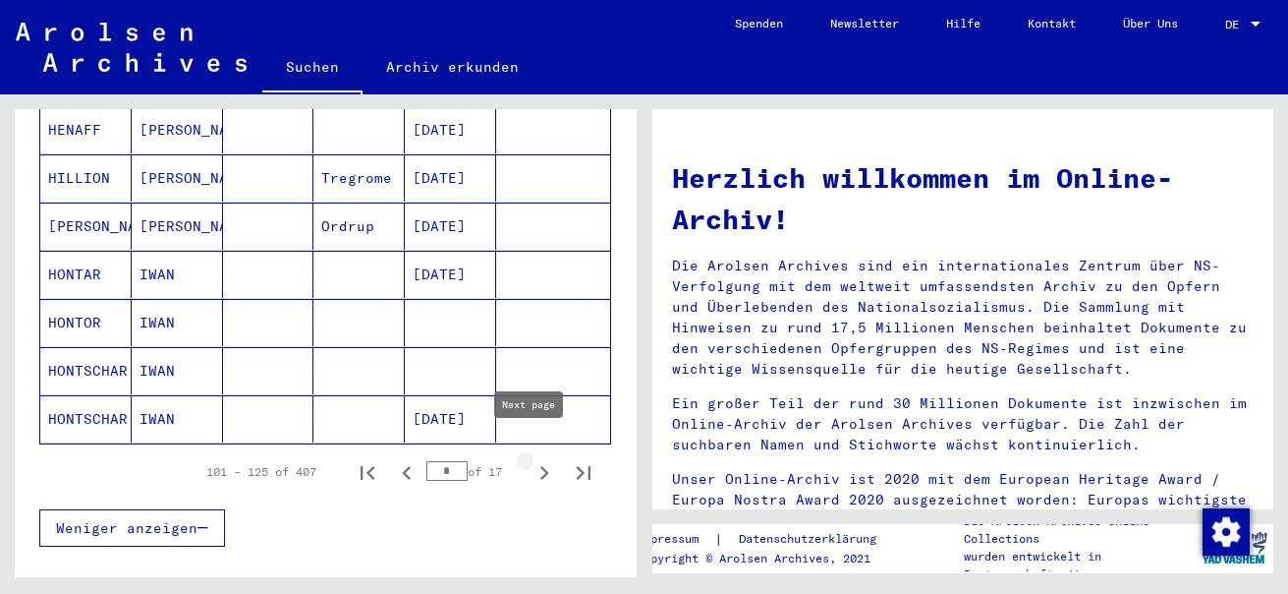
click at [531, 459] on icon "Next page" at bounding box center [545, 473] width 28 height 28
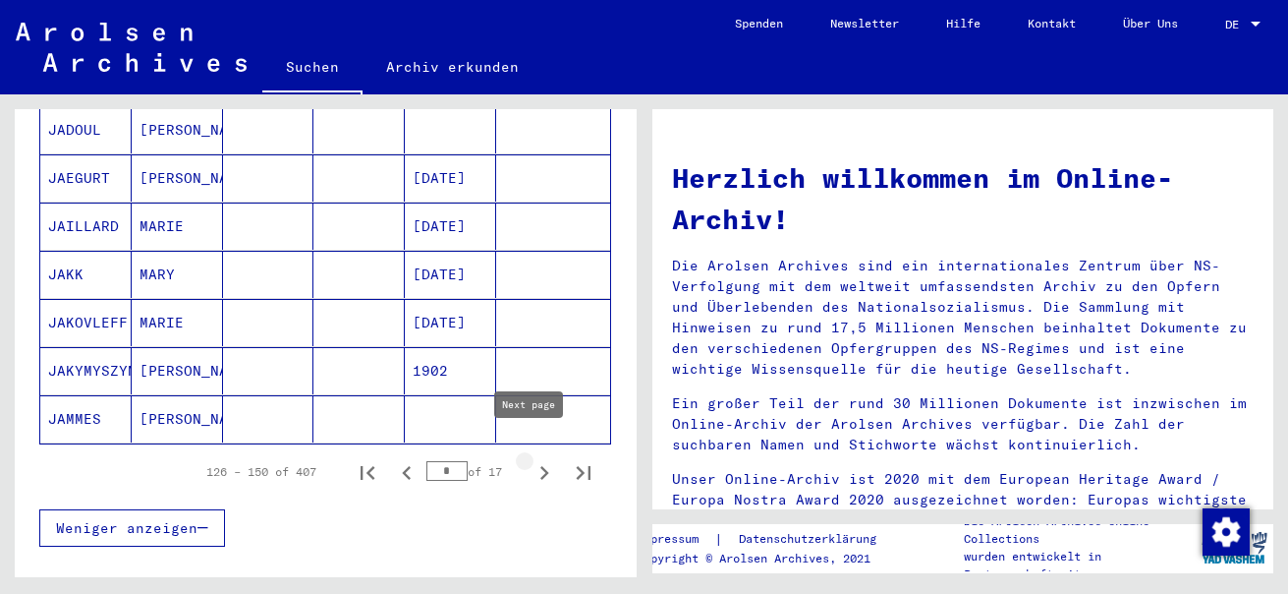
click at [541, 466] on icon "Next page" at bounding box center [545, 473] width 9 height 14
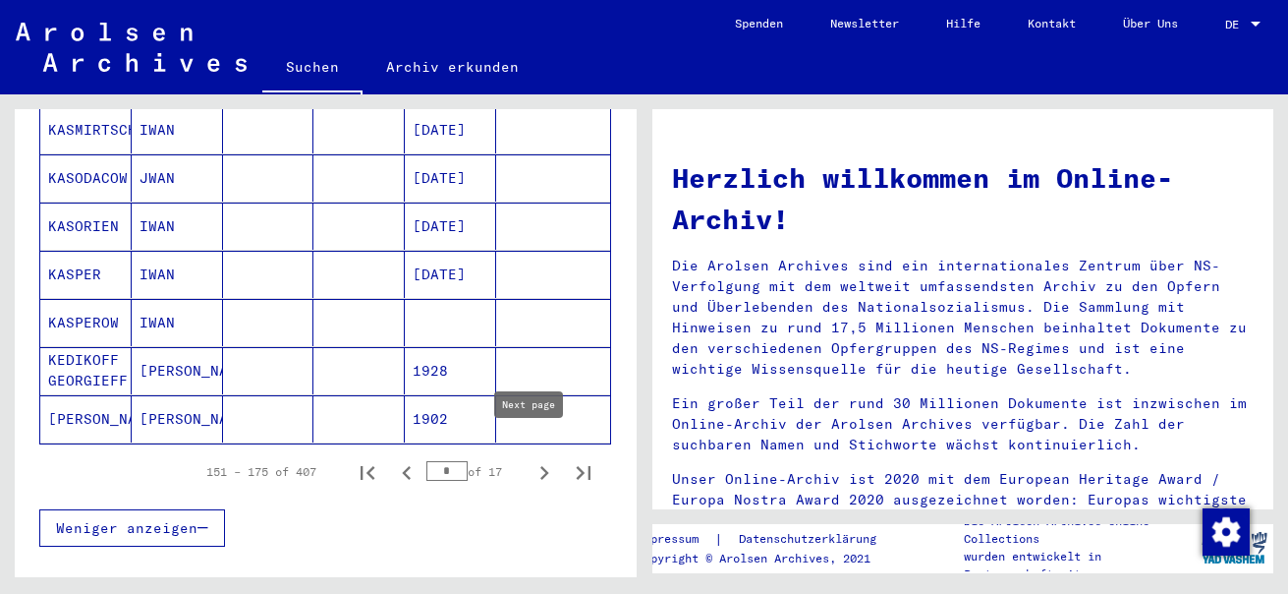
click at [531, 459] on icon "Next page" at bounding box center [545, 473] width 28 height 28
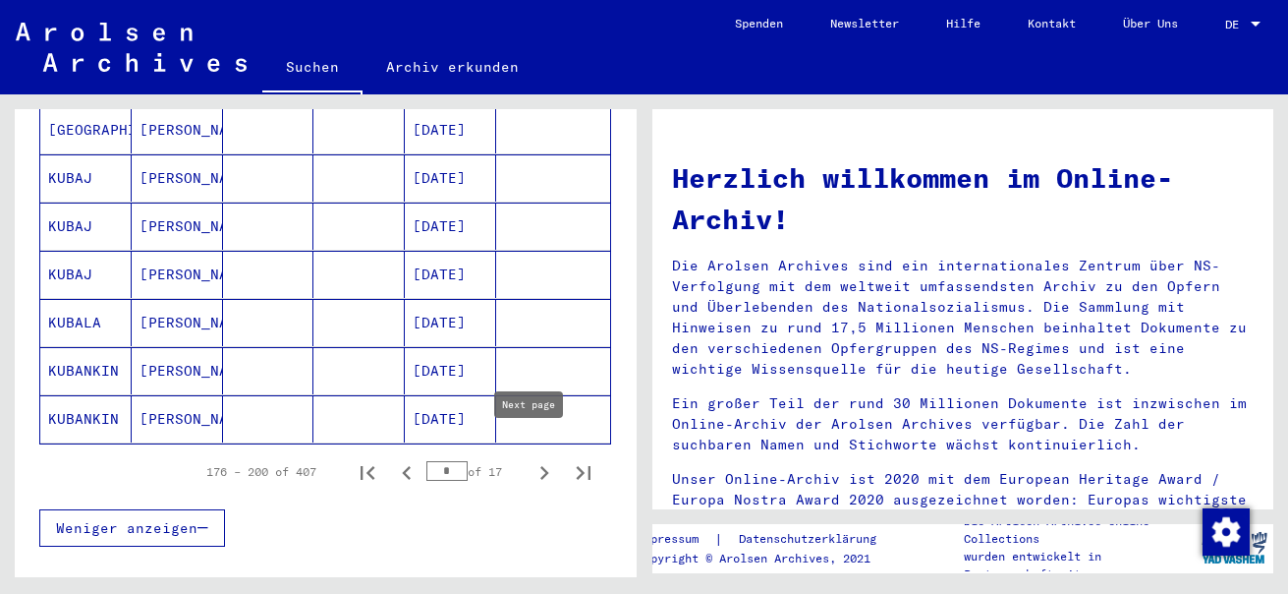
click at [541, 466] on icon "Next page" at bounding box center [545, 473] width 9 height 14
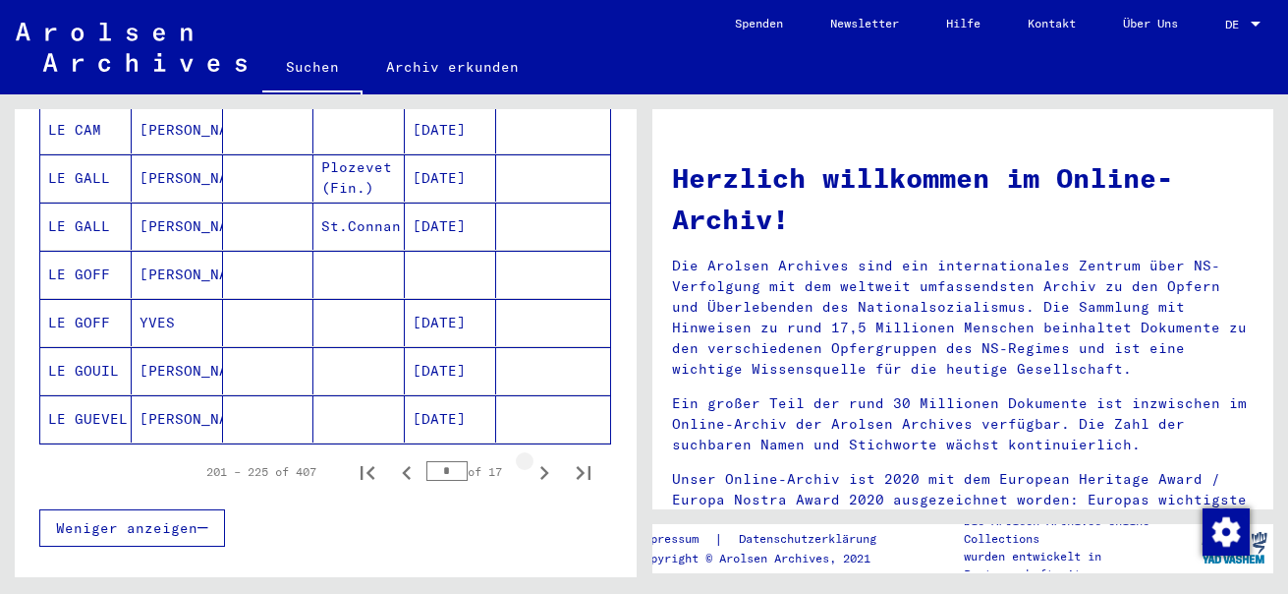
click at [541, 466] on icon "Next page" at bounding box center [545, 473] width 9 height 14
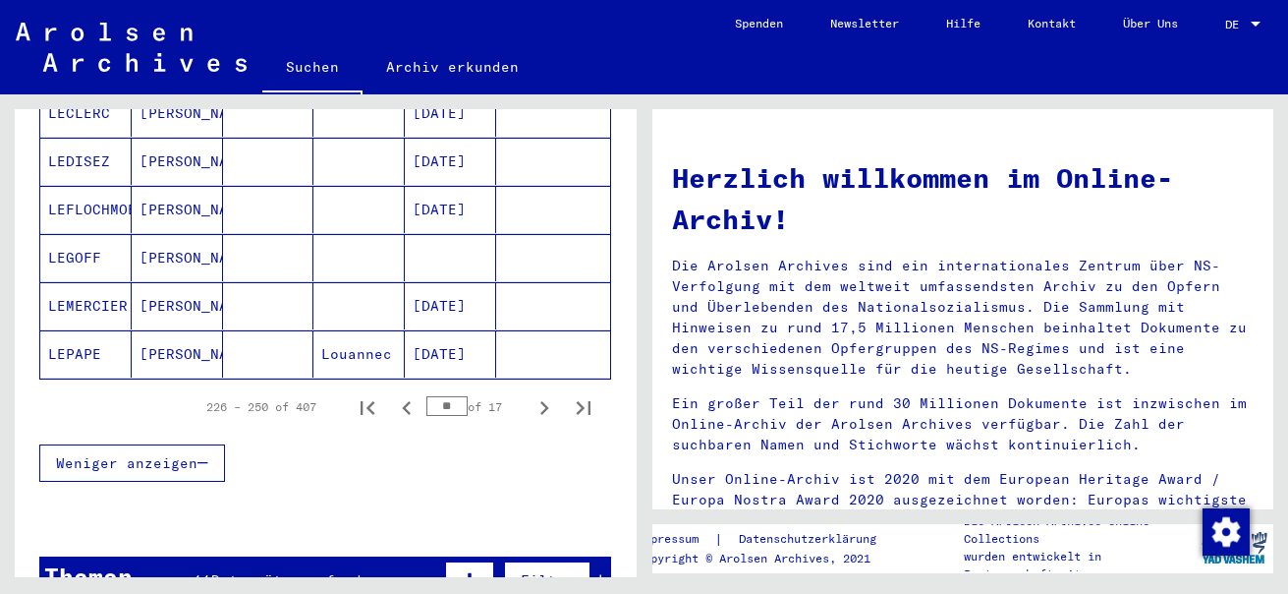
scroll to position [1278, 0]
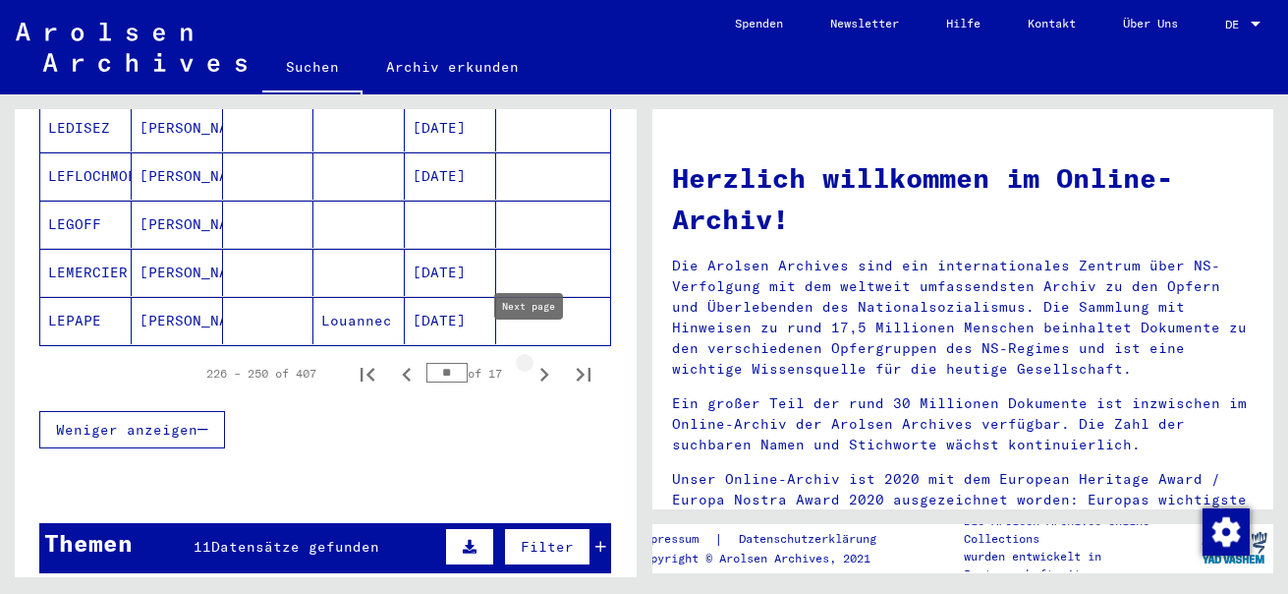
click at [531, 361] on icon "Next page" at bounding box center [545, 375] width 28 height 28
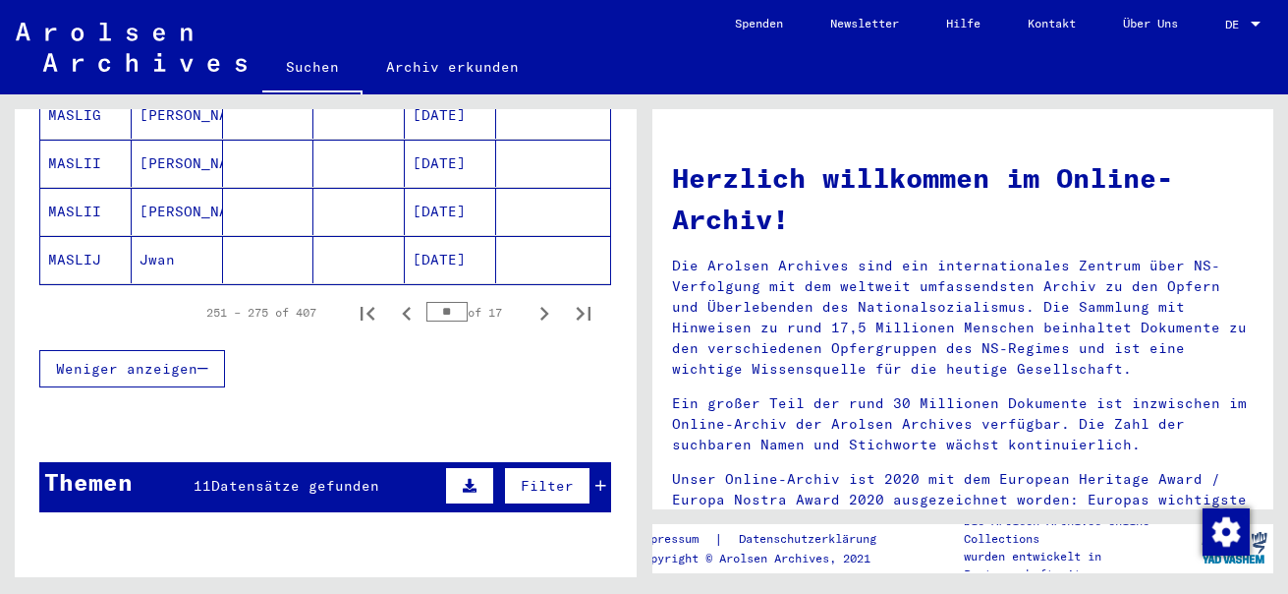
scroll to position [1376, 0]
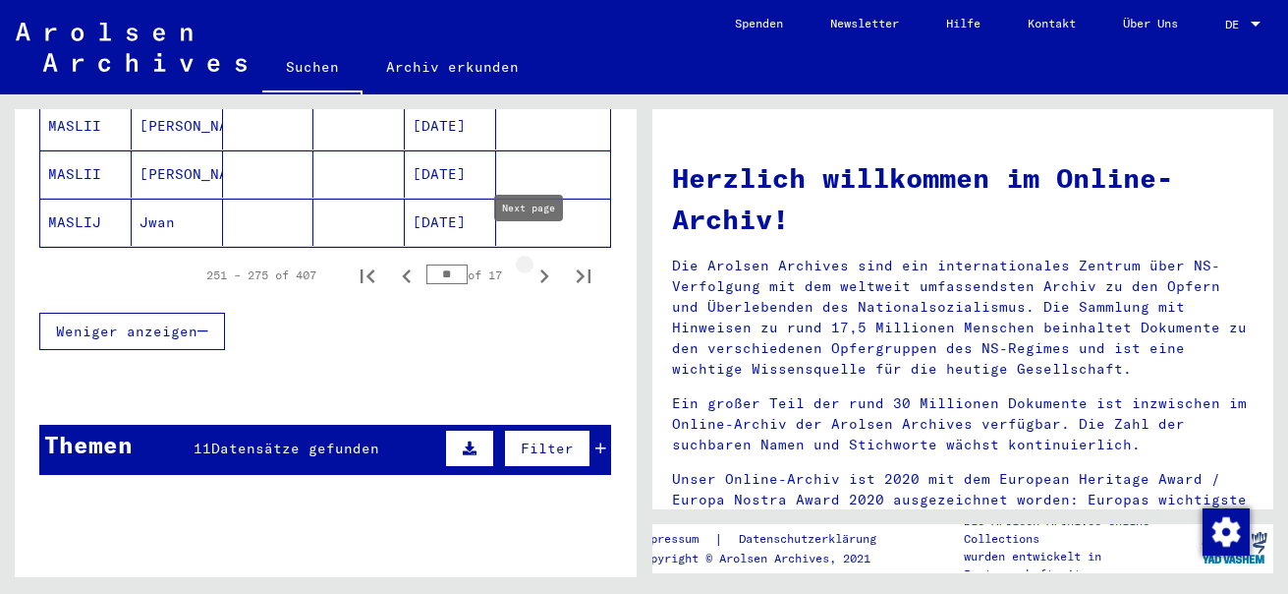
click at [535, 262] on icon "Next page" at bounding box center [545, 276] width 28 height 28
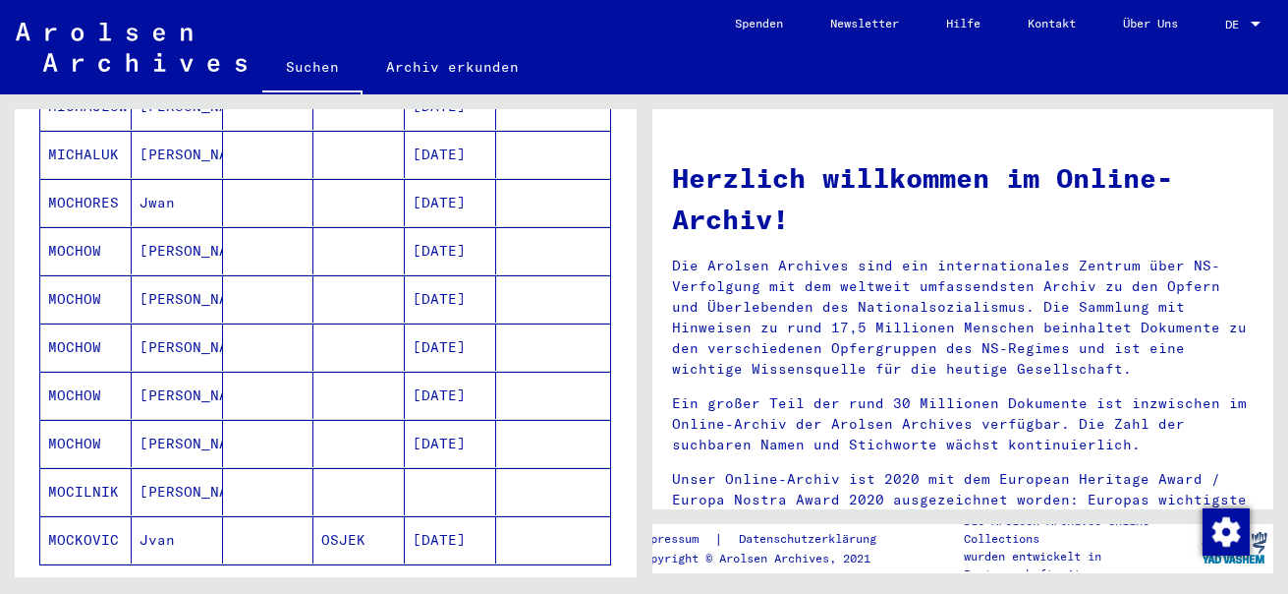
scroll to position [1474, 0]
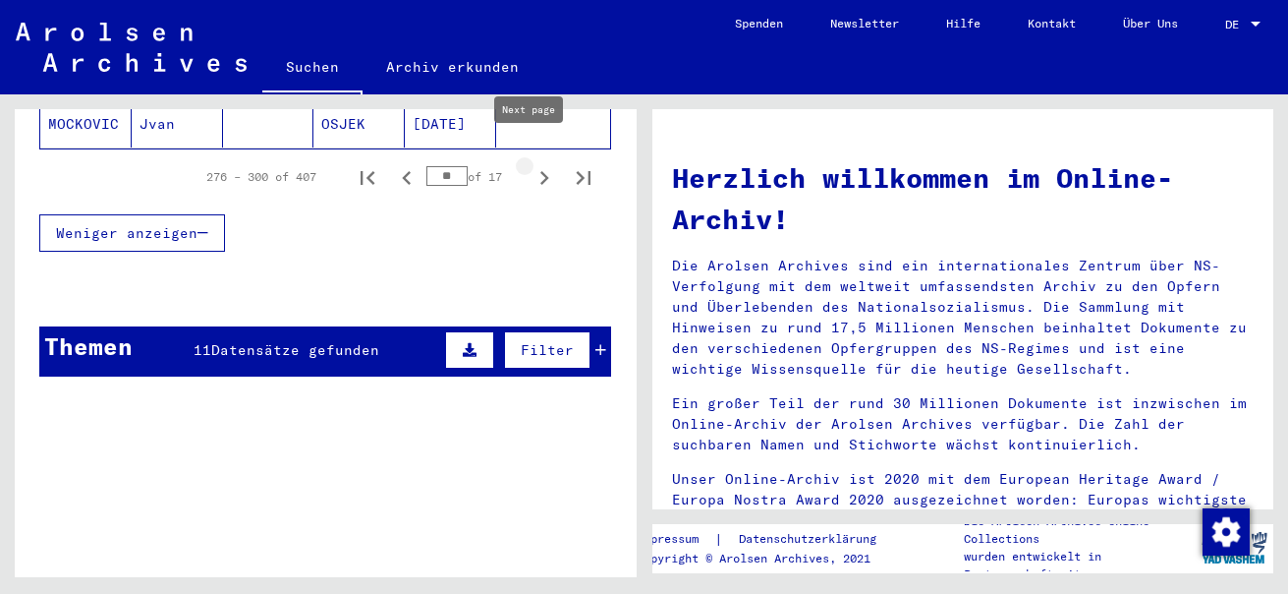
click at [531, 164] on icon "Next page" at bounding box center [545, 178] width 28 height 28
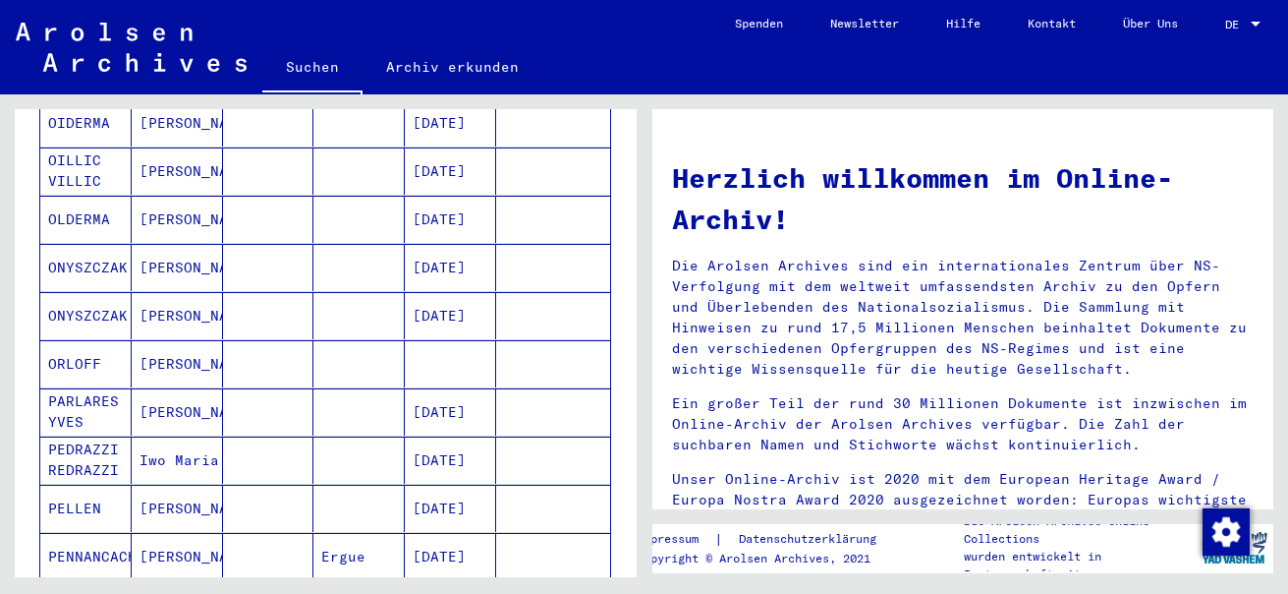
scroll to position [1179, 0]
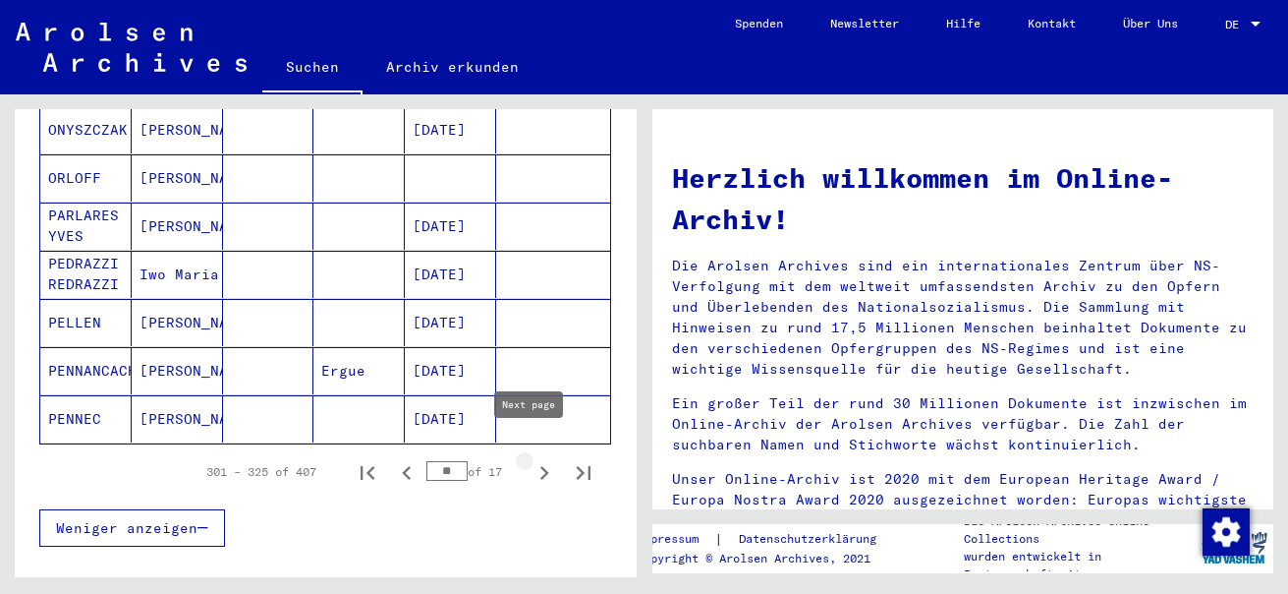
click at [541, 466] on icon "Next page" at bounding box center [545, 473] width 9 height 14
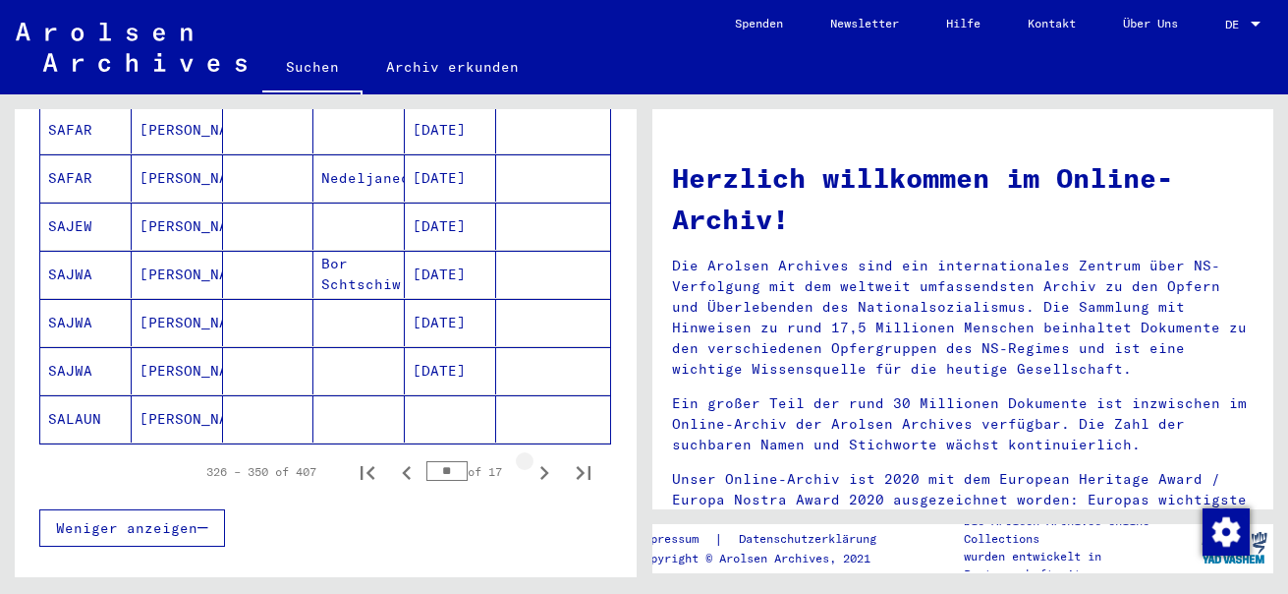
click at [541, 466] on icon "Next page" at bounding box center [545, 473] width 9 height 14
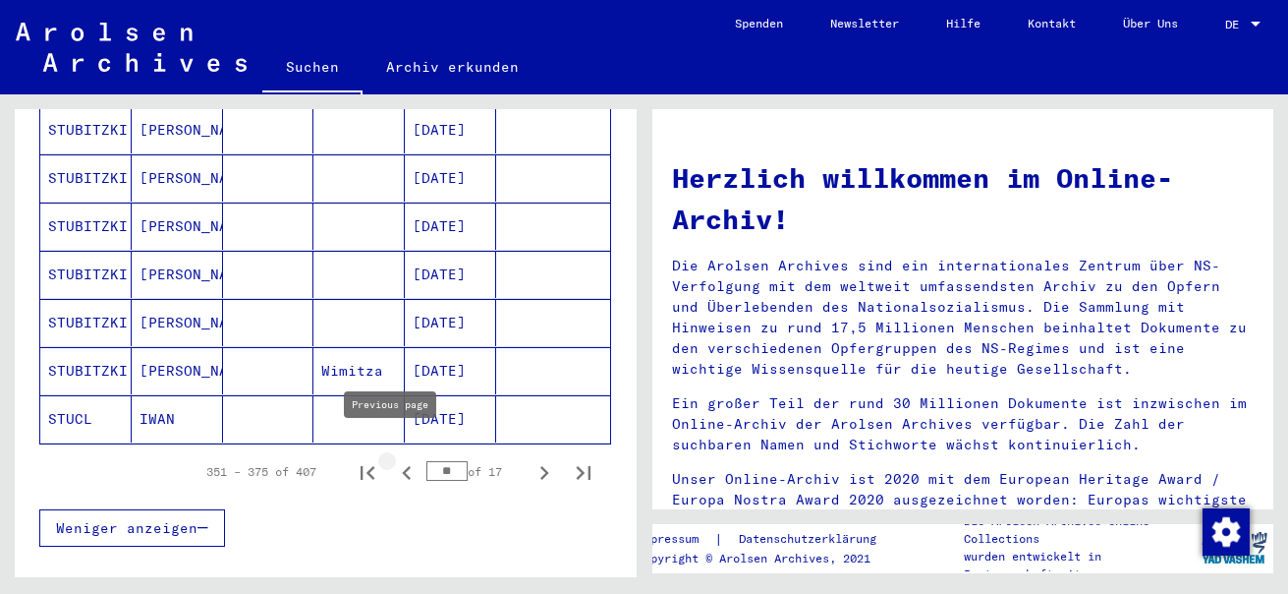
click at [402, 466] on icon "Previous page" at bounding box center [406, 473] width 9 height 14
type input "**"
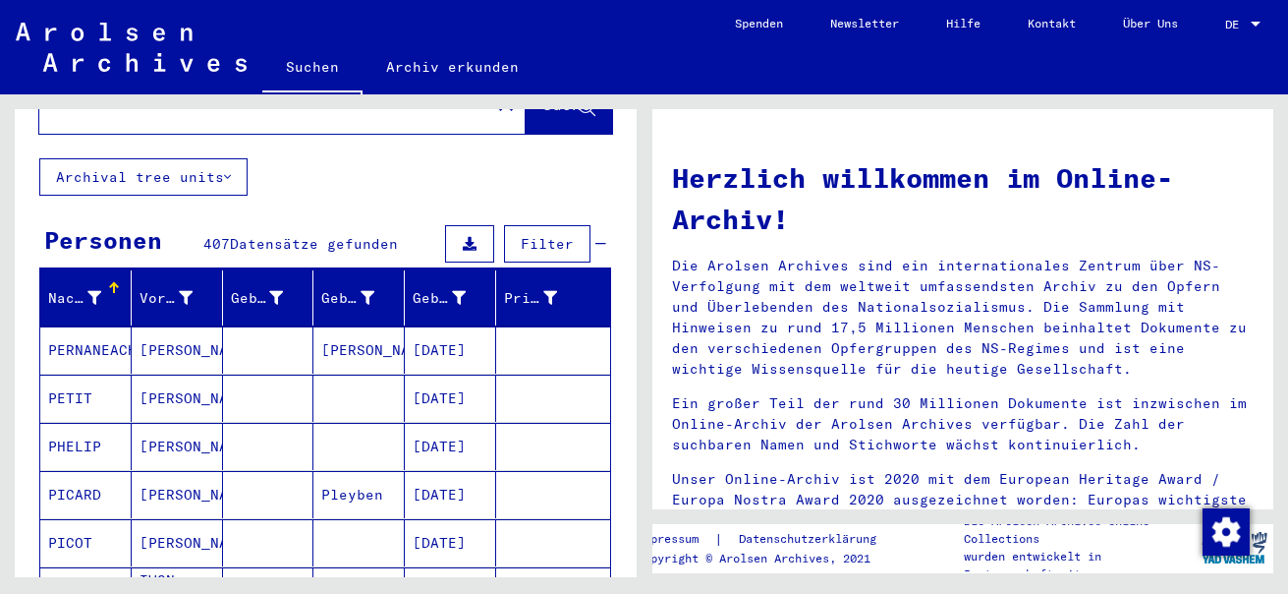
scroll to position [0, 0]
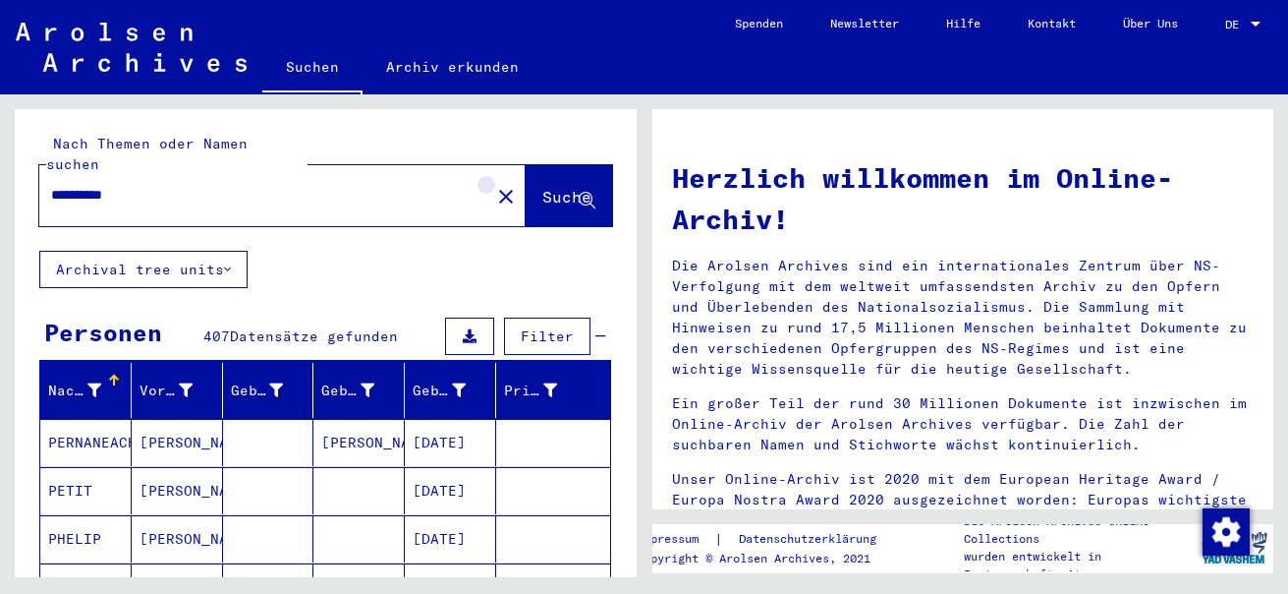
click at [494, 185] on mat-icon "close" at bounding box center [506, 197] width 24 height 24
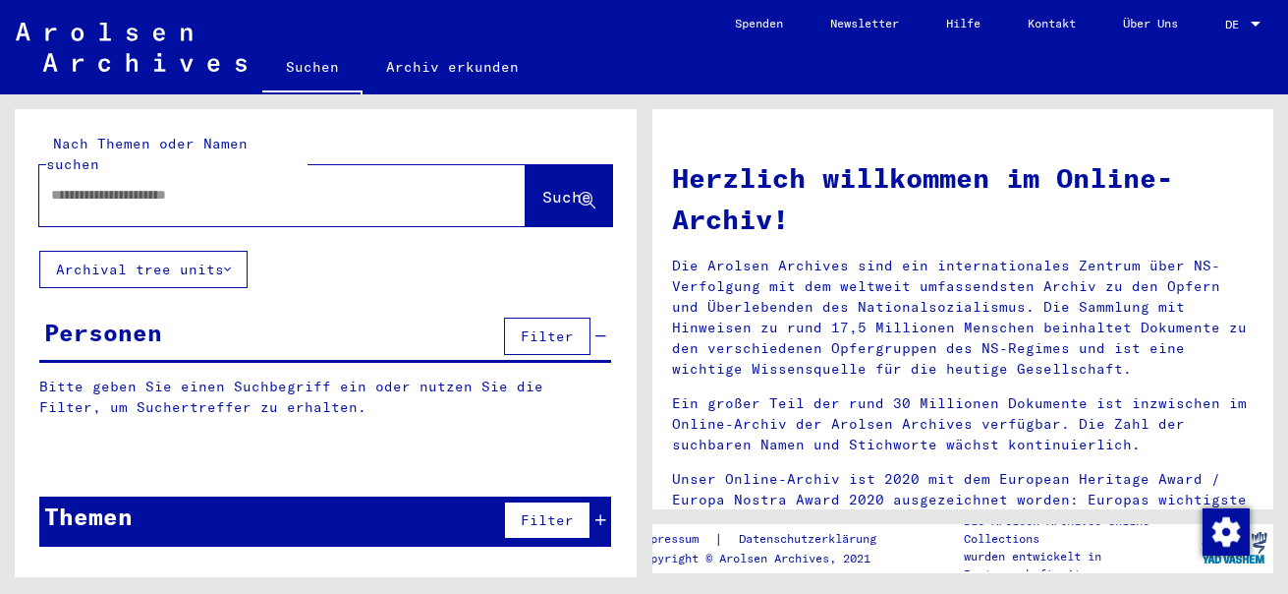
click at [143, 185] on input "text" at bounding box center [259, 195] width 416 height 21
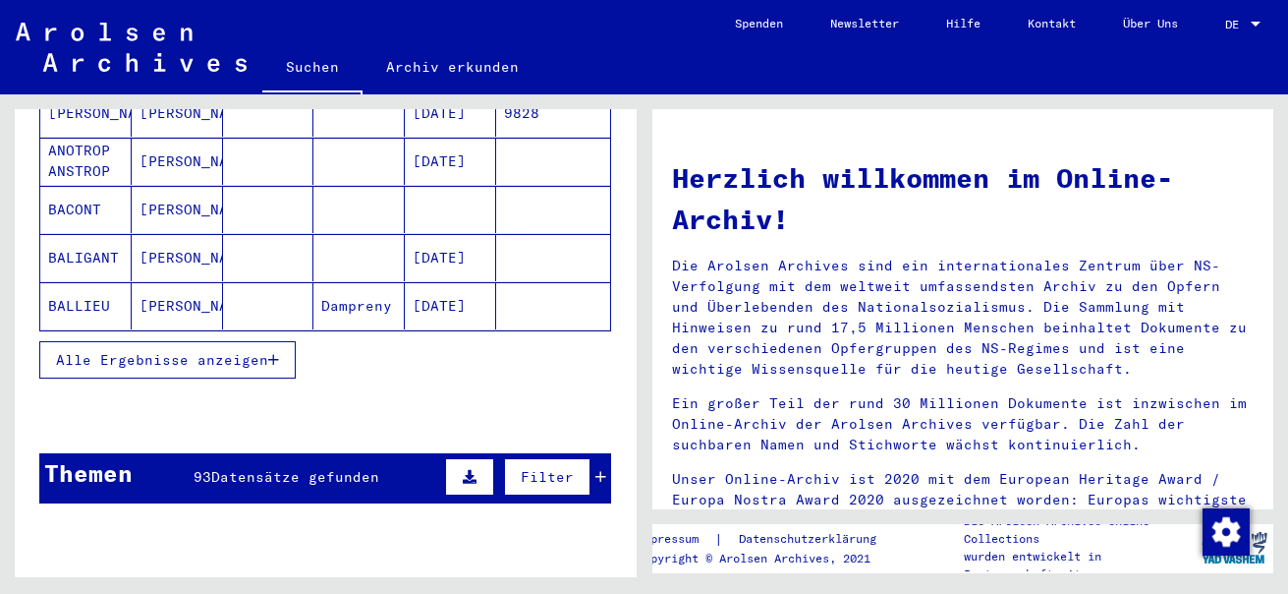
scroll to position [295, 0]
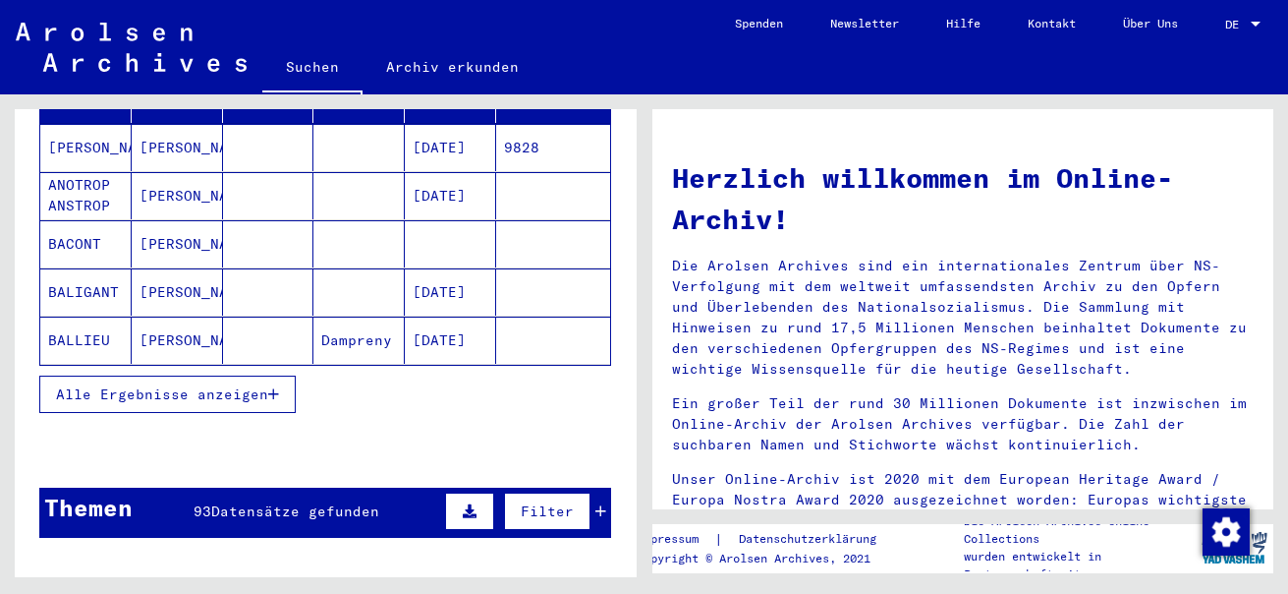
click at [203, 385] on span "Alle Ergebnisse anzeigen" at bounding box center [162, 394] width 212 height 18
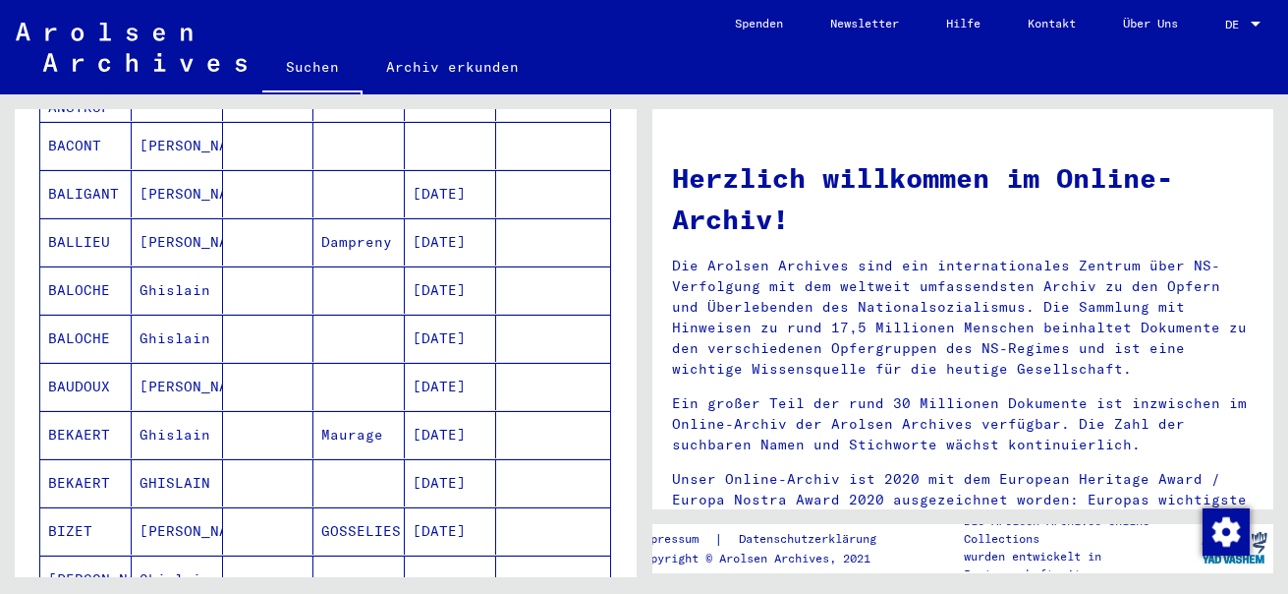
scroll to position [0, 0]
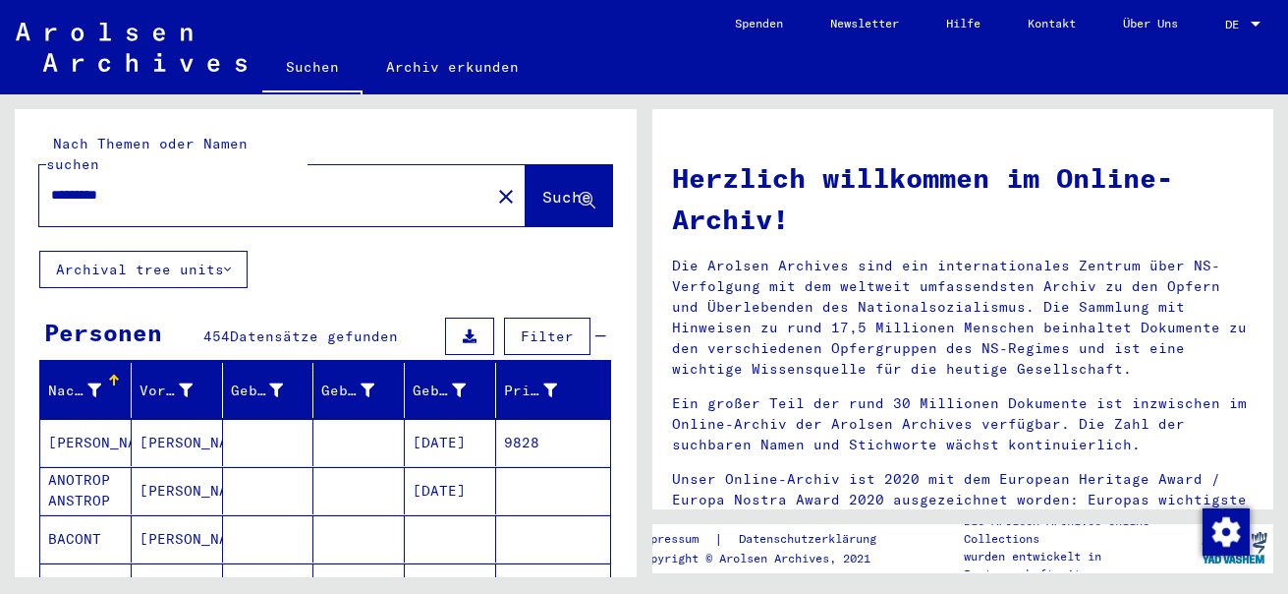
click at [144, 185] on input "********" at bounding box center [259, 195] width 416 height 21
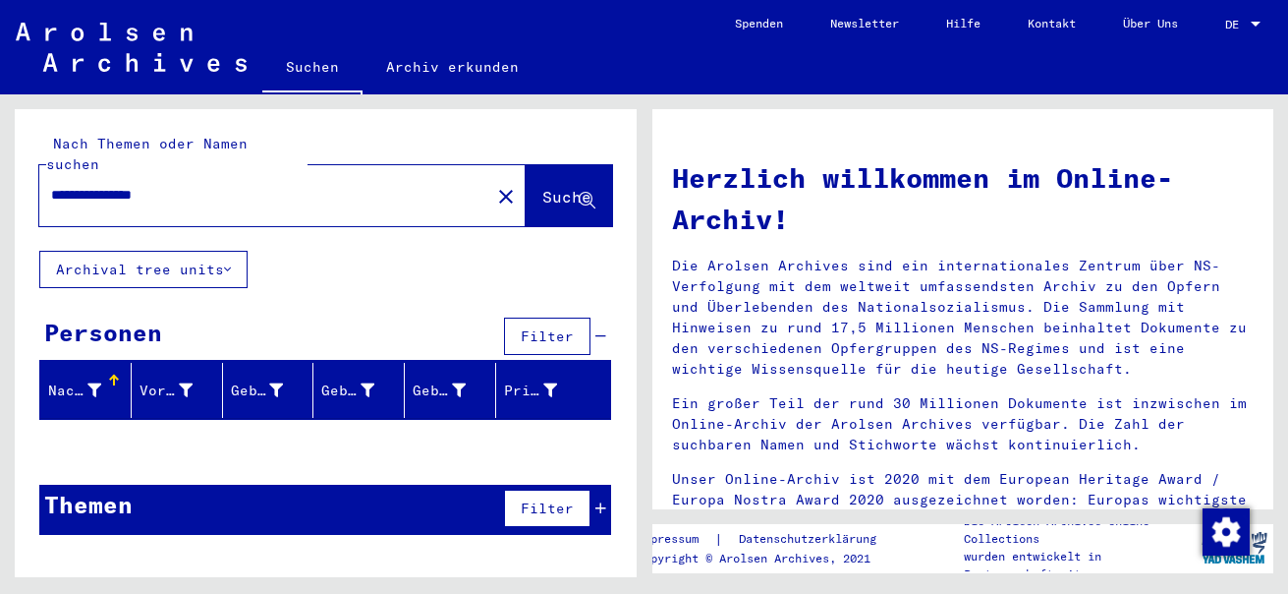
drag, startPoint x: 128, startPoint y: 170, endPoint x: 244, endPoint y: 168, distance: 116.0
click at [244, 185] on input "**********" at bounding box center [259, 195] width 416 height 21
click at [563, 187] on span "Suche" at bounding box center [566, 197] width 49 height 20
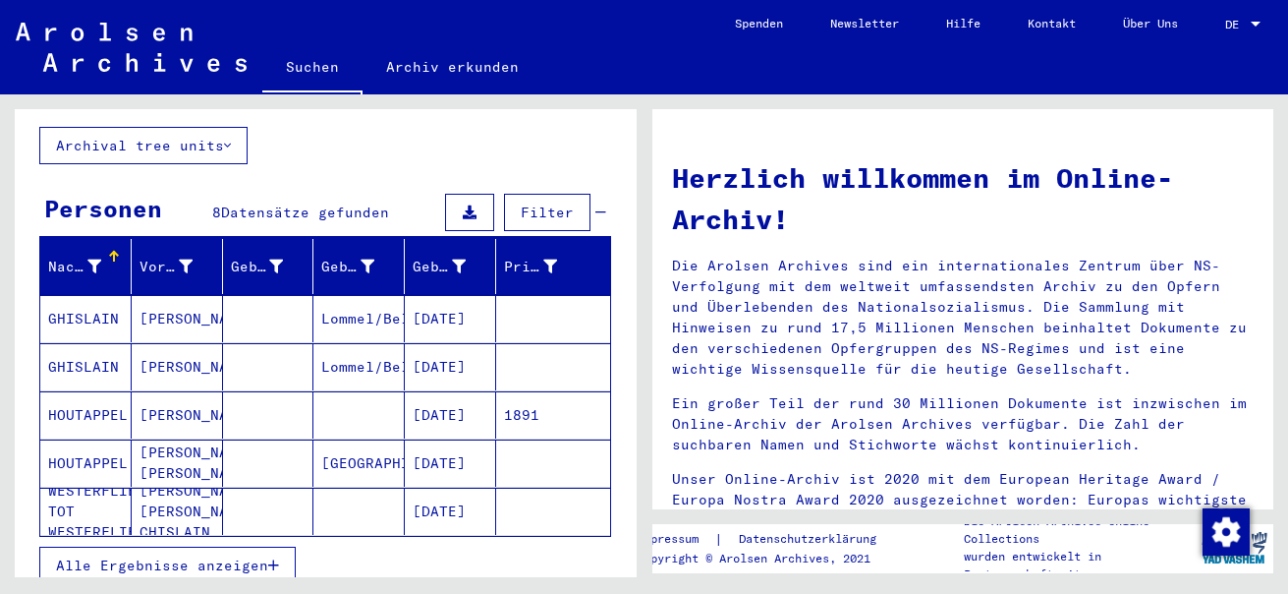
scroll to position [158, 0]
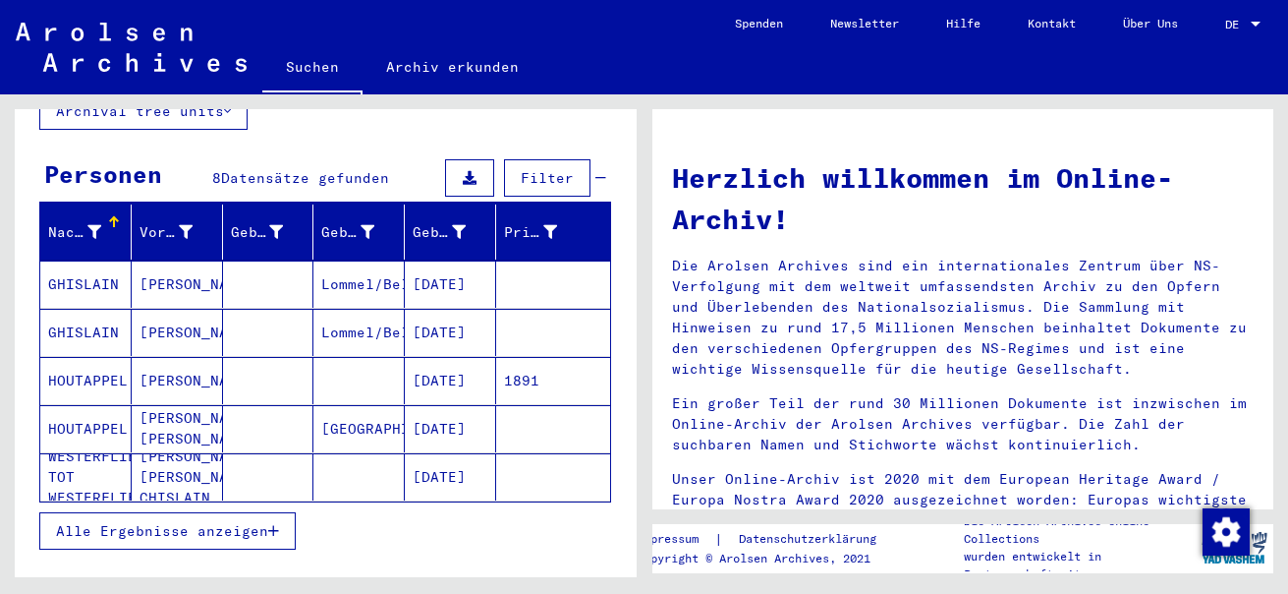
drag, startPoint x: 484, startPoint y: 245, endPoint x: 515, endPoint y: 248, distance: 31.6
click at [515, 260] on mat-cell at bounding box center [553, 283] width 114 height 47
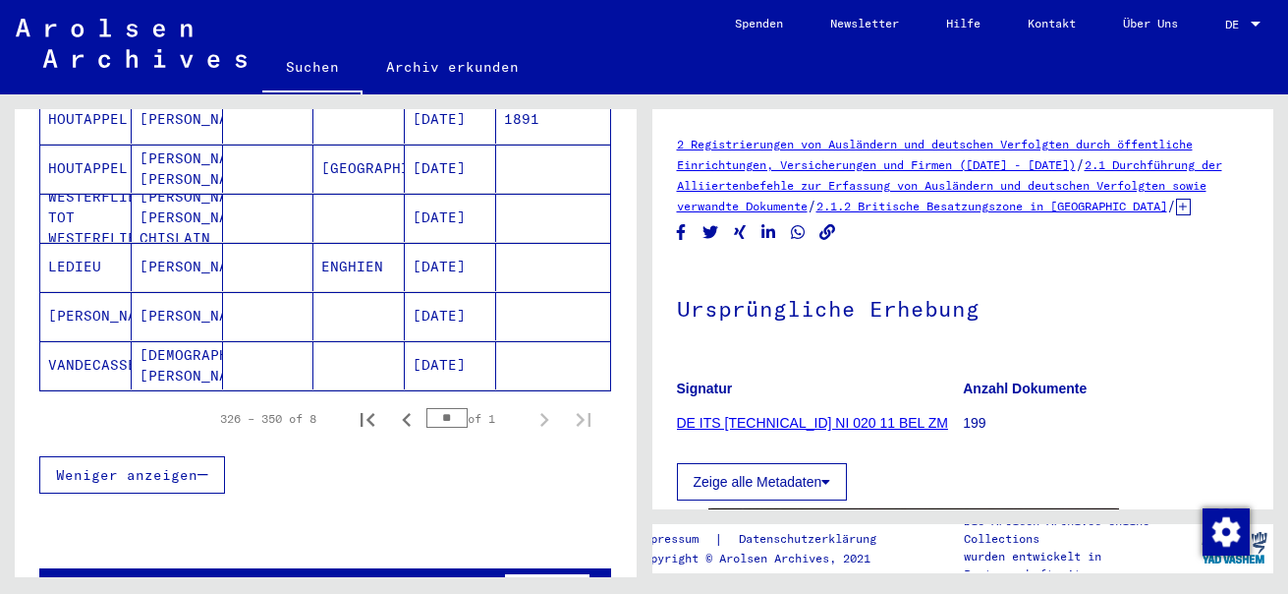
scroll to position [464, 0]
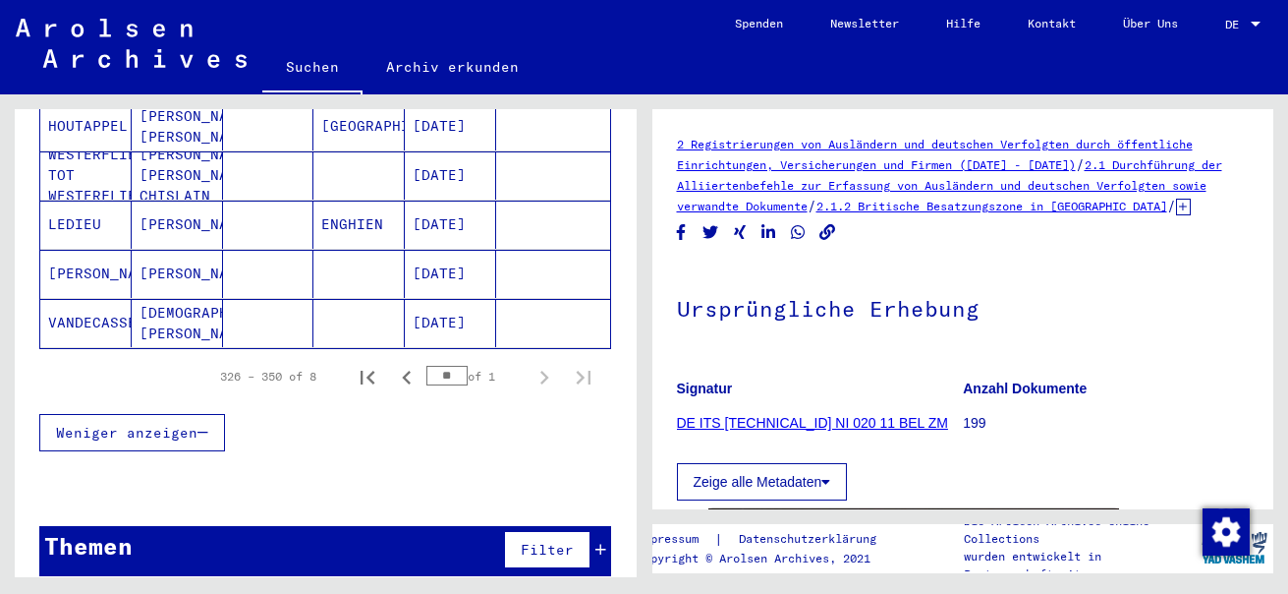
click at [159, 424] on span "Weniger anzeigen" at bounding box center [127, 433] width 142 height 18
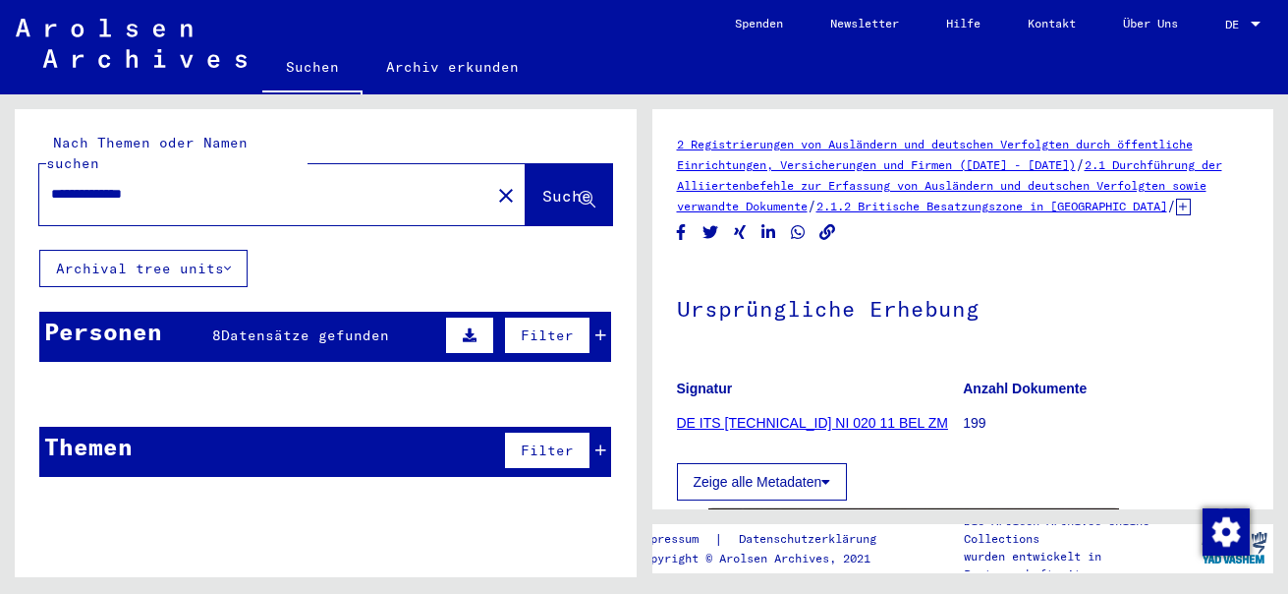
scroll to position [0, 0]
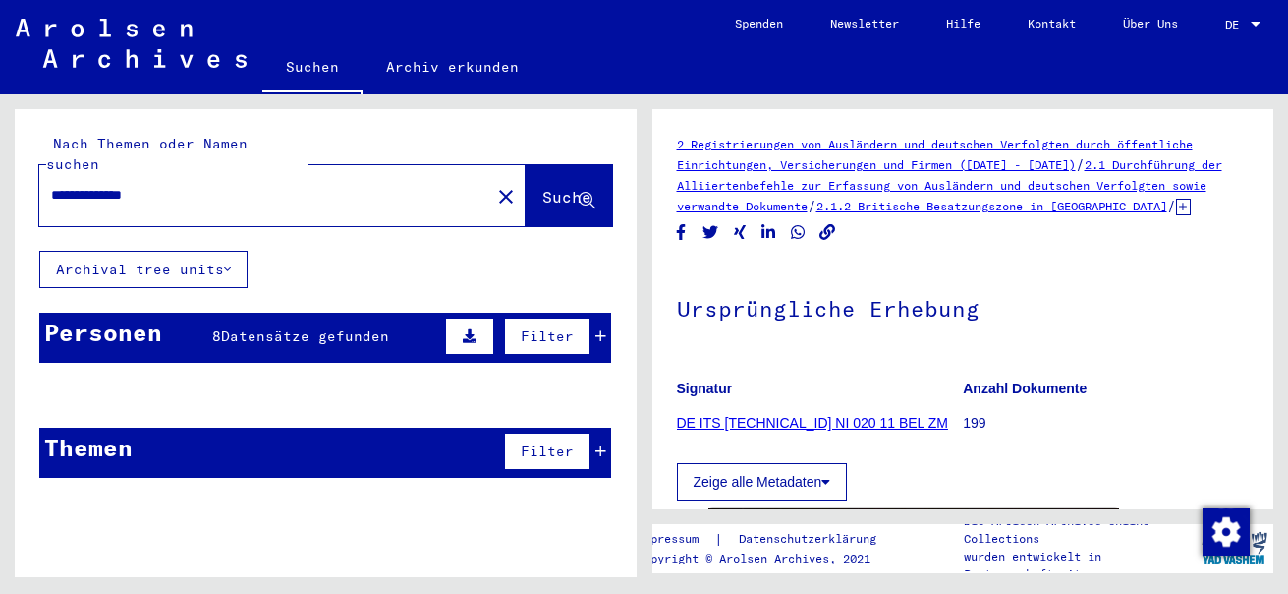
click at [549, 187] on span "Suche" at bounding box center [566, 197] width 49 height 20
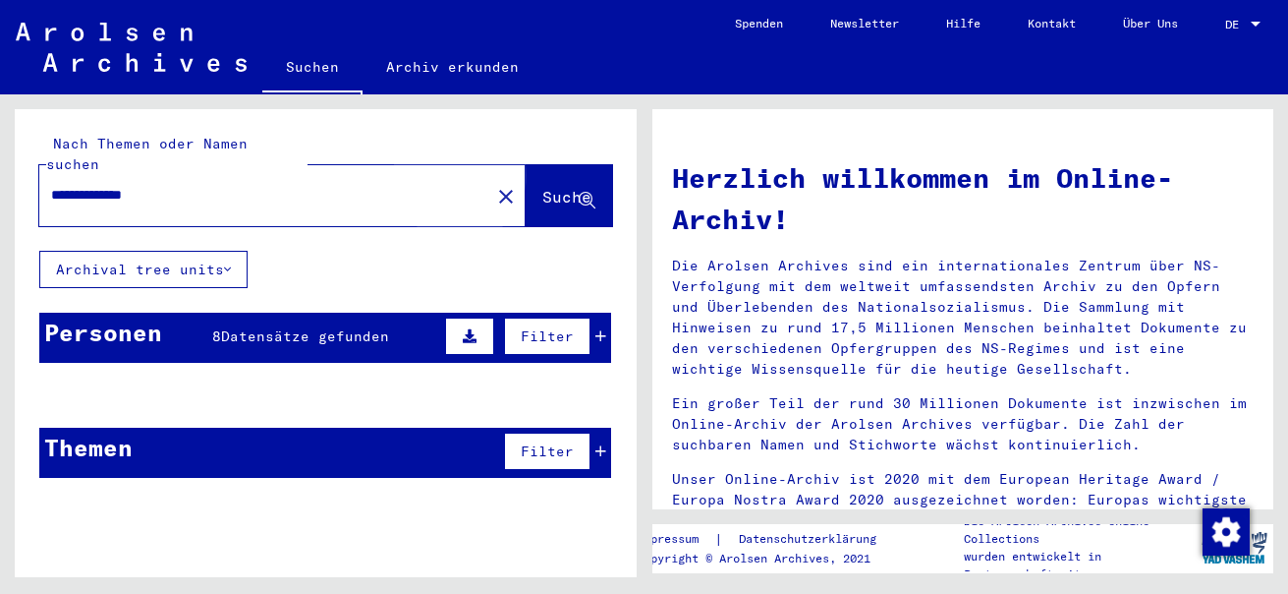
click at [542, 187] on span "Suche" at bounding box center [566, 197] width 49 height 20
click at [105, 251] on button "Archival tree units" at bounding box center [143, 269] width 208 height 37
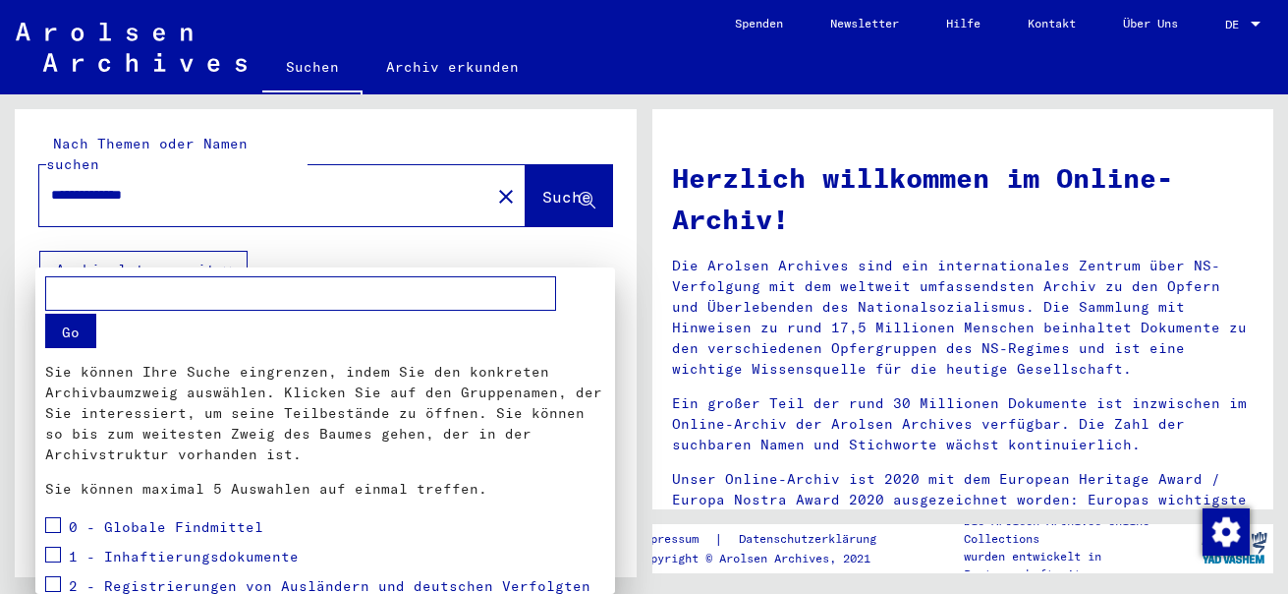
click at [534, 179] on div at bounding box center [644, 297] width 1288 height 594
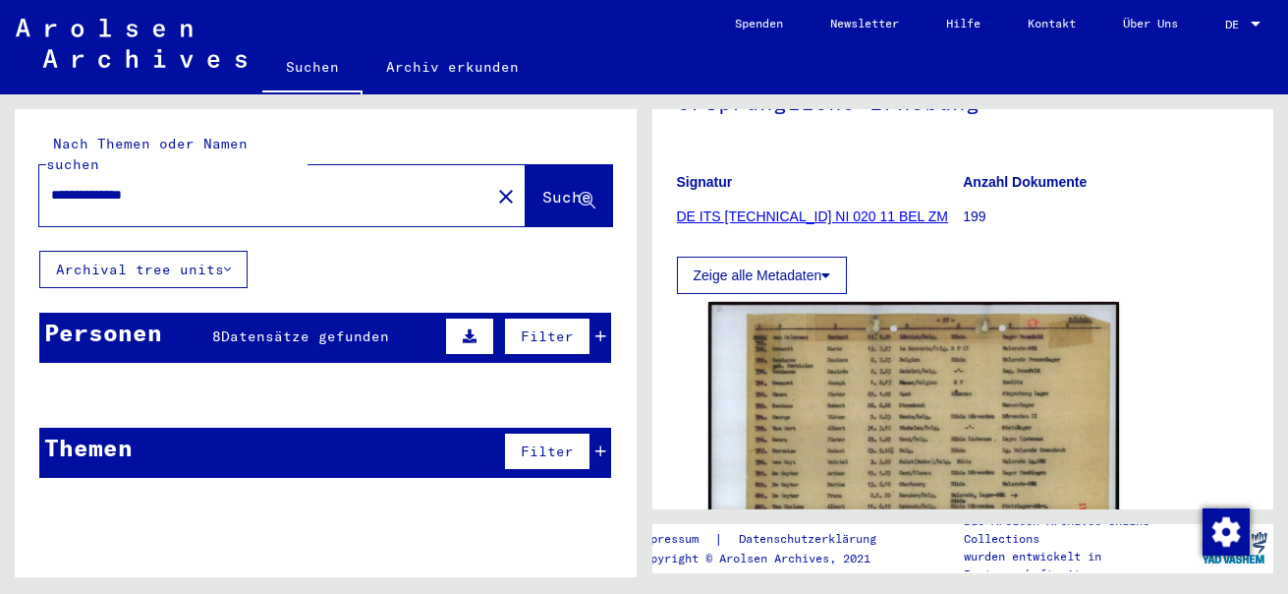
scroll to position [197, 0]
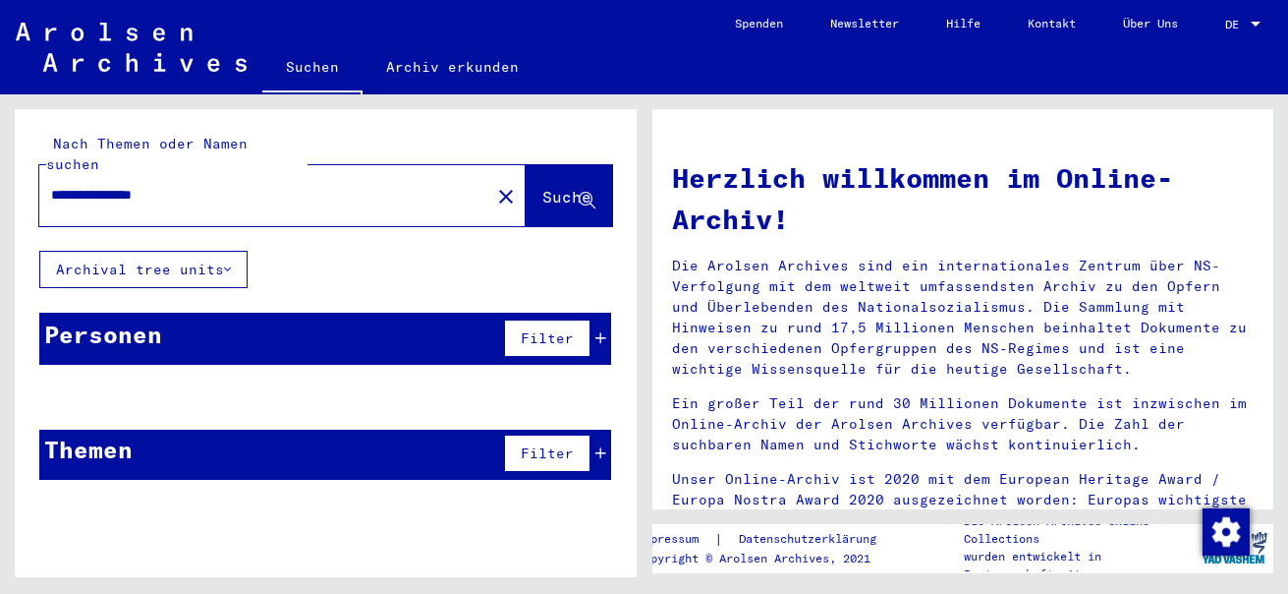
type input "********"
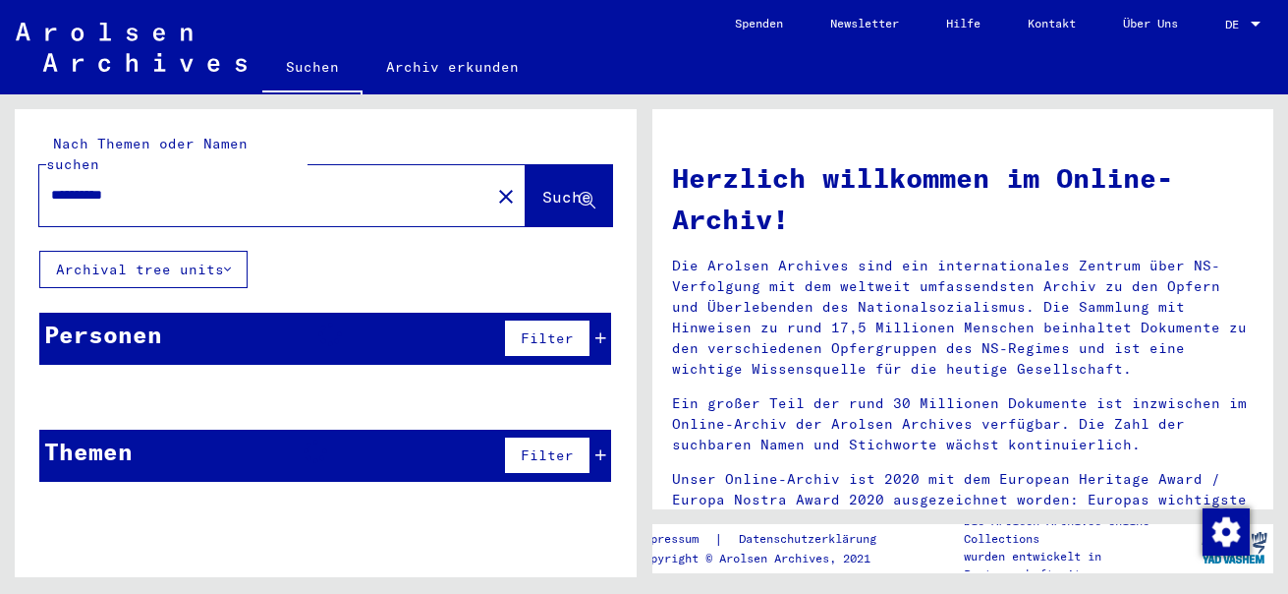
type input "*******"
